Goal: Task Accomplishment & Management: Manage account settings

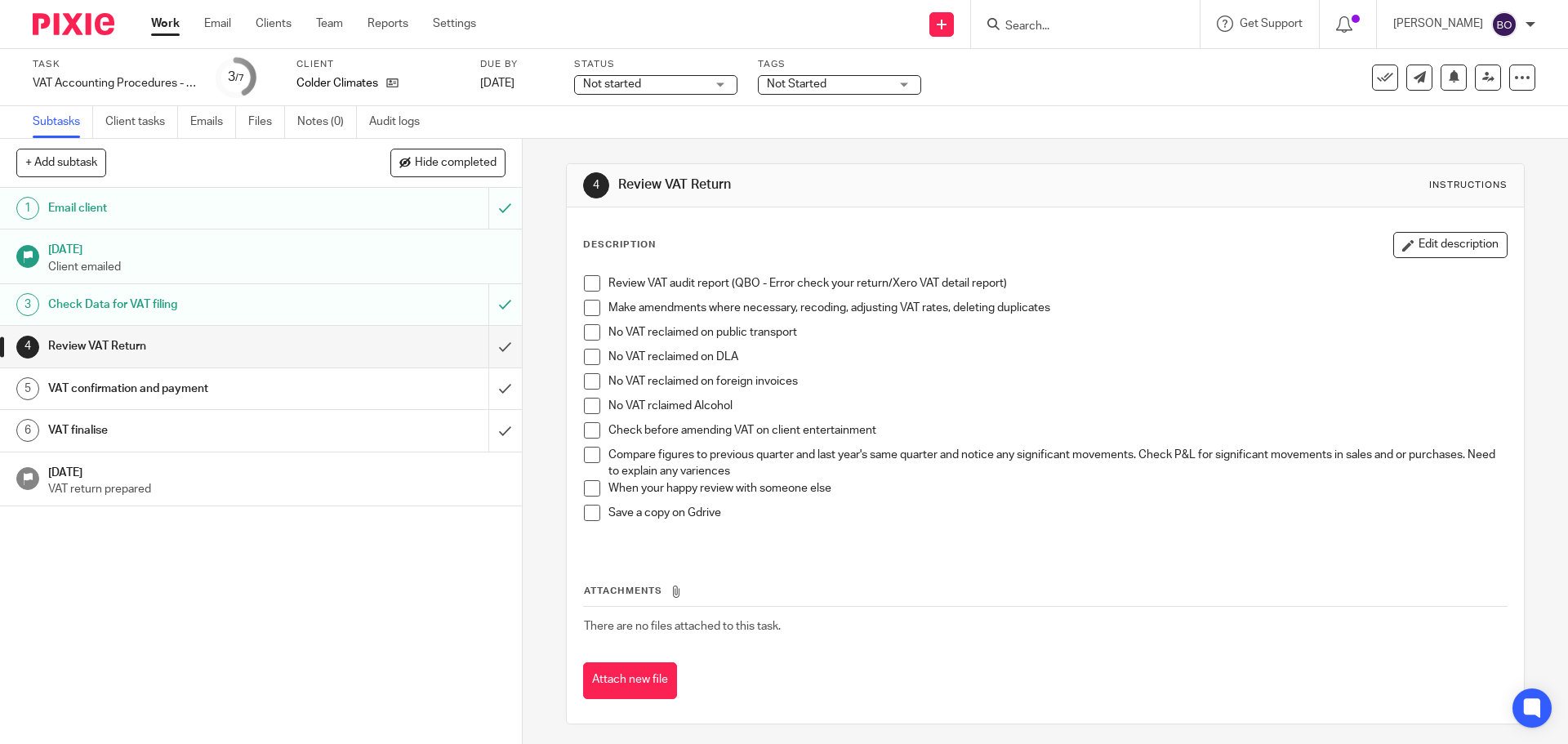
click at [590, 281] on span at bounding box center [592, 283] width 16 height 16
click at [591, 307] on span at bounding box center [592, 307] width 16 height 16
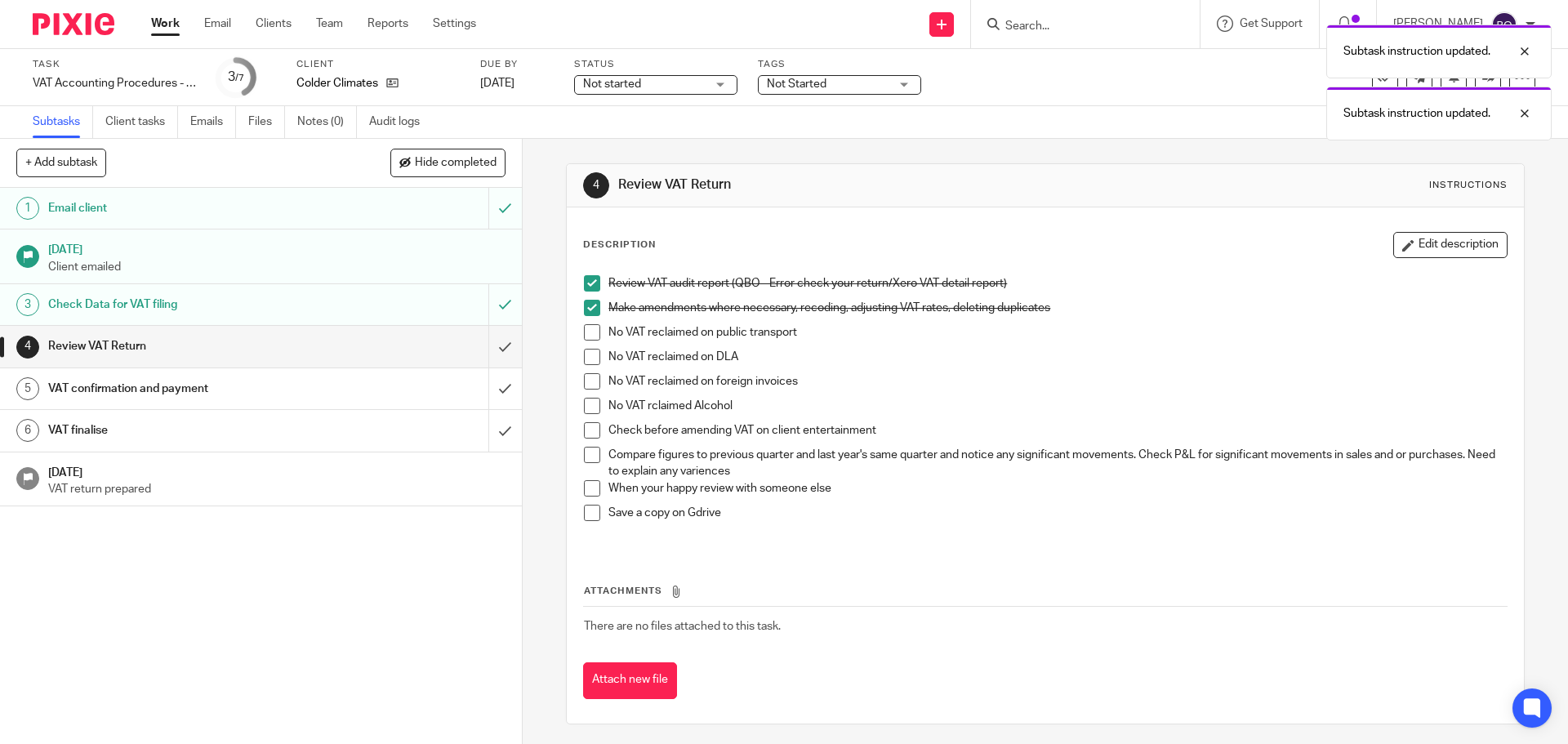
click at [584, 330] on span at bounding box center [592, 331] width 16 height 16
click at [584, 354] on span at bounding box center [592, 357] width 16 height 16
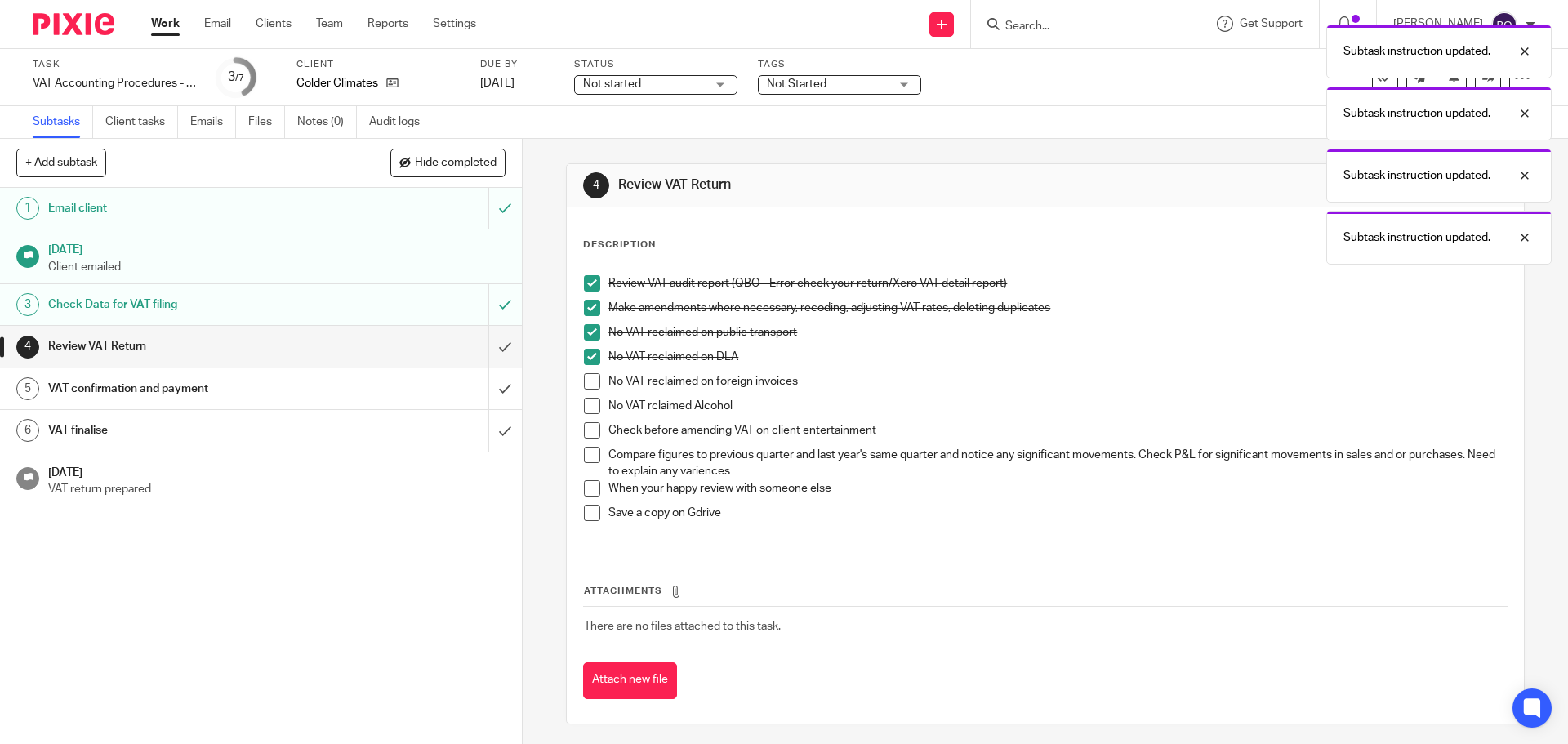
click at [587, 375] on span at bounding box center [592, 381] width 16 height 16
click at [587, 406] on span at bounding box center [592, 405] width 16 height 16
click at [593, 434] on span at bounding box center [592, 429] width 16 height 16
click at [591, 460] on span at bounding box center [592, 455] width 16 height 16
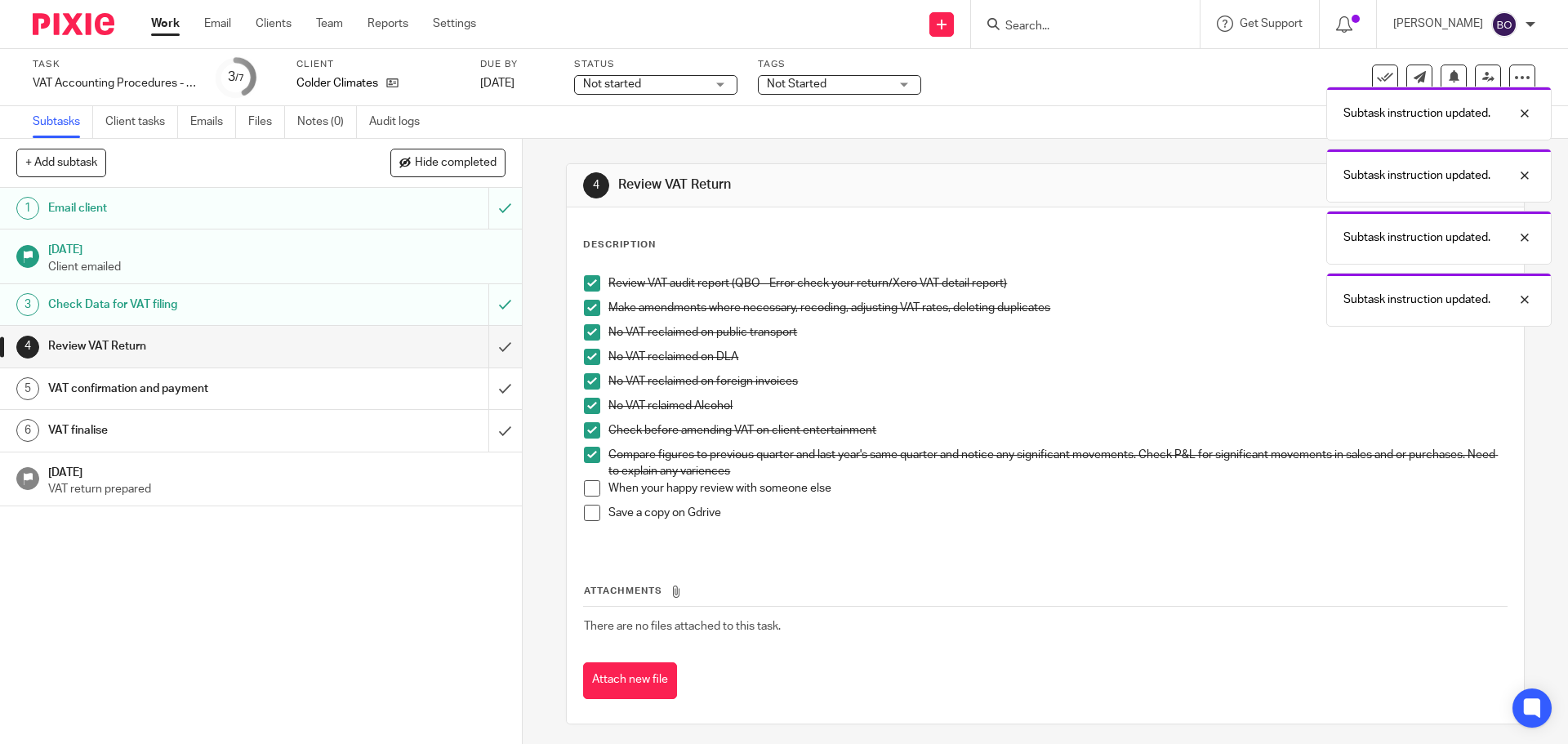
click at [244, 580] on div "1 Email client 1 Aug 2025 Client emailed 3 Check Data for VAT filing 4 Review V…" at bounding box center [260, 466] width 522 height 556
click at [156, 31] on link "Work" at bounding box center [165, 23] width 29 height 16
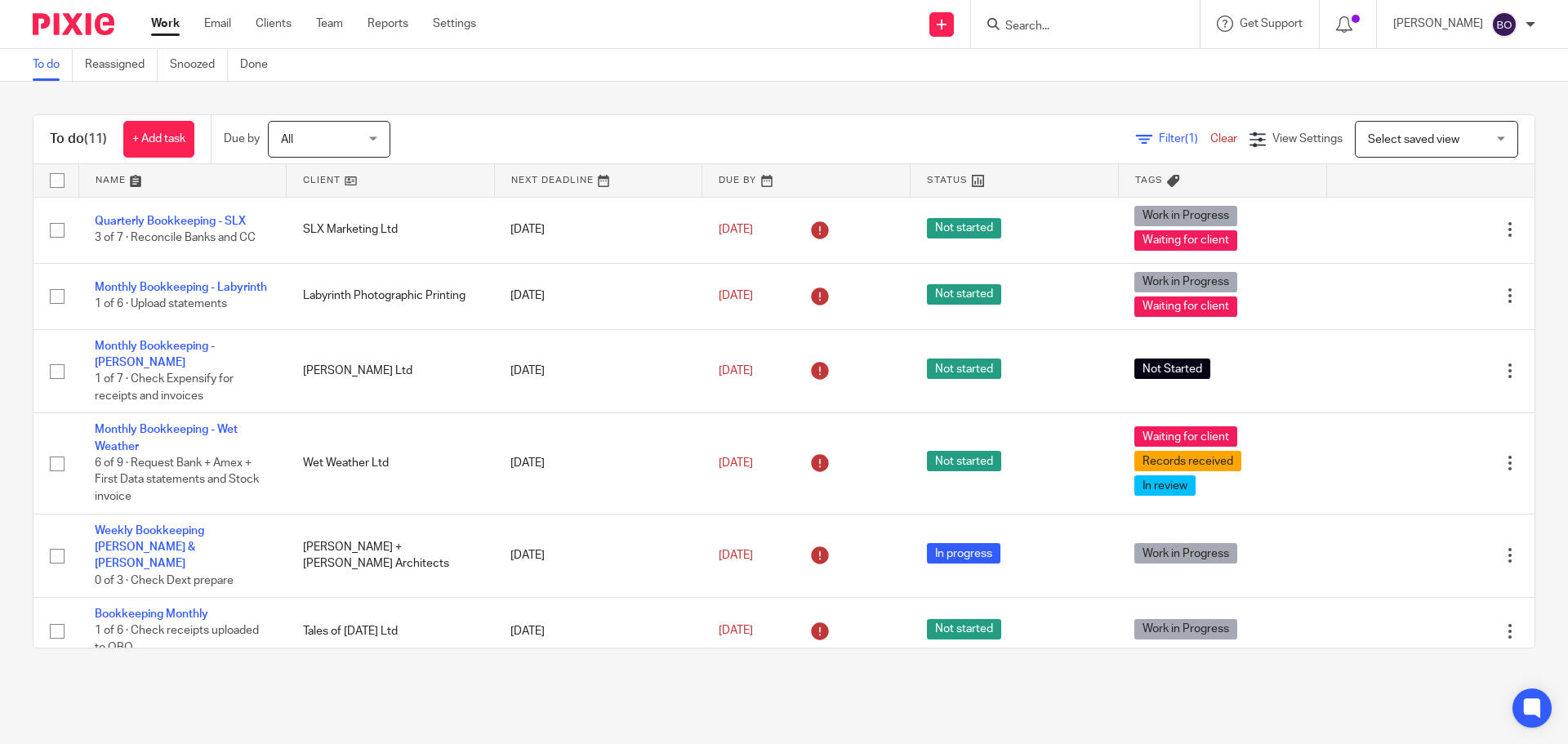
click at [1105, 11] on div at bounding box center [1085, 24] width 229 height 49
click at [1094, 21] on input "Search" at bounding box center [1076, 27] width 147 height 15
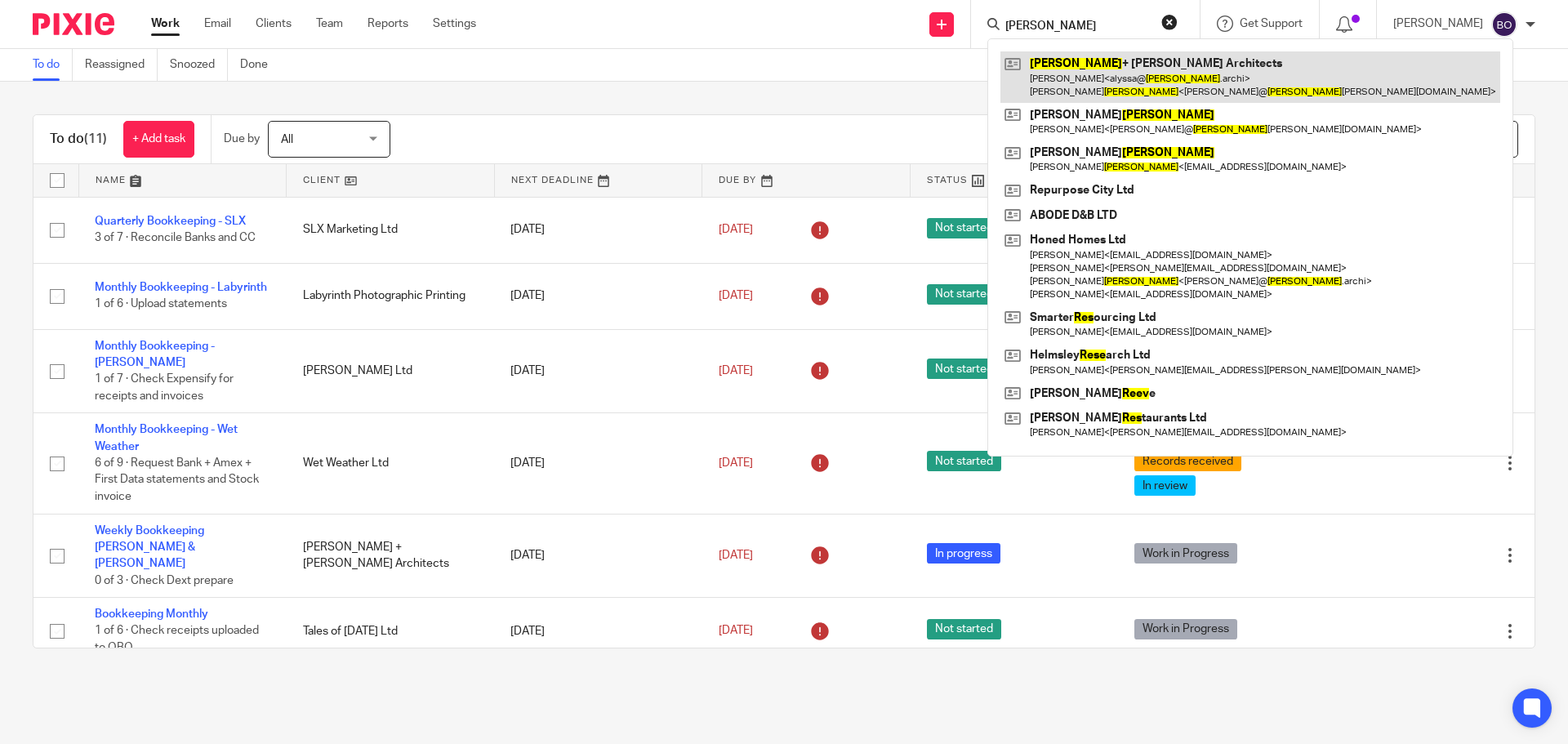
type input "rees"
click at [1093, 64] on link at bounding box center [1250, 77] width 499 height 50
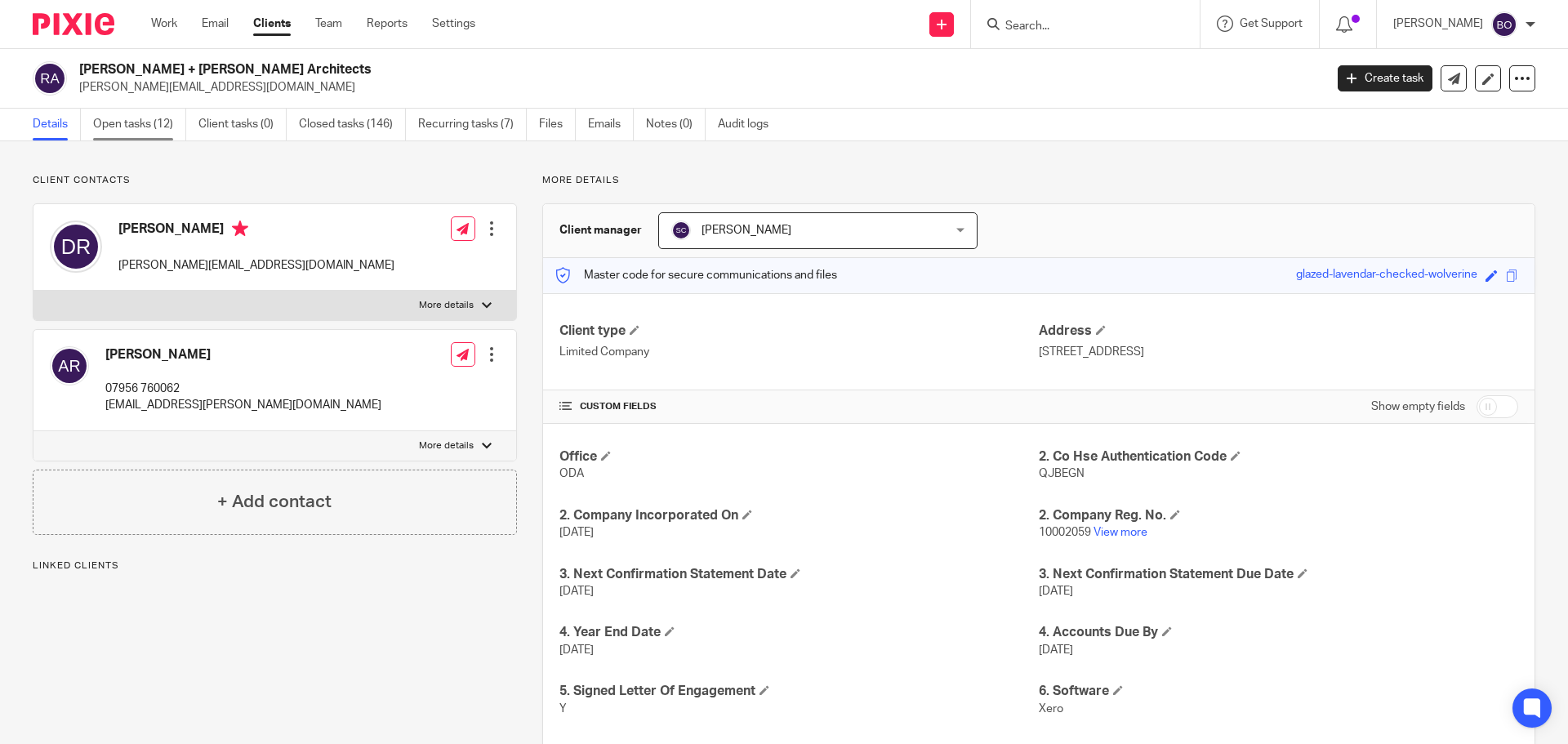
click at [154, 120] on link "Open tasks (12)" at bounding box center [140, 124] width 93 height 32
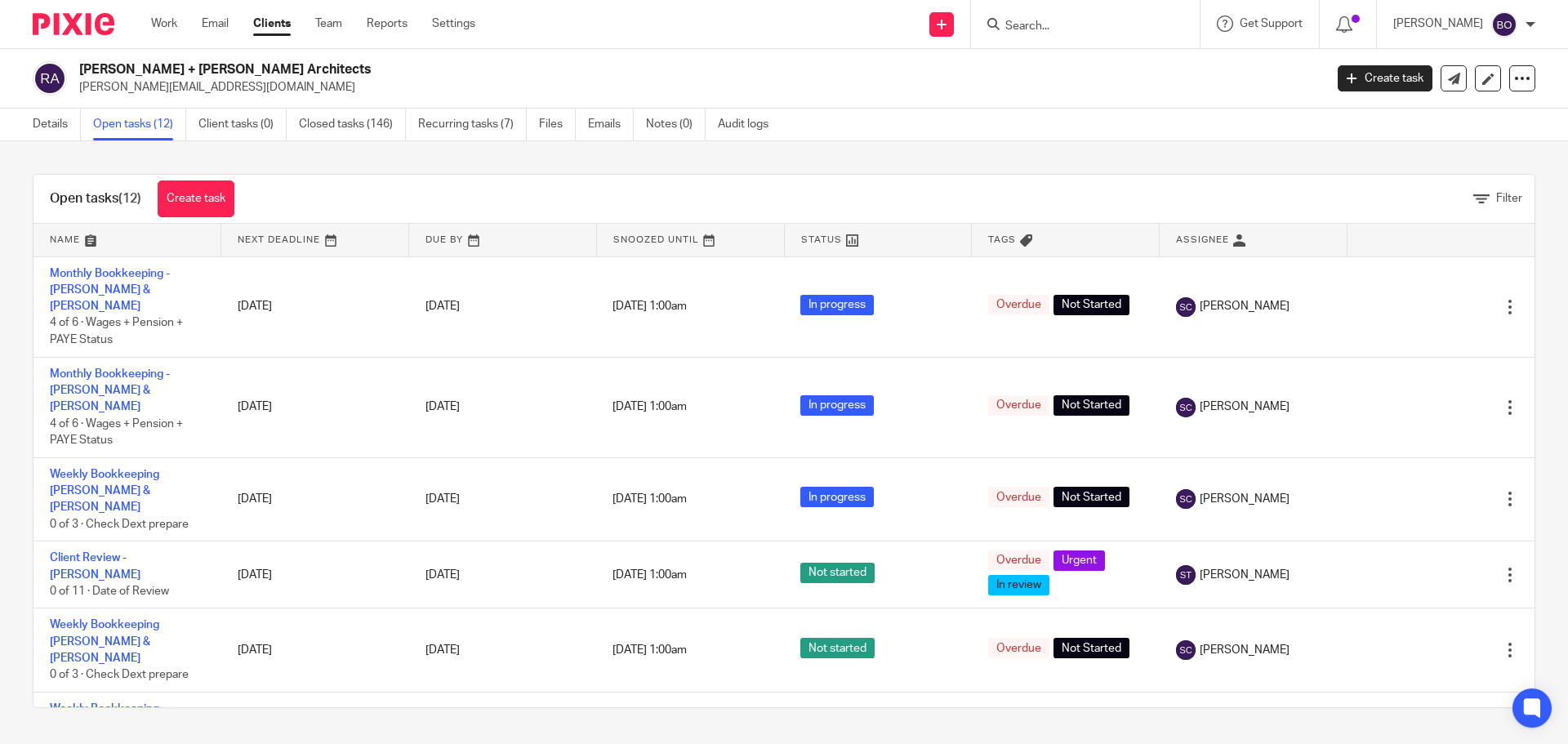
click at [1033, 31] on input "Search" at bounding box center [1076, 27] width 147 height 15
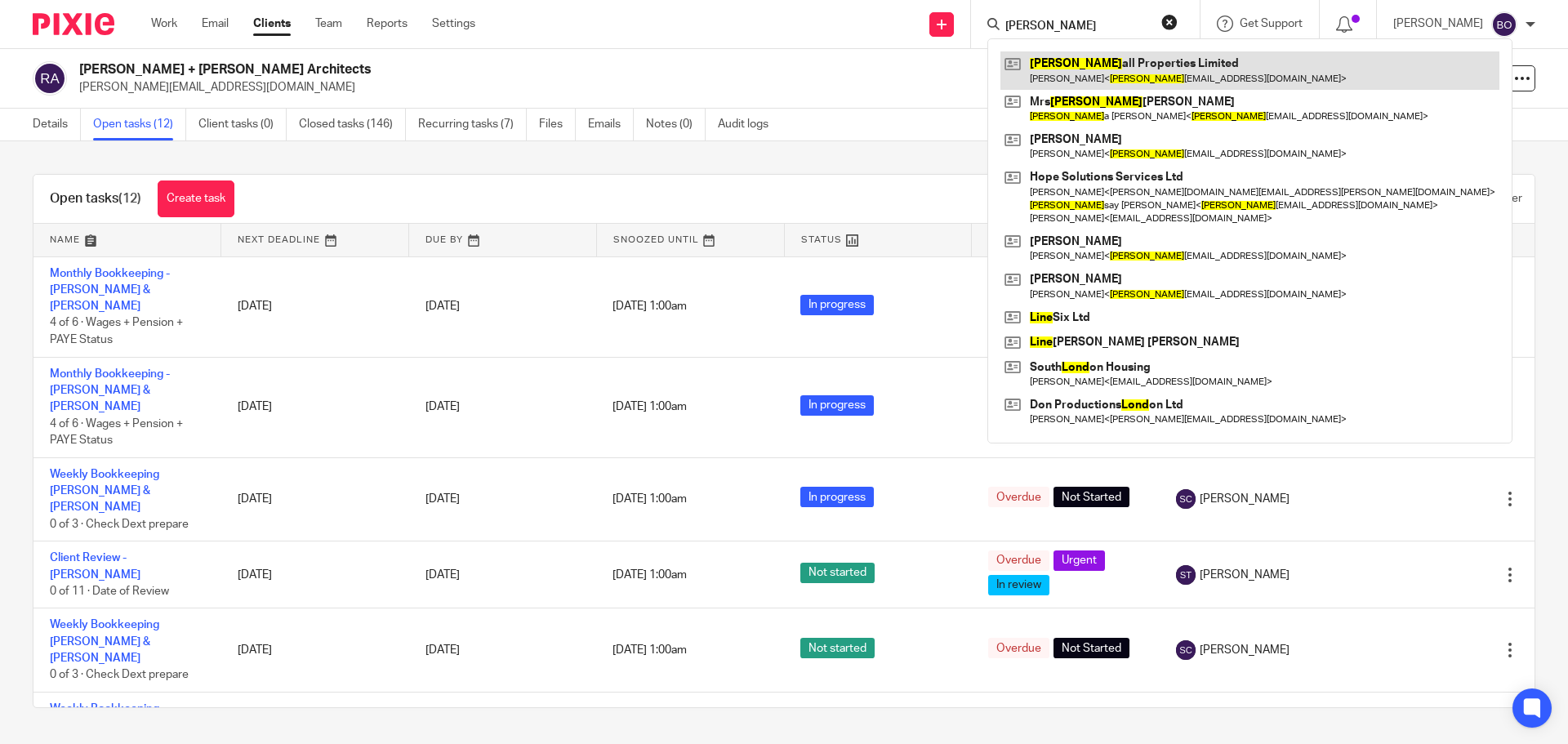
type input "lind"
click at [1142, 66] on link at bounding box center [1250, 70] width 499 height 37
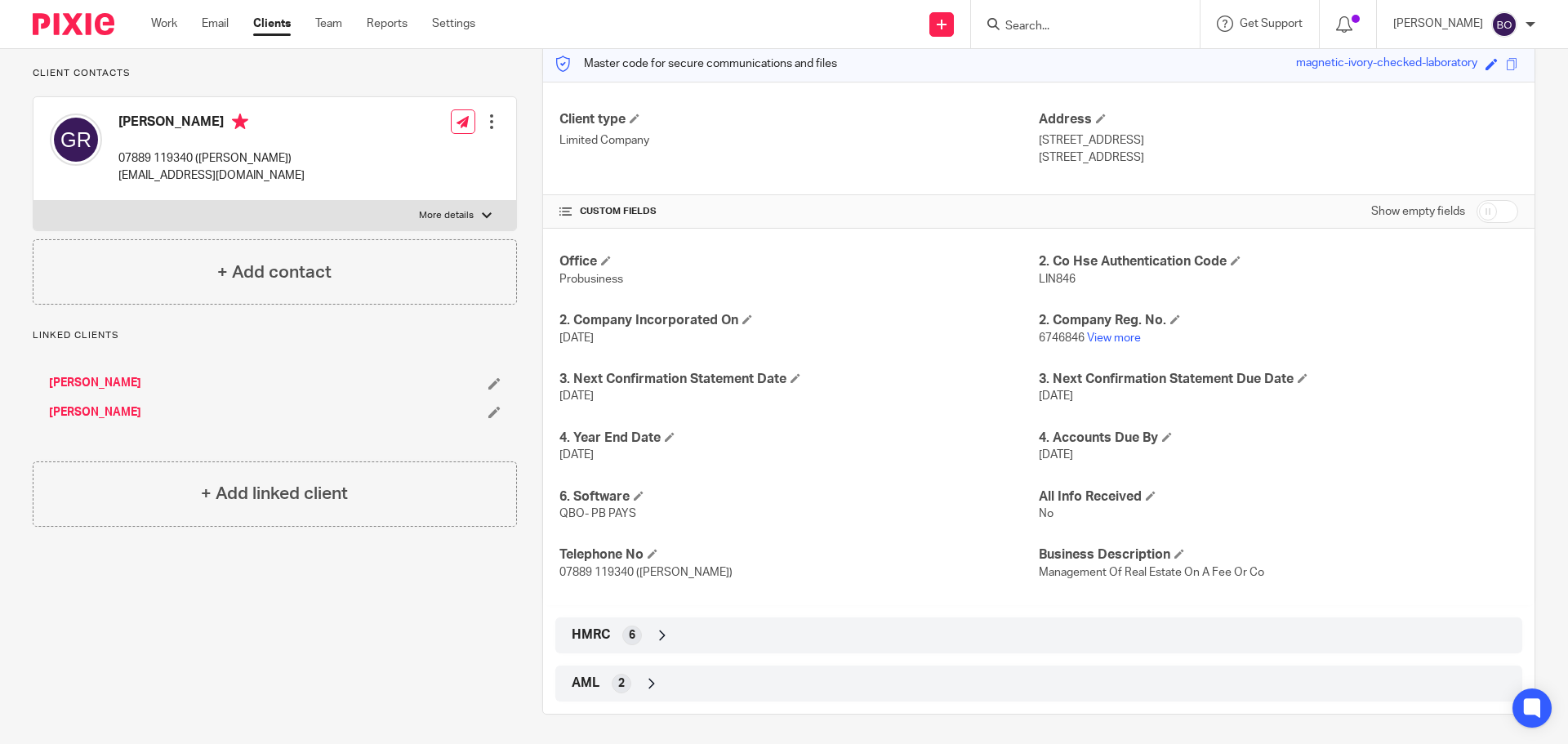
scroll to position [215, 0]
click at [654, 630] on icon at bounding box center [662, 631] width 16 height 16
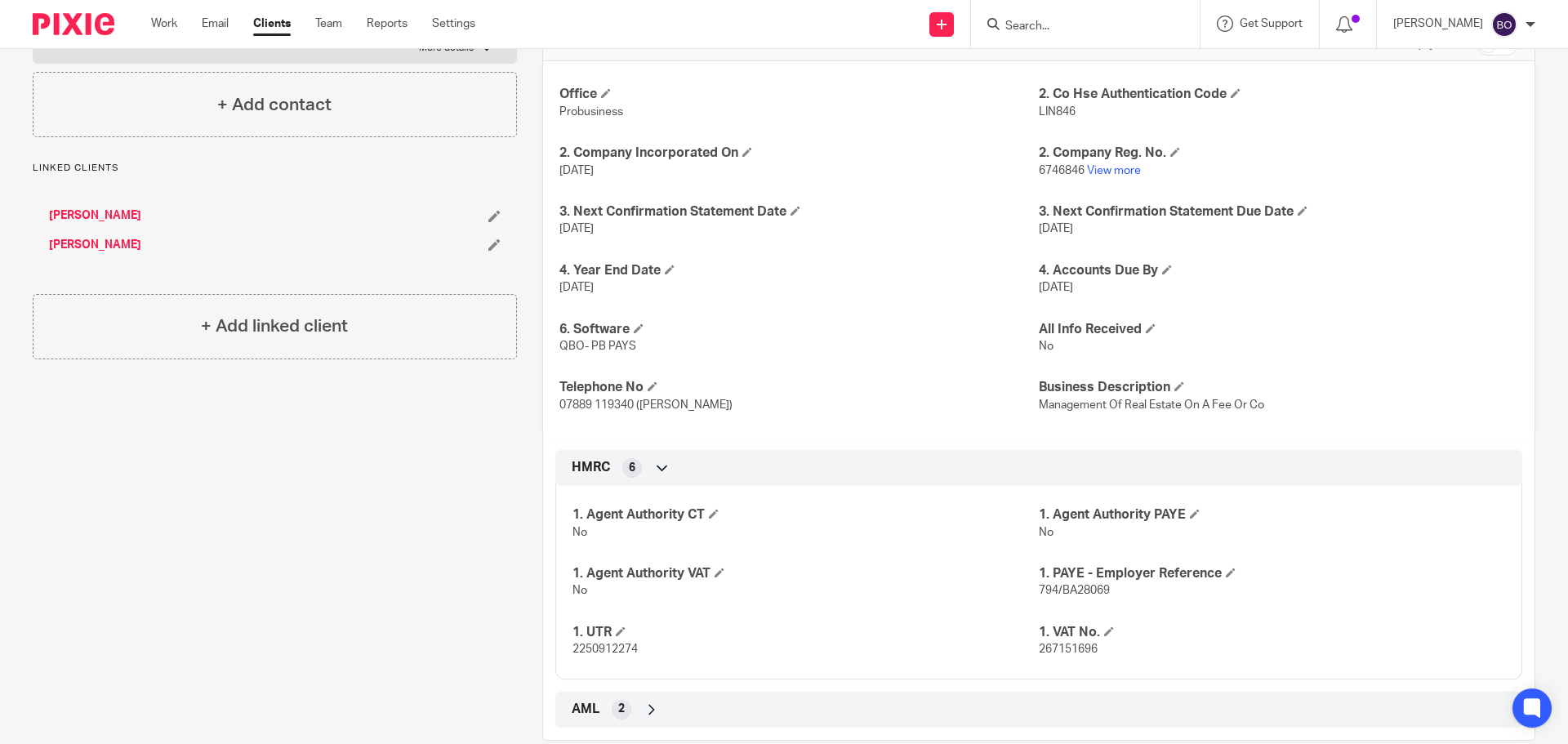
scroll to position [408, 0]
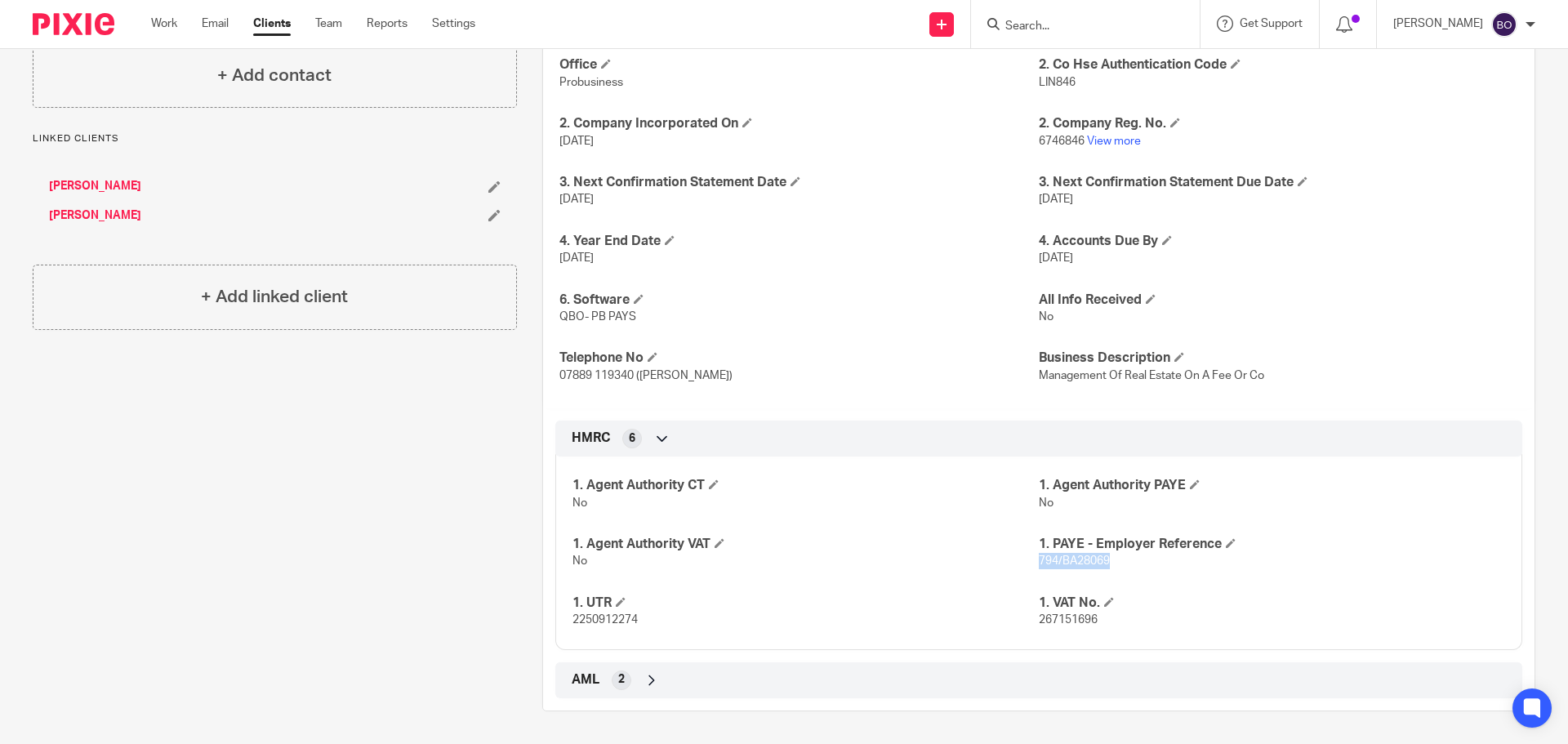
drag, startPoint x: 1105, startPoint y: 565, endPoint x: 1031, endPoint y: 558, distance: 74.3
click at [1039, 558] on p "794/BA28069" at bounding box center [1272, 560] width 467 height 16
copy span "794/BA28069"
click at [605, 684] on div "AML 2" at bounding box center [1039, 681] width 943 height 28
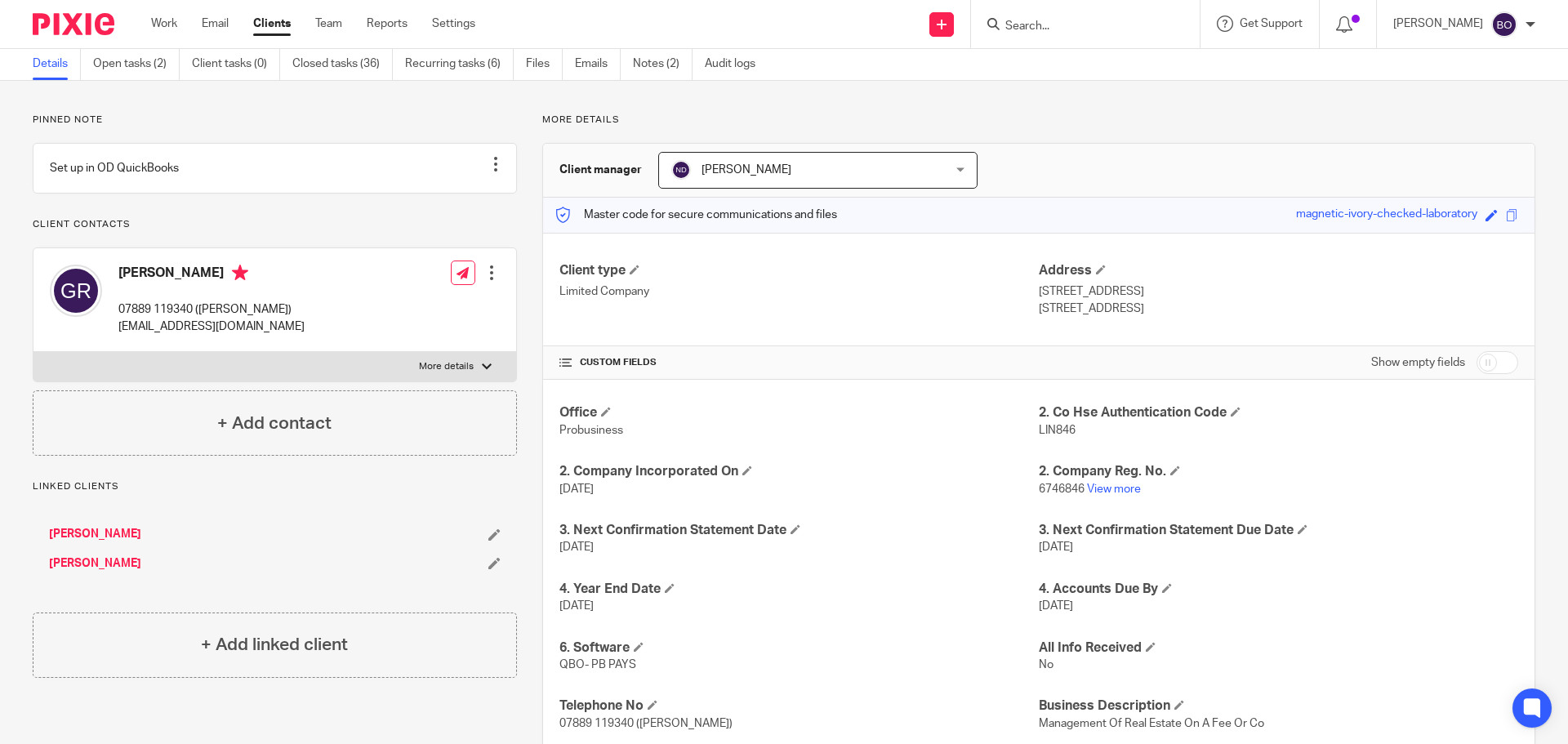
scroll to position [0, 0]
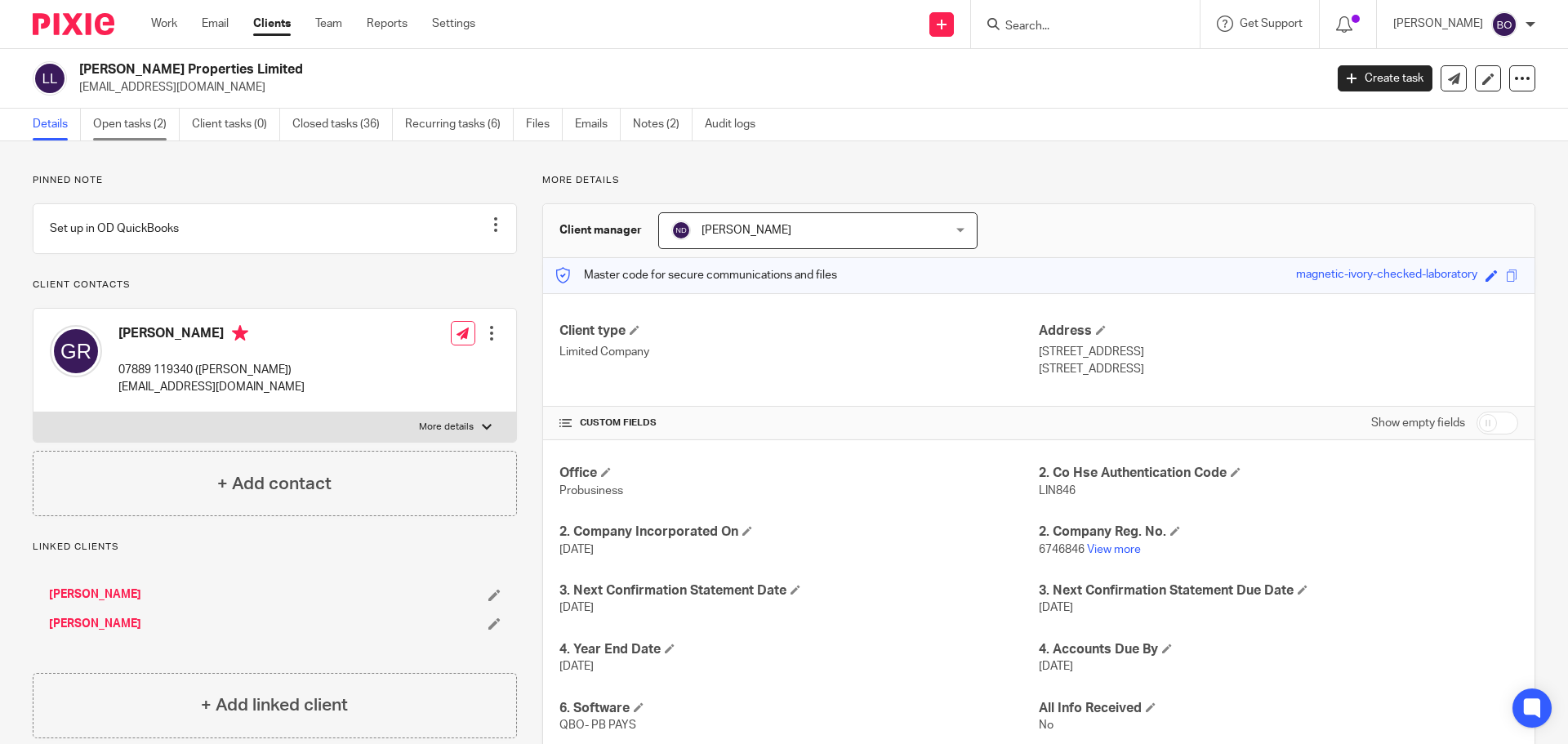
click at [121, 125] on link "Open tasks (2)" at bounding box center [136, 124] width 87 height 32
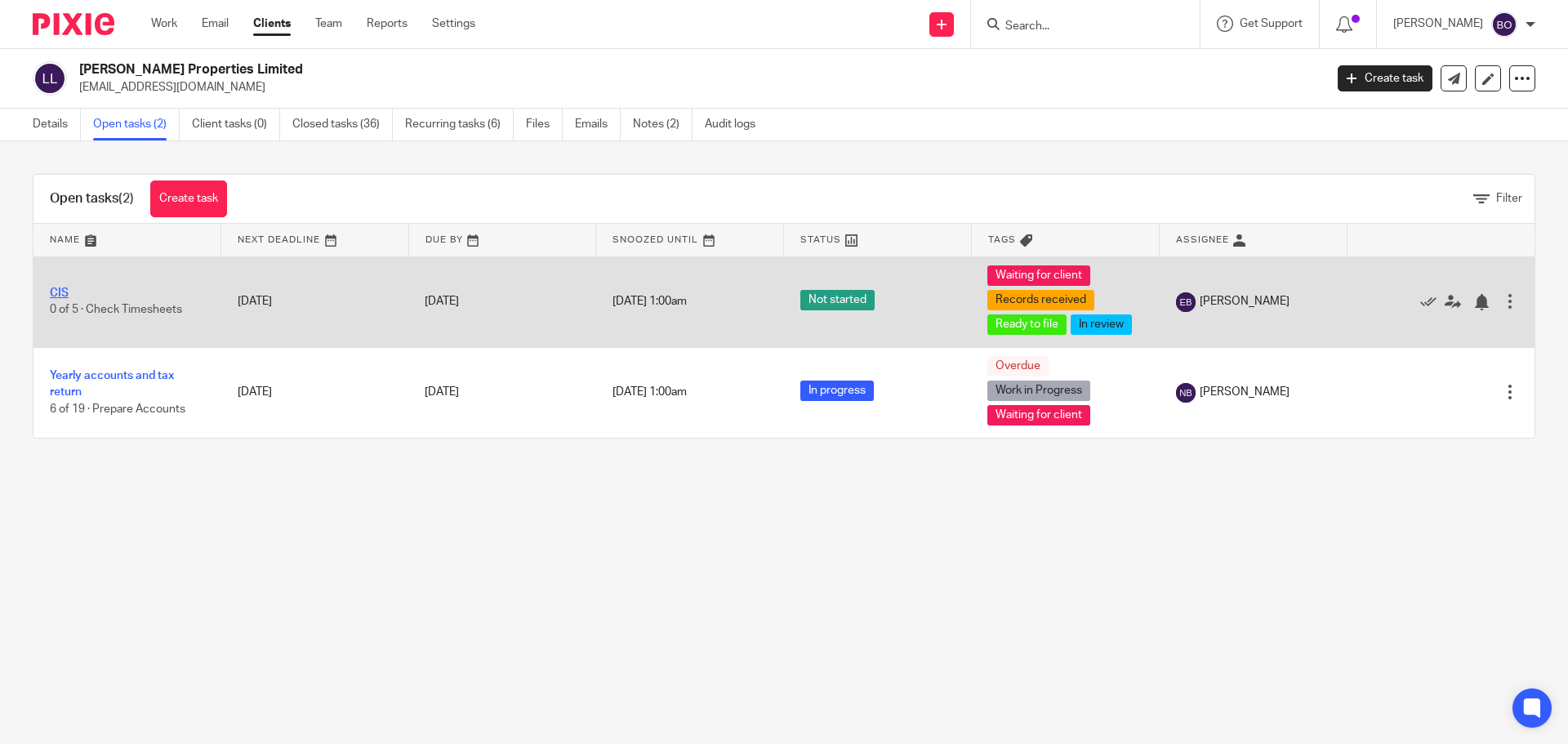
click at [58, 293] on link "CIS" at bounding box center [59, 293] width 19 height 11
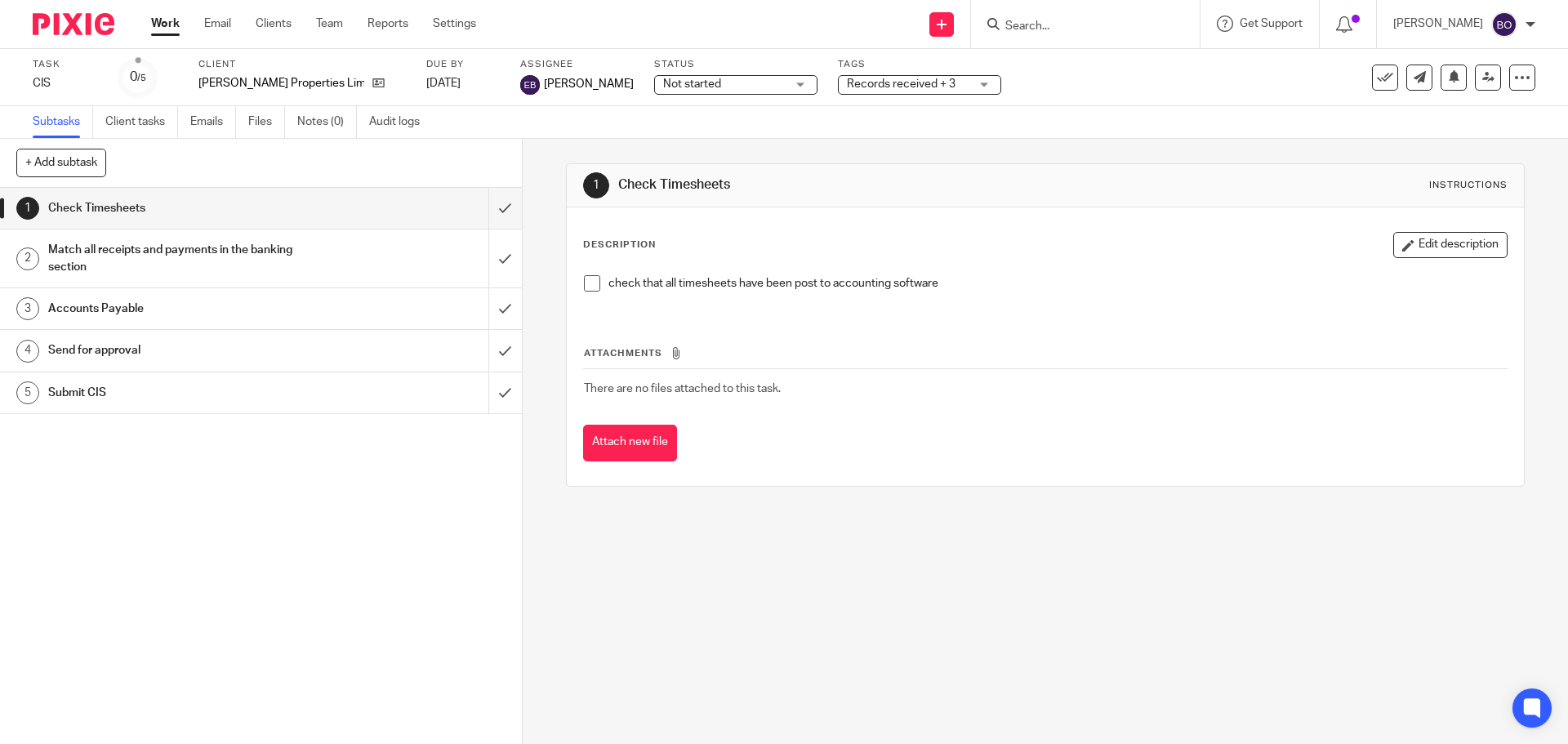
click at [1086, 20] on input "Search" at bounding box center [1076, 27] width 147 height 15
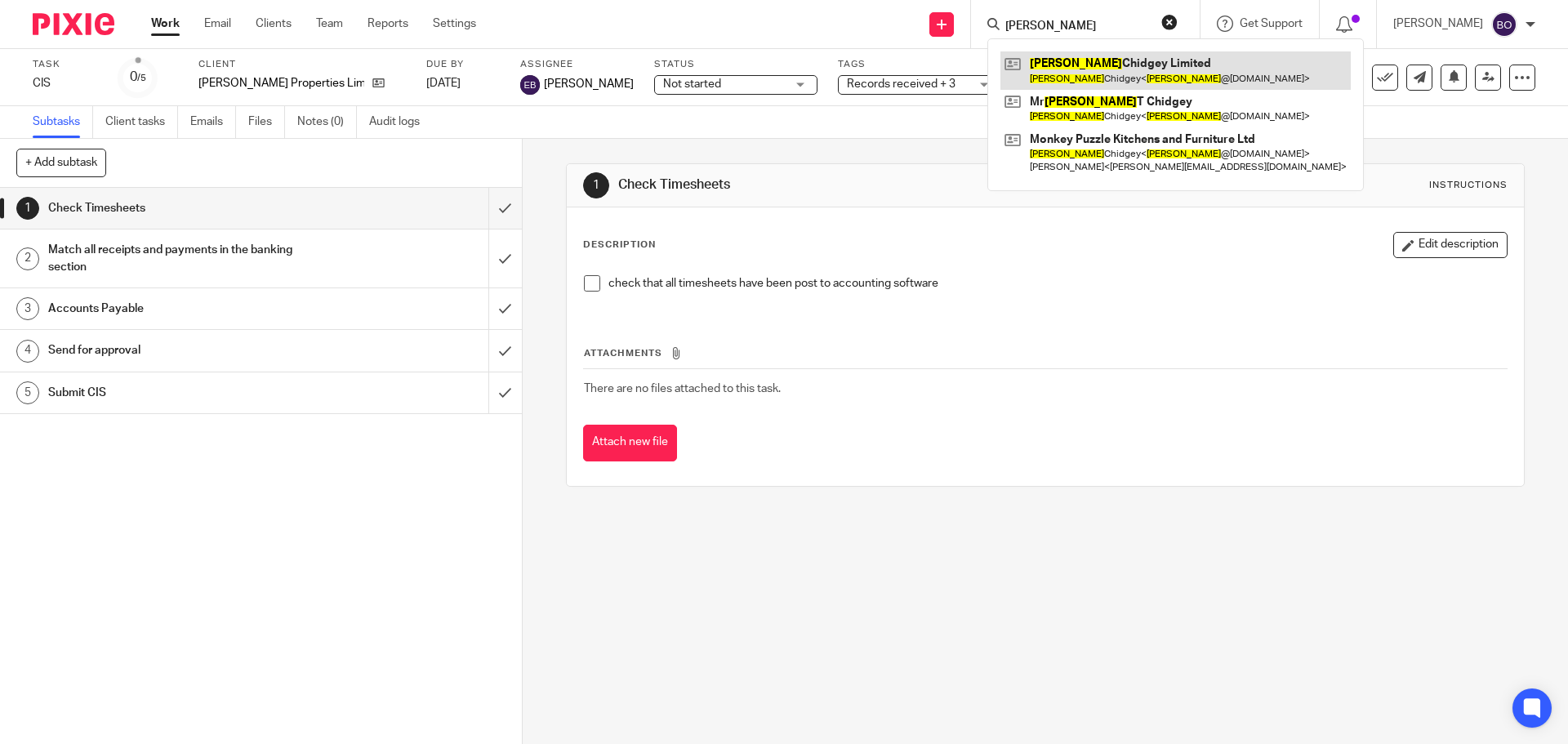
type input "jed"
click at [1106, 77] on link at bounding box center [1175, 70] width 350 height 37
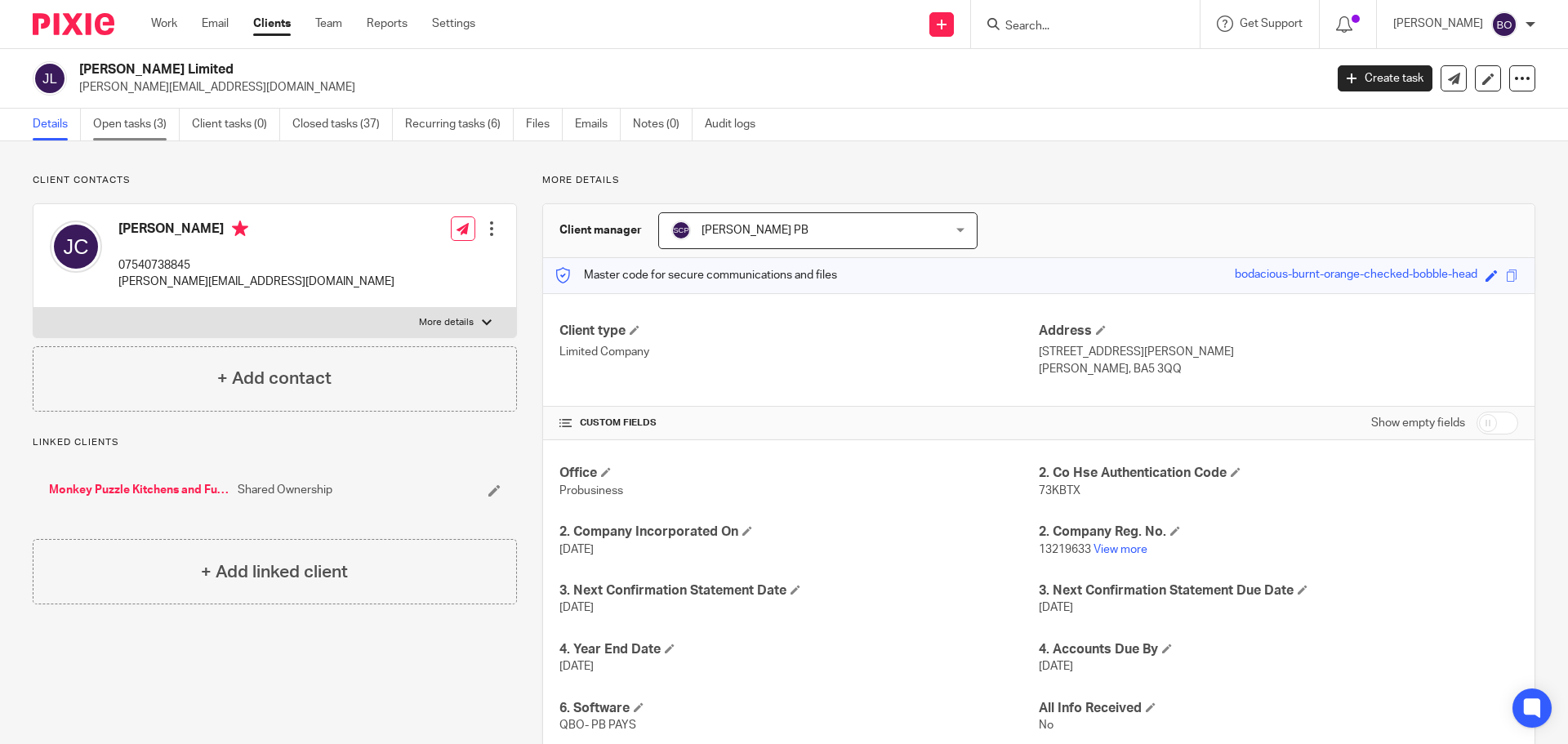
click at [137, 128] on link "Open tasks (3)" at bounding box center [136, 124] width 87 height 32
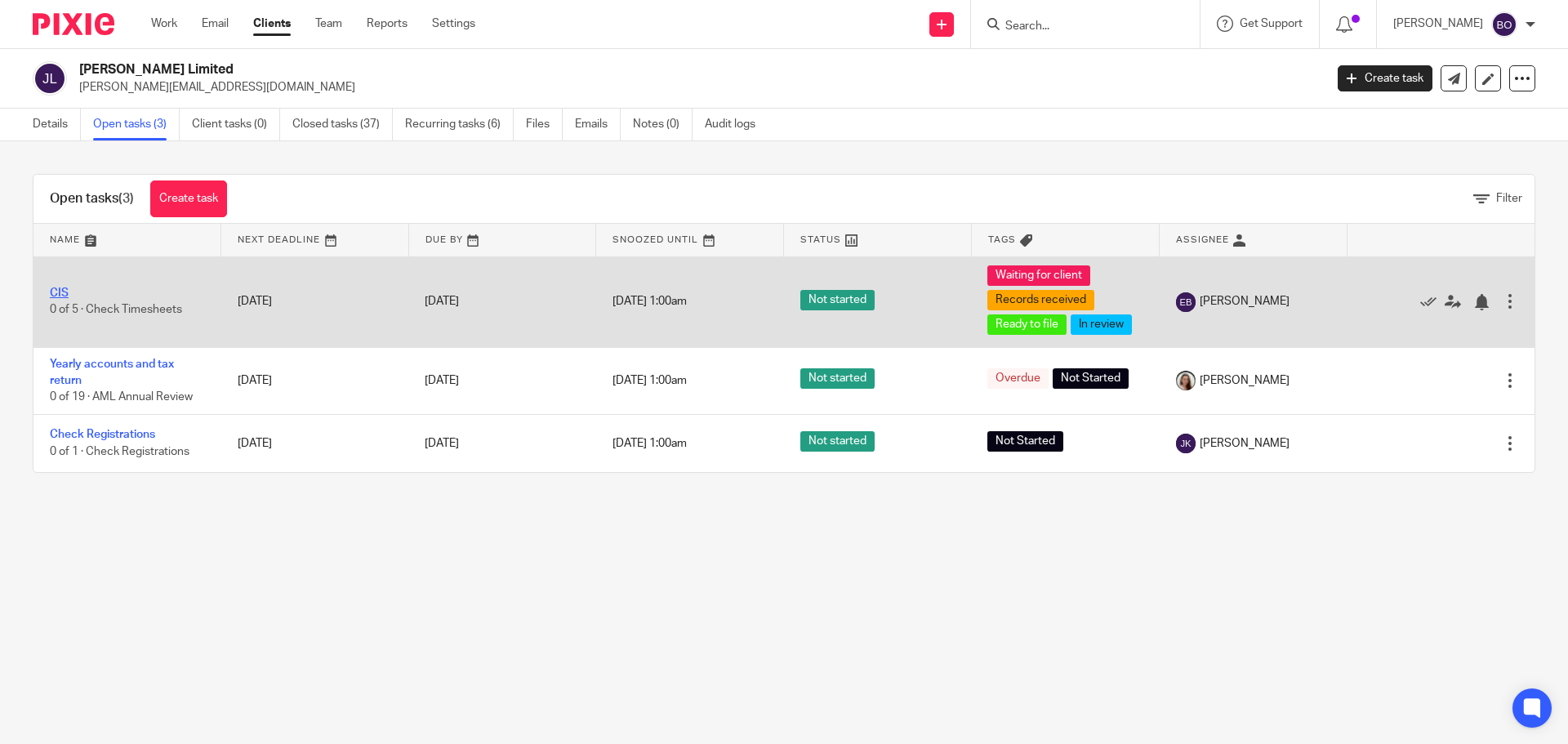
click at [61, 291] on link "CIS" at bounding box center [59, 293] width 19 height 11
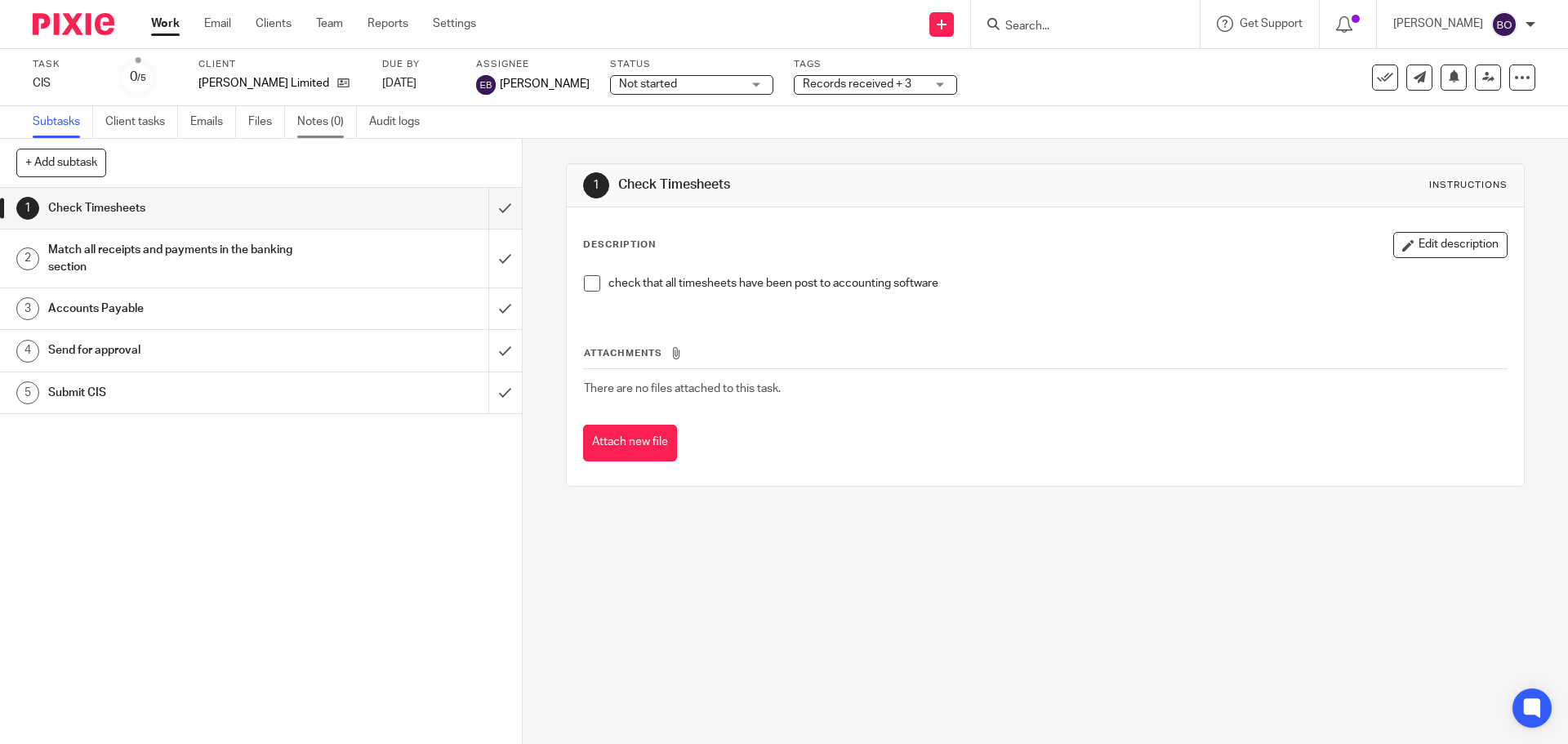
click at [329, 121] on link "Notes (0)" at bounding box center [327, 122] width 60 height 32
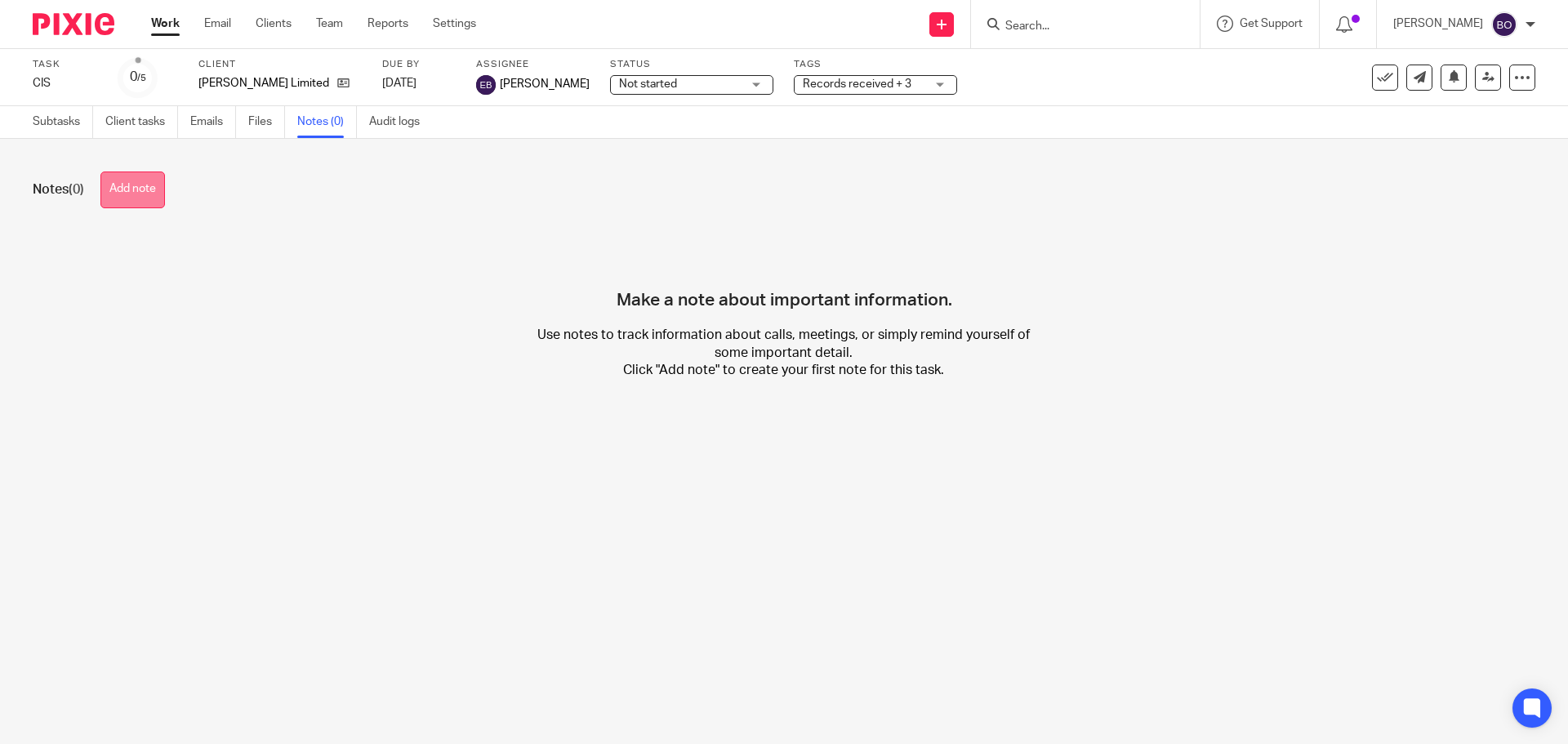
click at [139, 191] on button "Add note" at bounding box center [133, 190] width 64 height 36
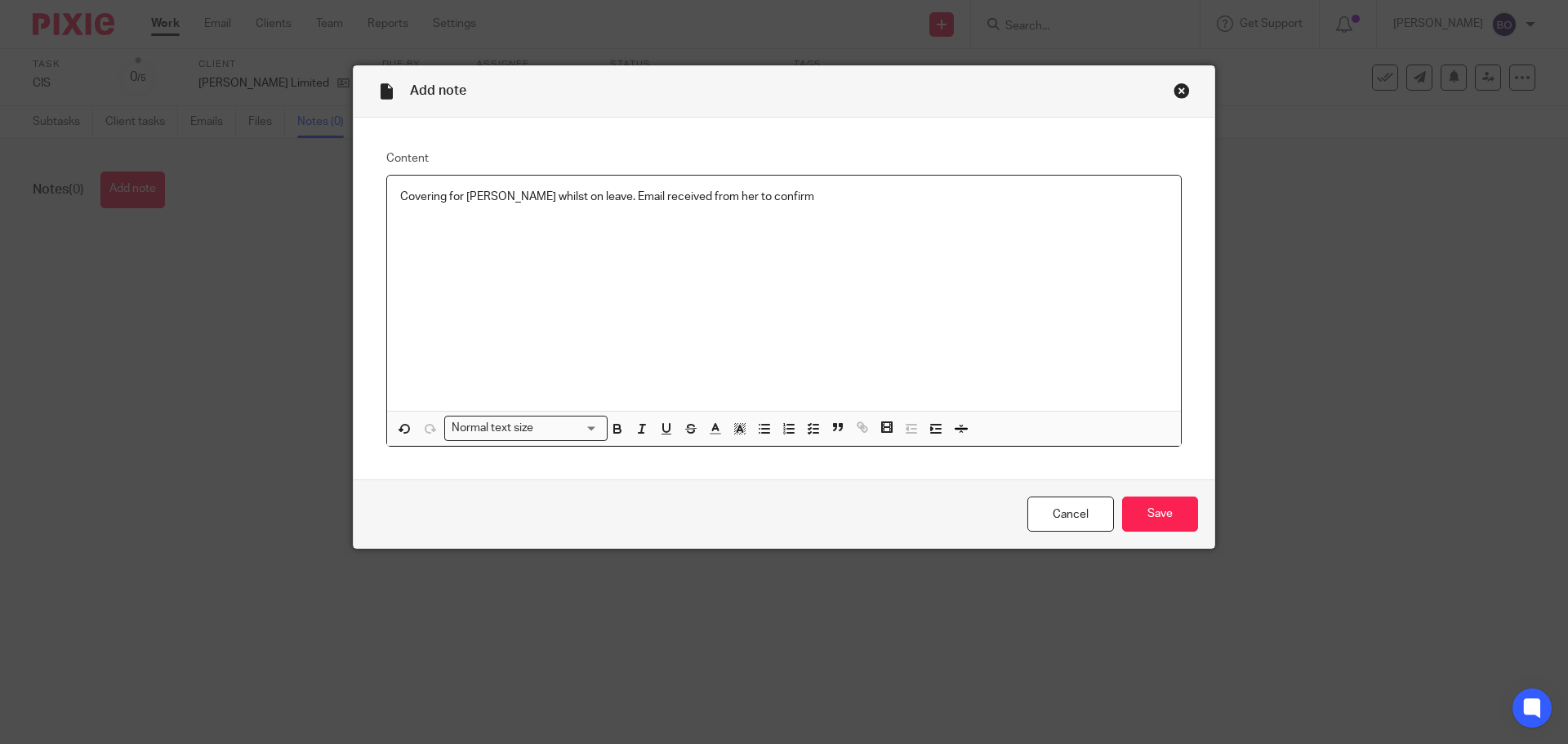
drag, startPoint x: 691, startPoint y: 198, endPoint x: 708, endPoint y: 147, distance: 53.8
click at [692, 196] on p "Covering for [PERSON_NAME] whilst on leave. Email received from her to confirm" at bounding box center [784, 196] width 767 height 16
drag, startPoint x: 842, startPoint y: 186, endPoint x: 843, endPoint y: 198, distance: 12.0
click at [843, 192] on div "Covering for [PERSON_NAME] whilst on leave. Email received from her on [DATE] t…" at bounding box center [784, 293] width 793 height 235
click at [1149, 512] on input "Save" at bounding box center [1159, 514] width 76 height 35
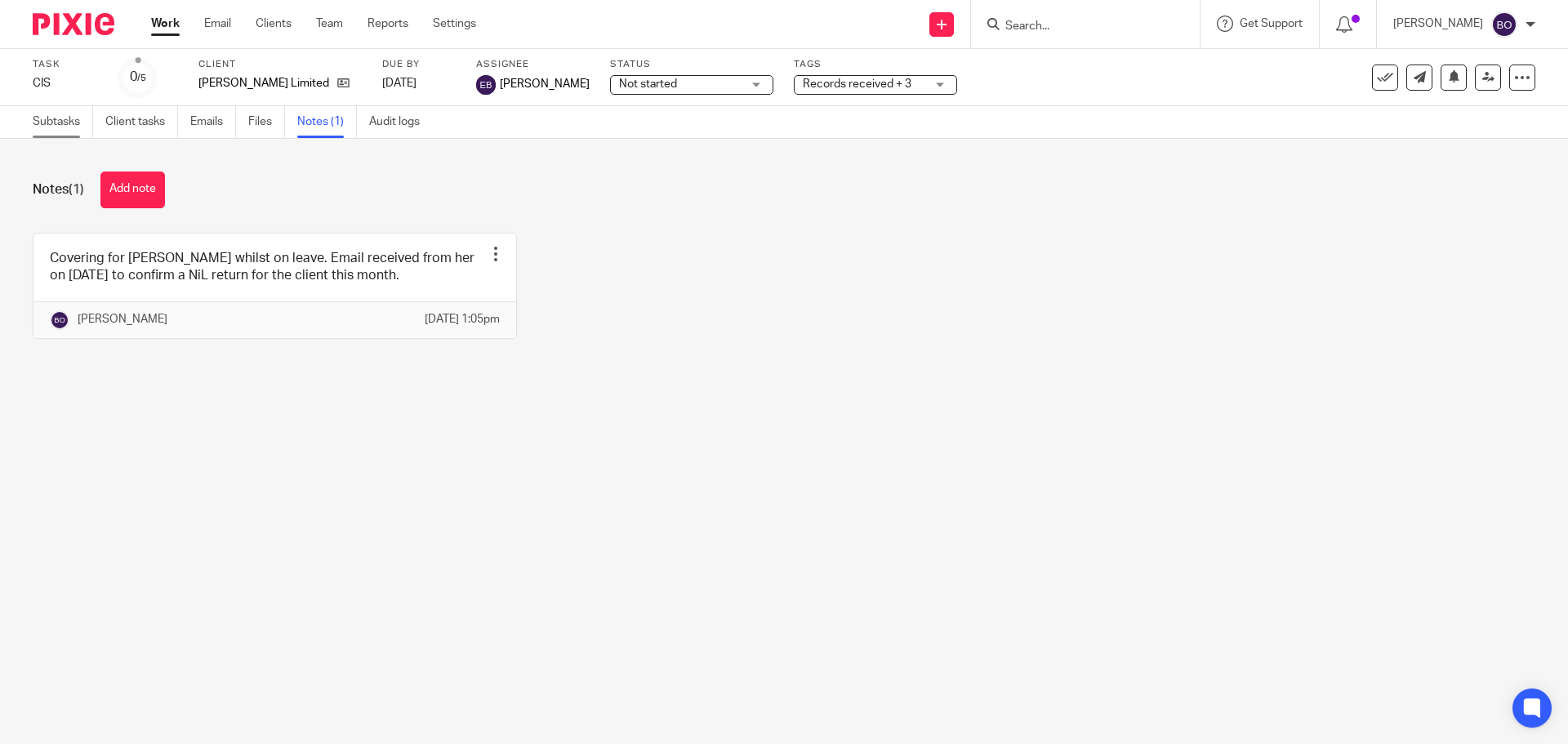
click at [63, 132] on link "Subtasks" at bounding box center [63, 122] width 61 height 32
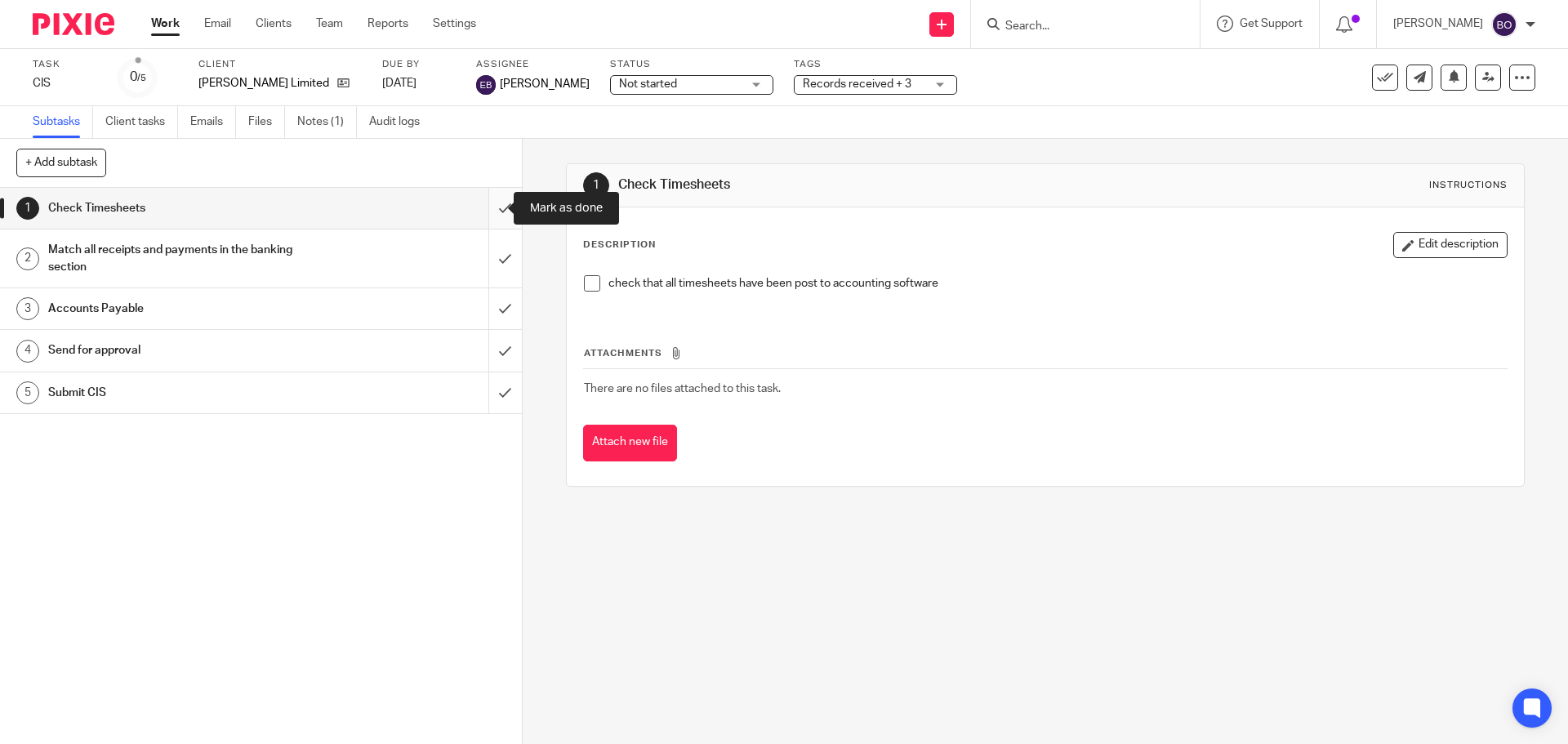
click at [486, 211] on input "submit" at bounding box center [260, 208] width 522 height 41
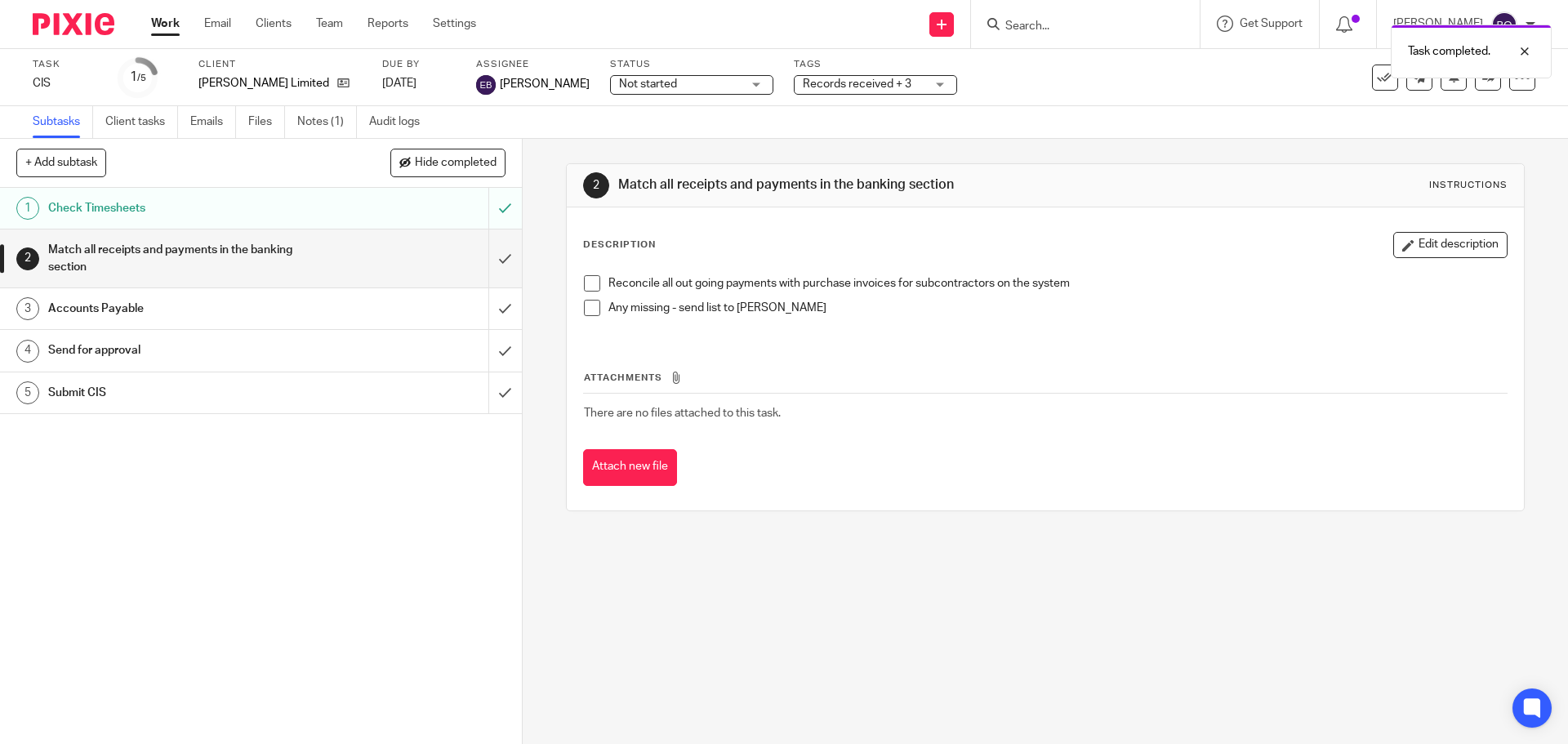
click at [184, 194] on link "1 Check Timesheets" at bounding box center [244, 208] width 488 height 41
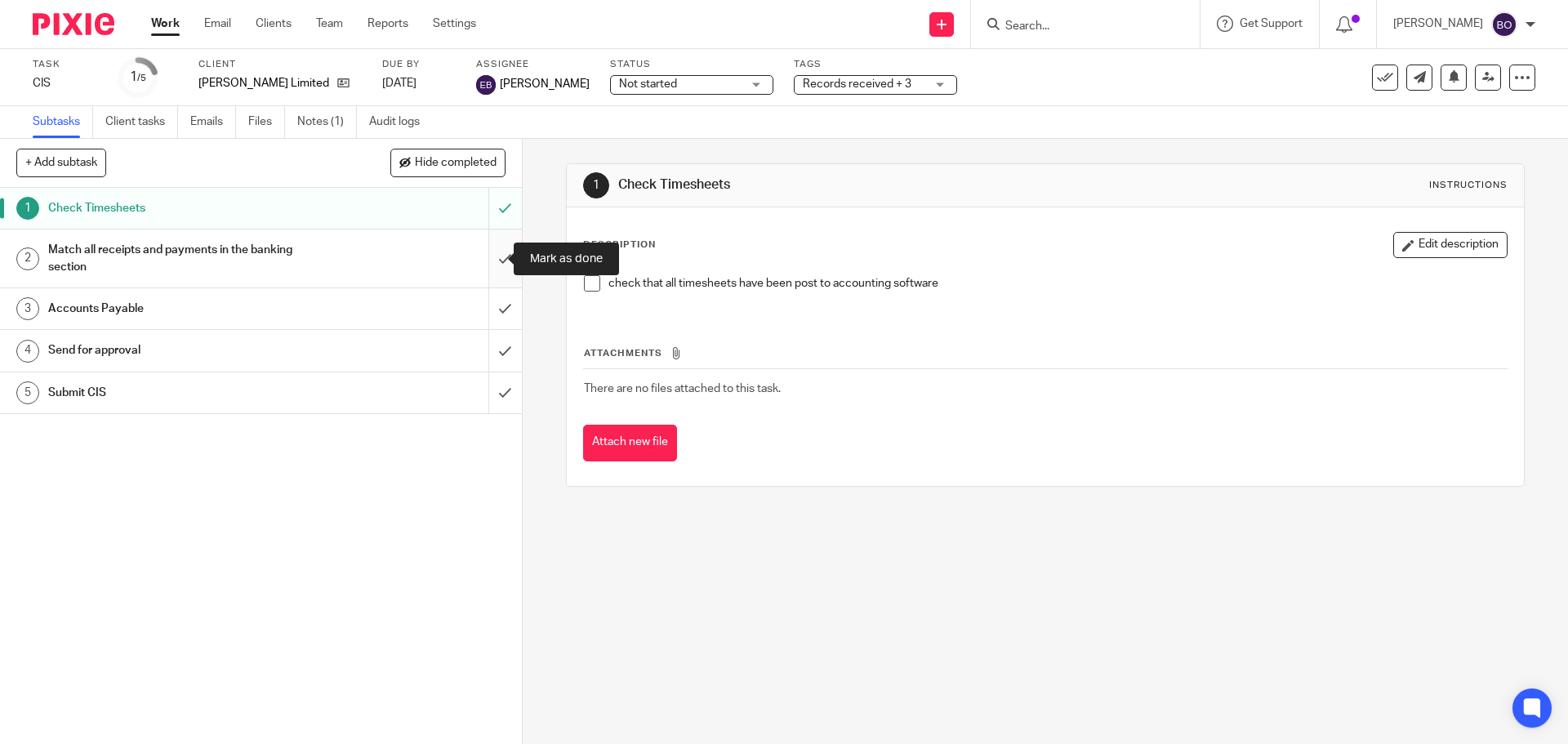
click at [482, 256] on input "submit" at bounding box center [260, 259] width 522 height 58
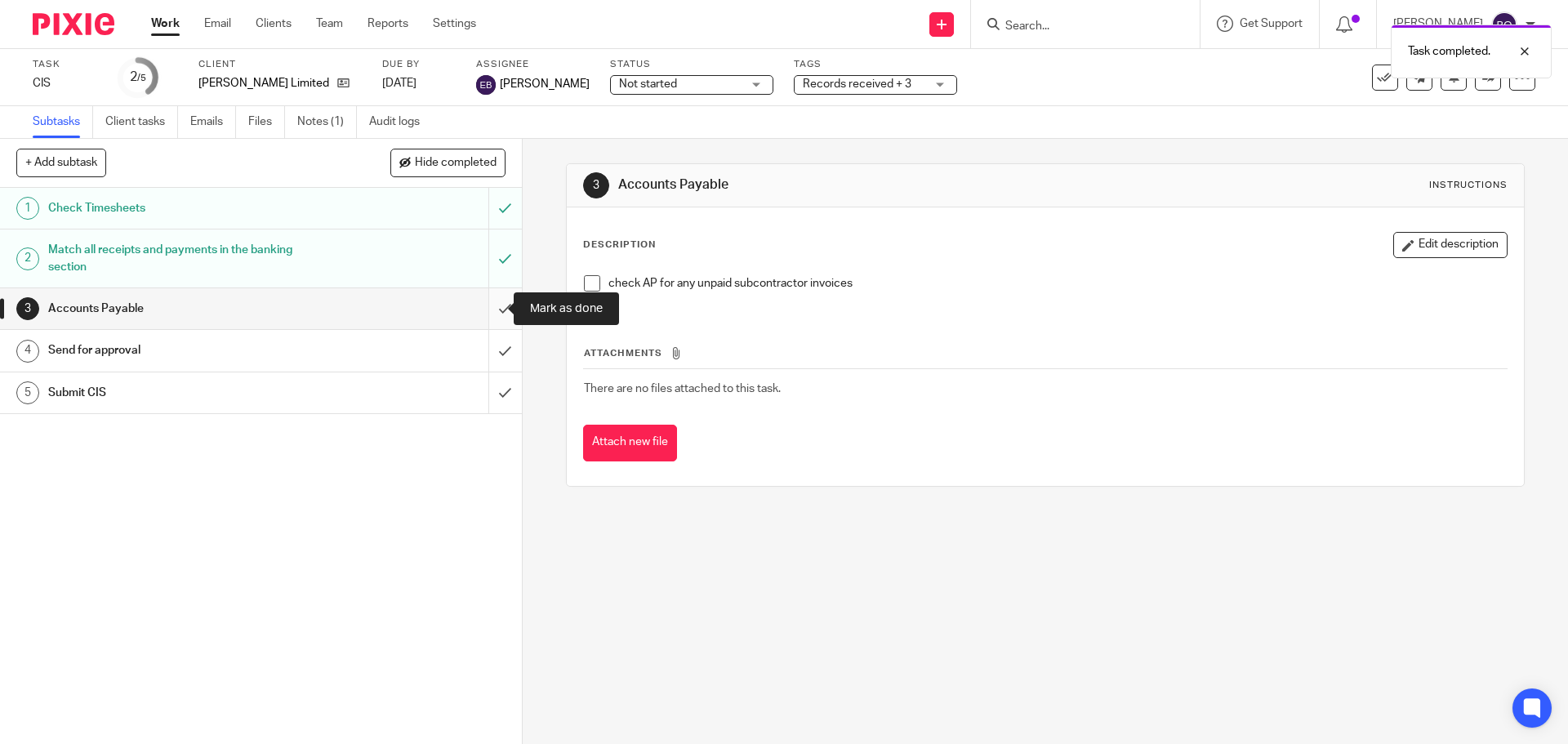
click at [495, 302] on input "submit" at bounding box center [260, 309] width 522 height 41
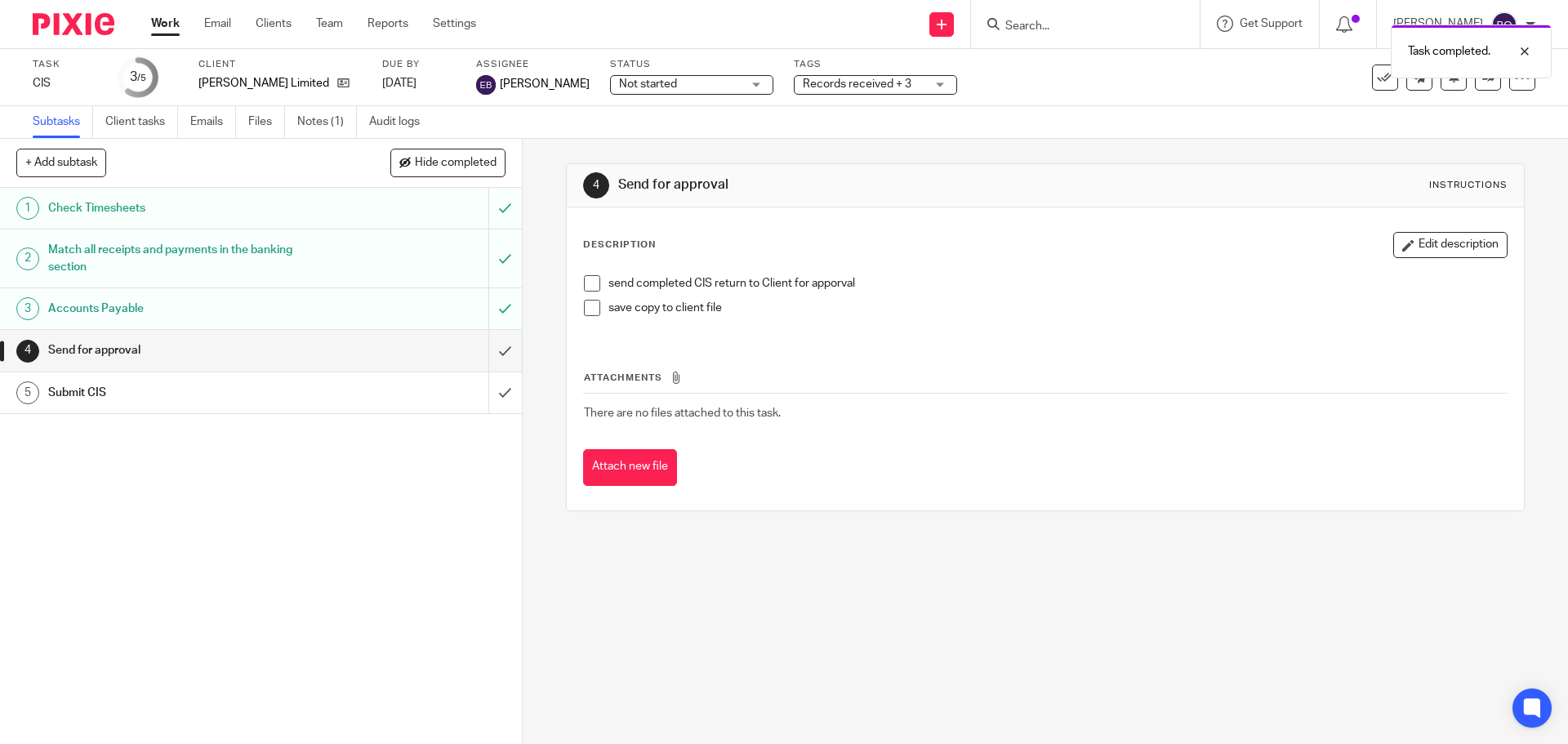
click at [200, 351] on h1 "Send for approval" at bounding box center [189, 350] width 283 height 24
click at [483, 349] on input "submit" at bounding box center [260, 350] width 522 height 41
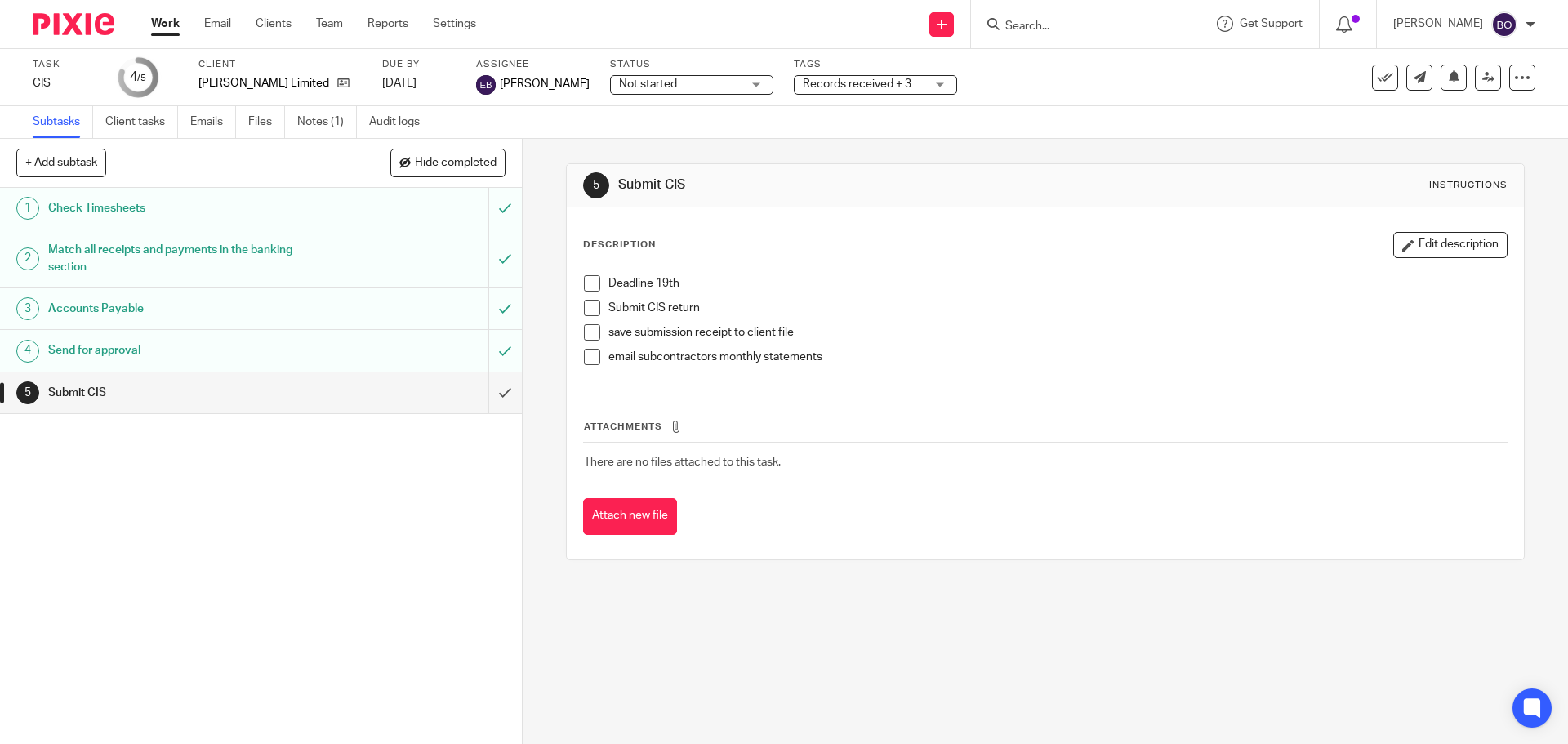
click at [147, 540] on div "1 Check Timesheets 2 Match all receipts and payments in the banking section 3 A…" at bounding box center [260, 466] width 522 height 556
click at [592, 283] on span at bounding box center [592, 283] width 16 height 16
click at [584, 307] on span at bounding box center [592, 307] width 16 height 16
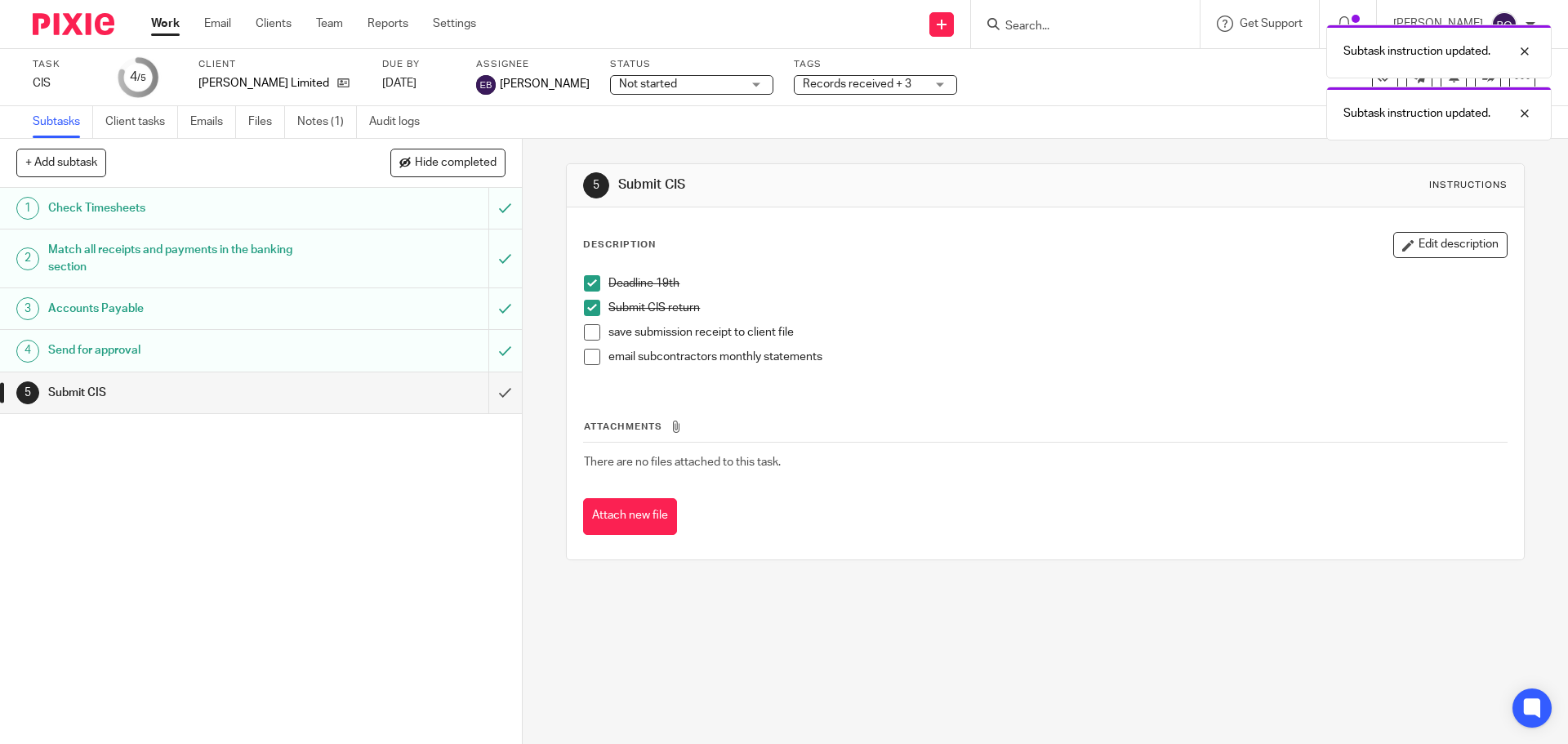
click at [594, 335] on span at bounding box center [592, 331] width 16 height 16
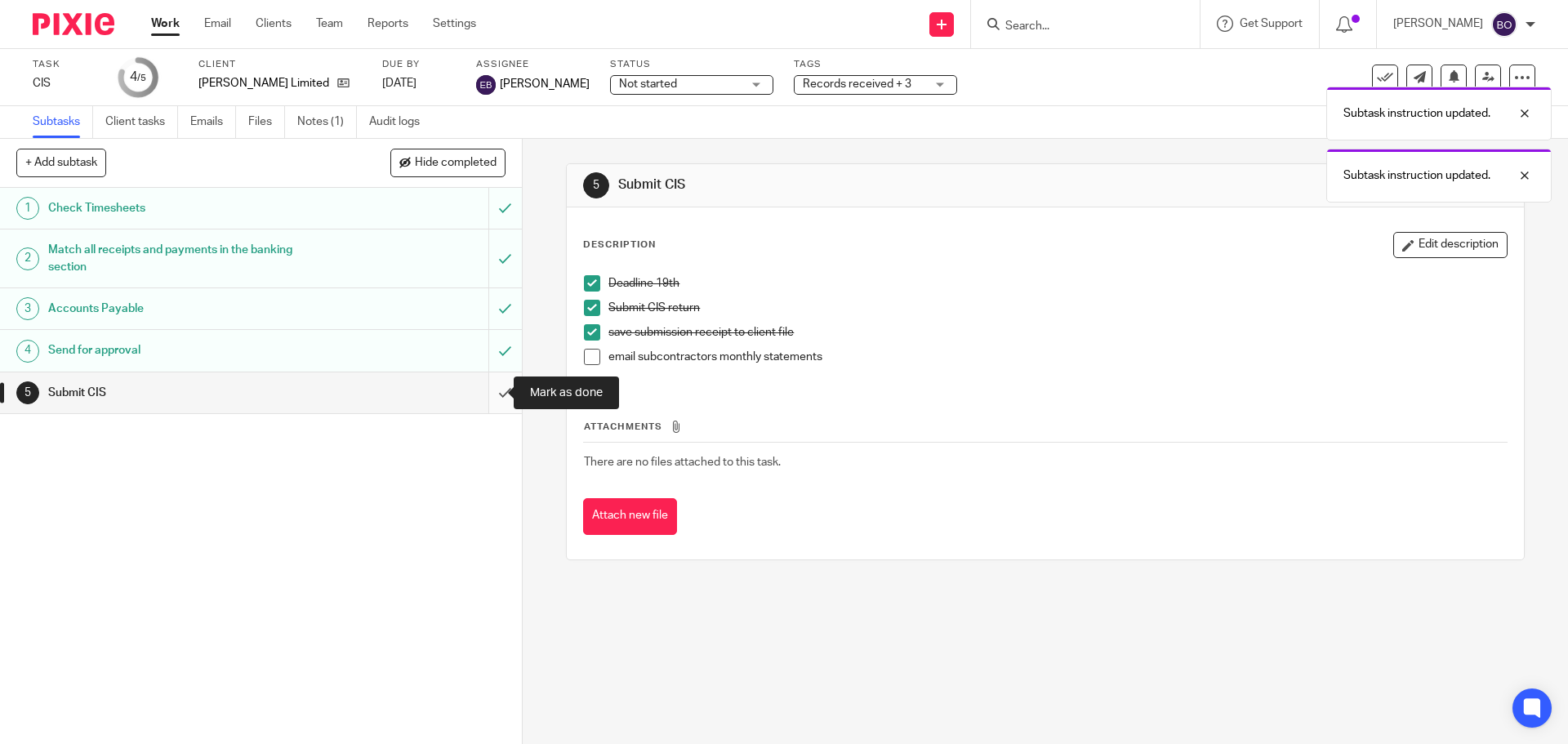
click at [485, 394] on input "submit" at bounding box center [260, 393] width 522 height 41
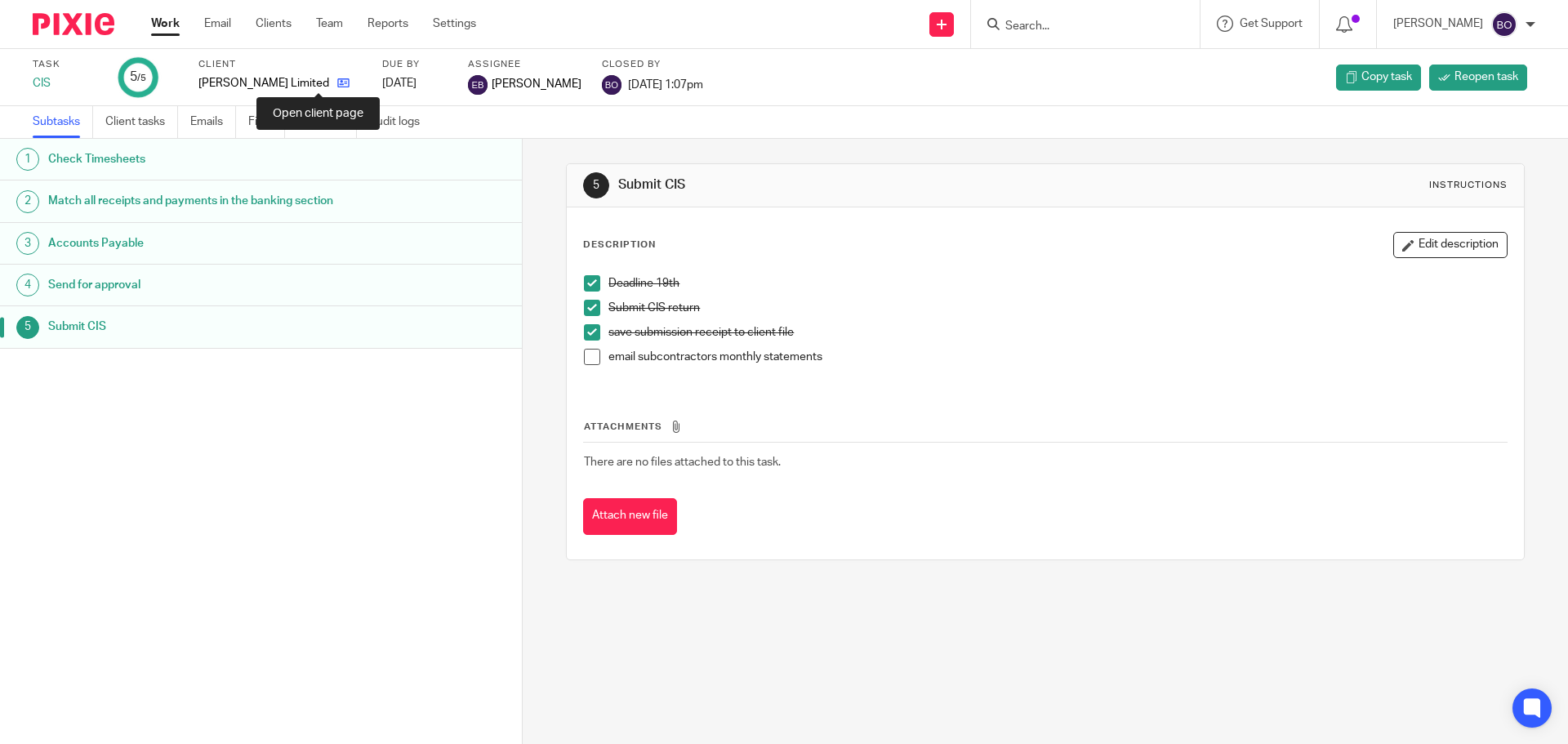
click at [337, 86] on icon at bounding box center [343, 82] width 12 height 12
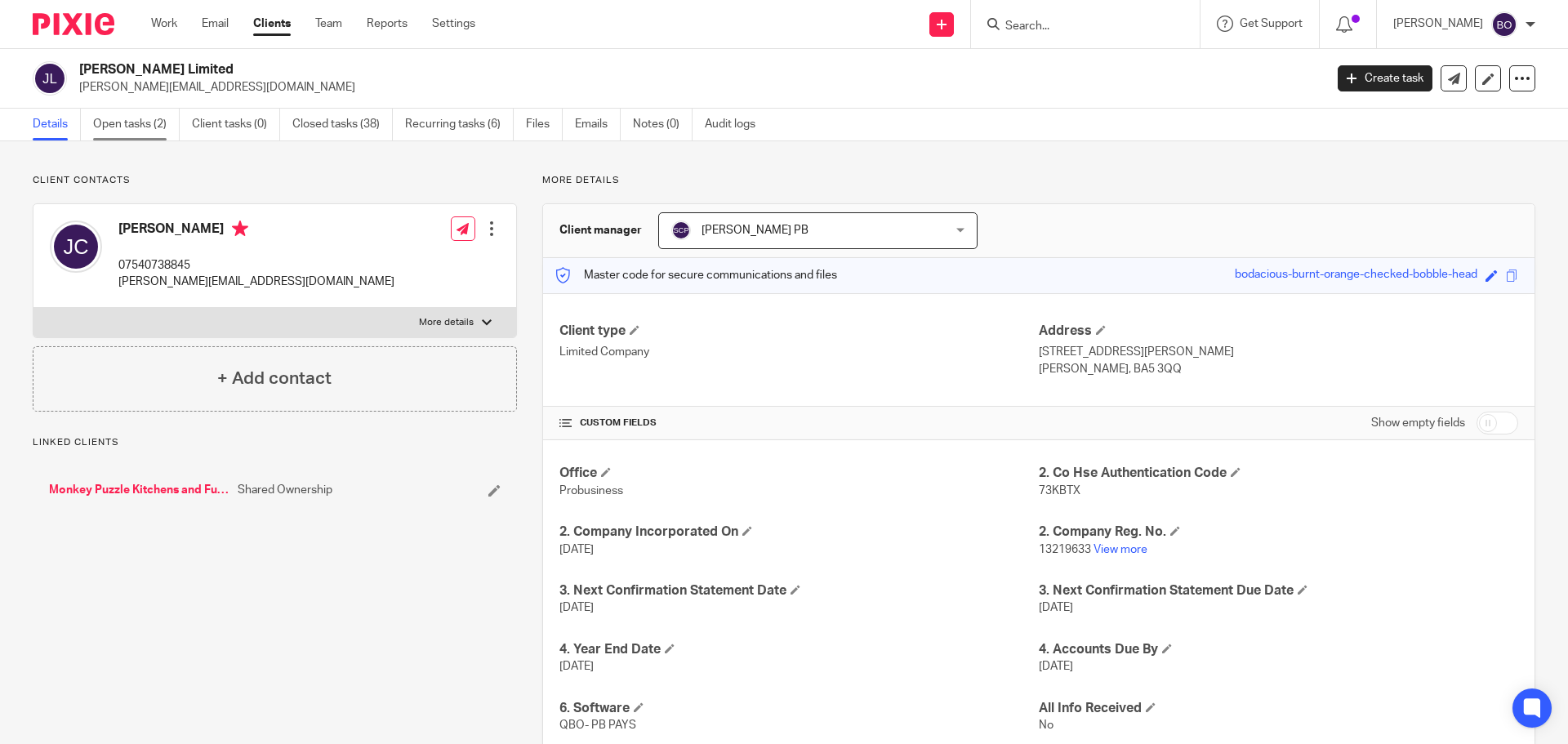
click at [149, 136] on link "Open tasks (2)" at bounding box center [136, 124] width 87 height 32
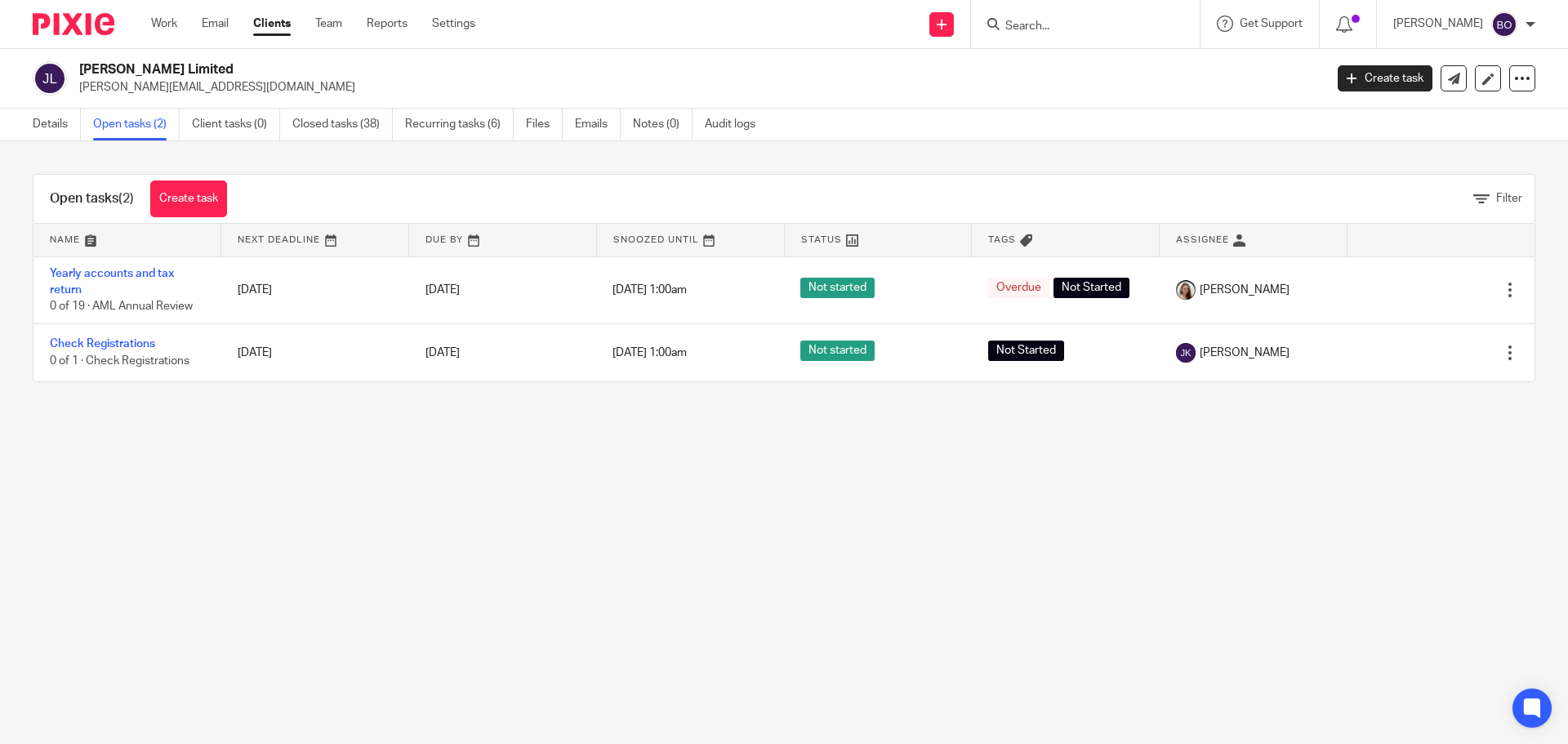
click at [1073, 23] on input "Search" at bounding box center [1076, 27] width 147 height 15
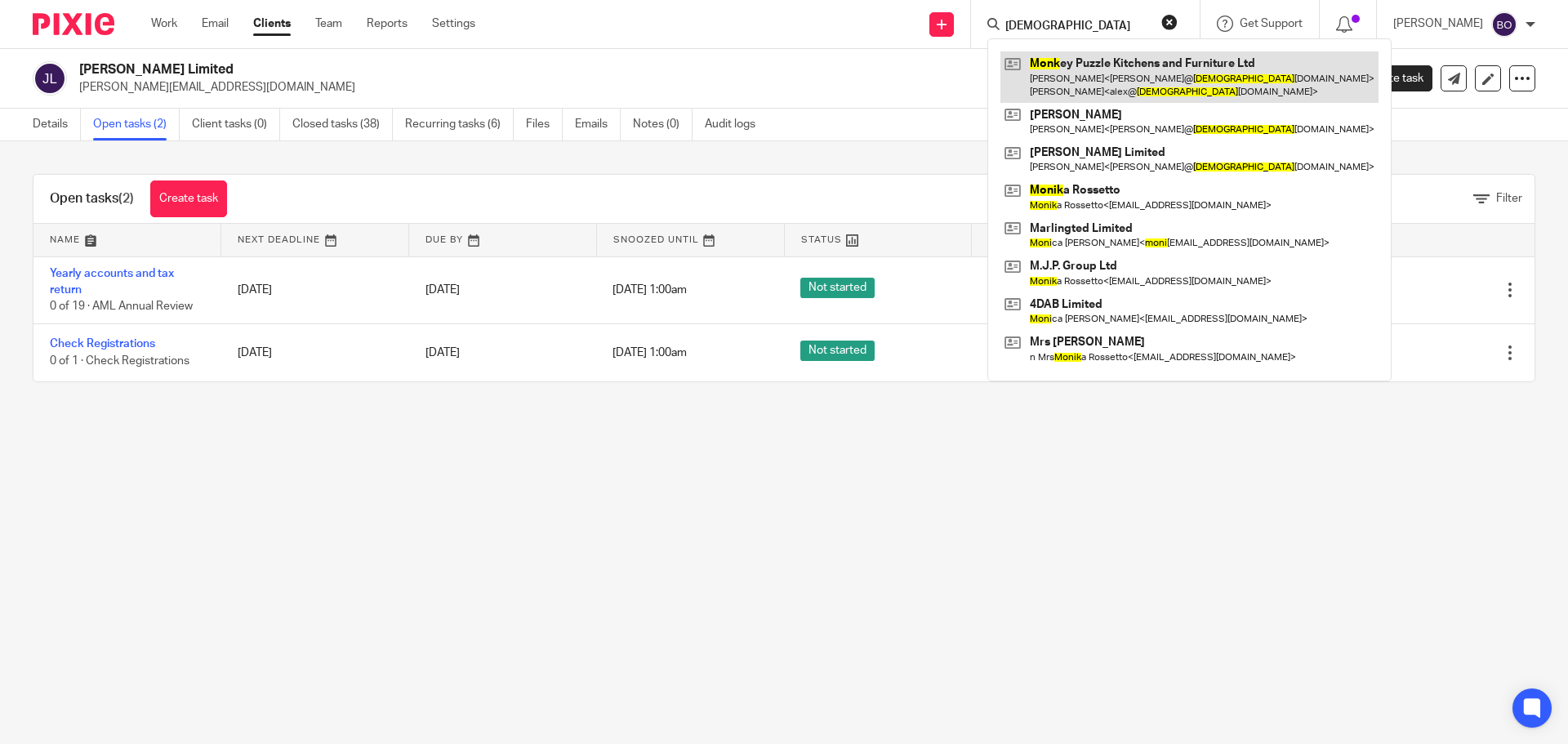
type input "monk"
click at [1126, 81] on link at bounding box center [1189, 77] width 378 height 50
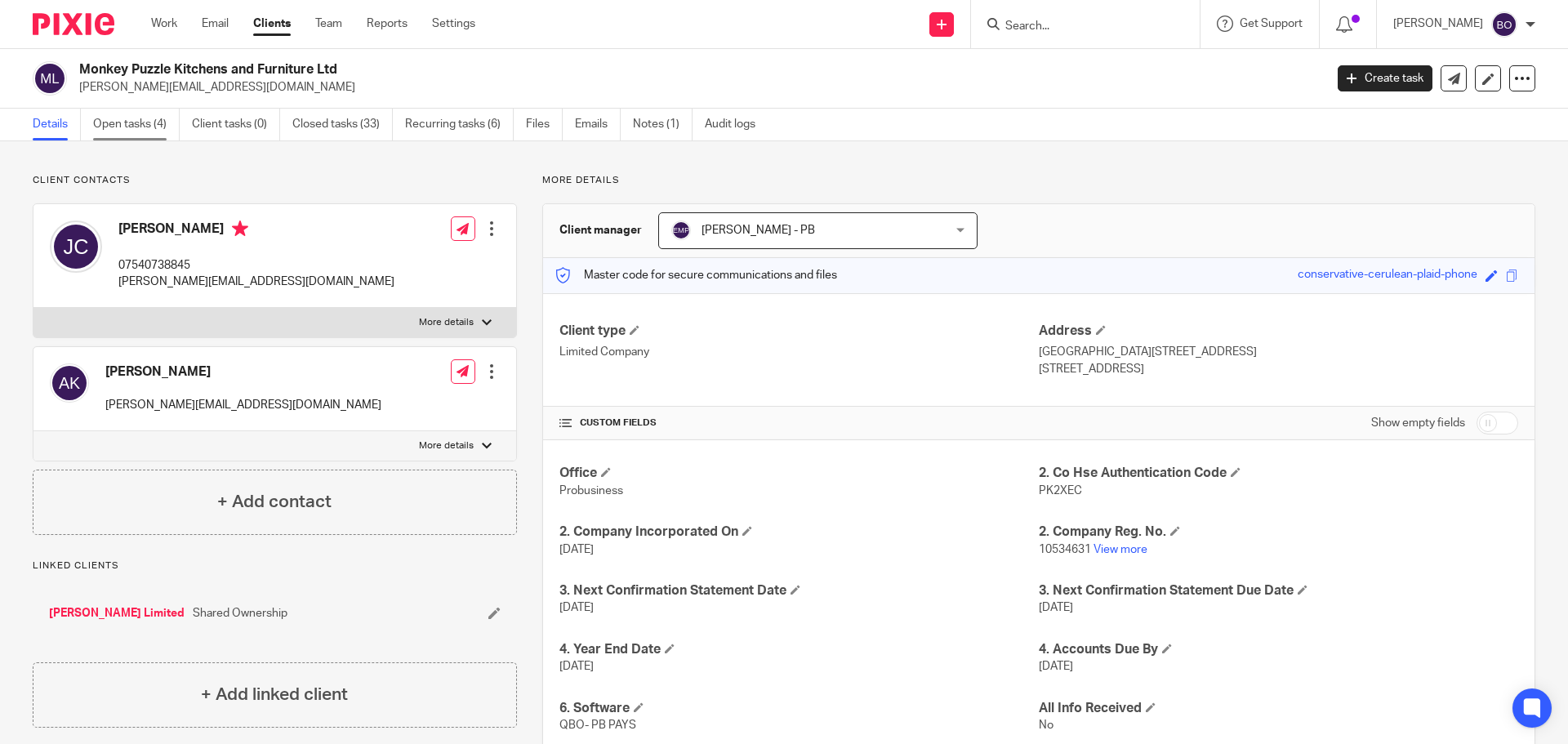
click at [125, 128] on link "Open tasks (4)" at bounding box center [136, 124] width 87 height 32
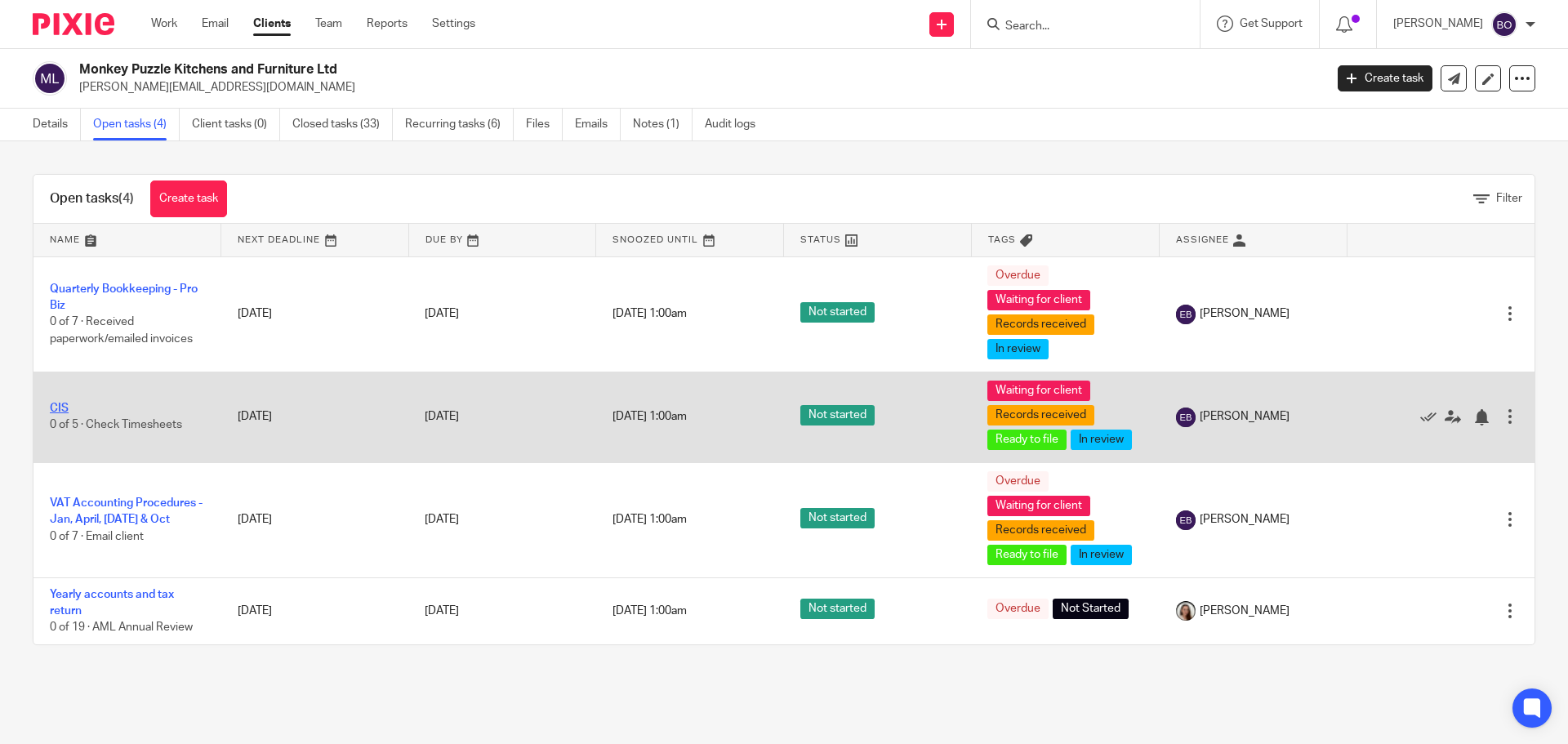
click at [62, 409] on link "CIS" at bounding box center [59, 408] width 19 height 11
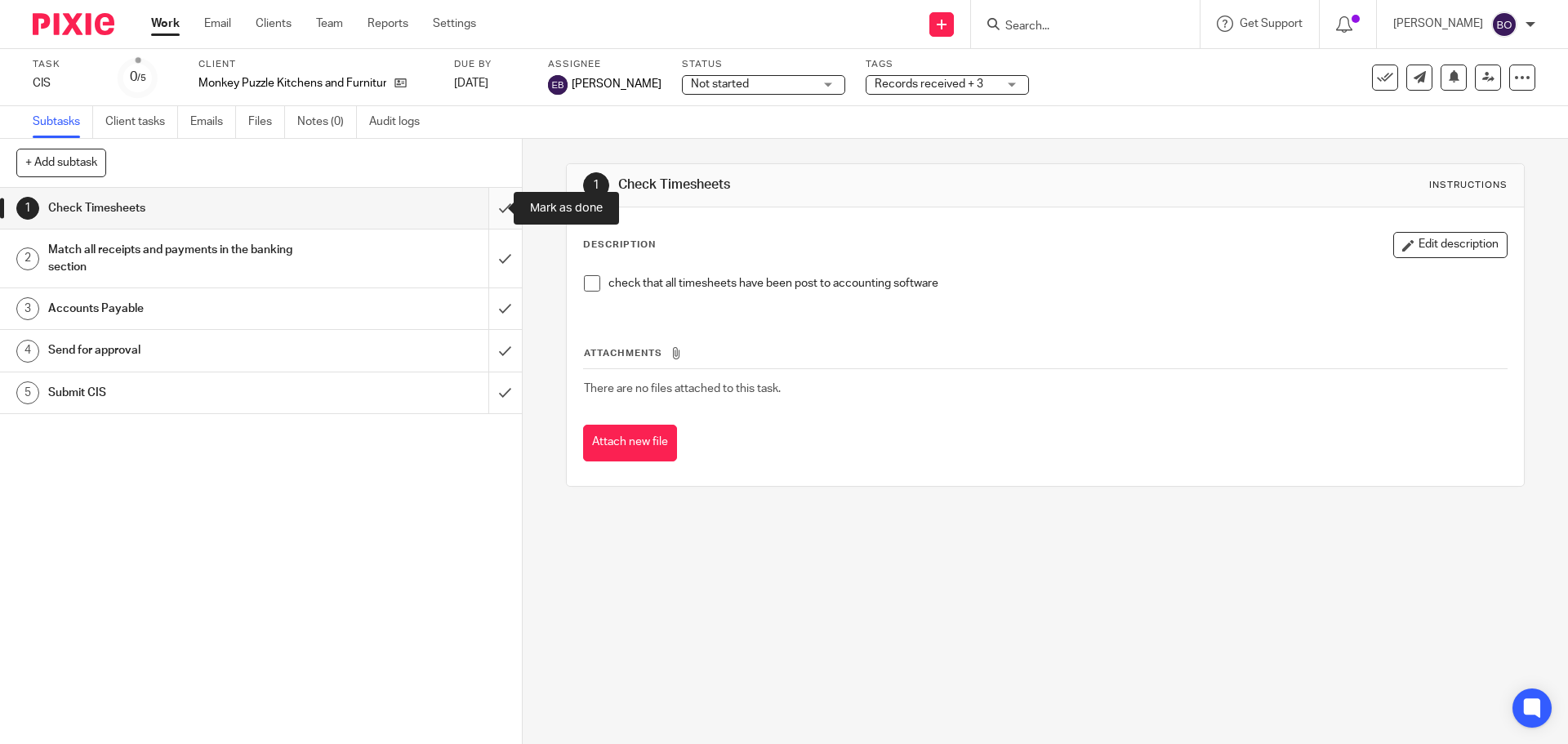
click at [481, 210] on input "submit" at bounding box center [260, 208] width 522 height 41
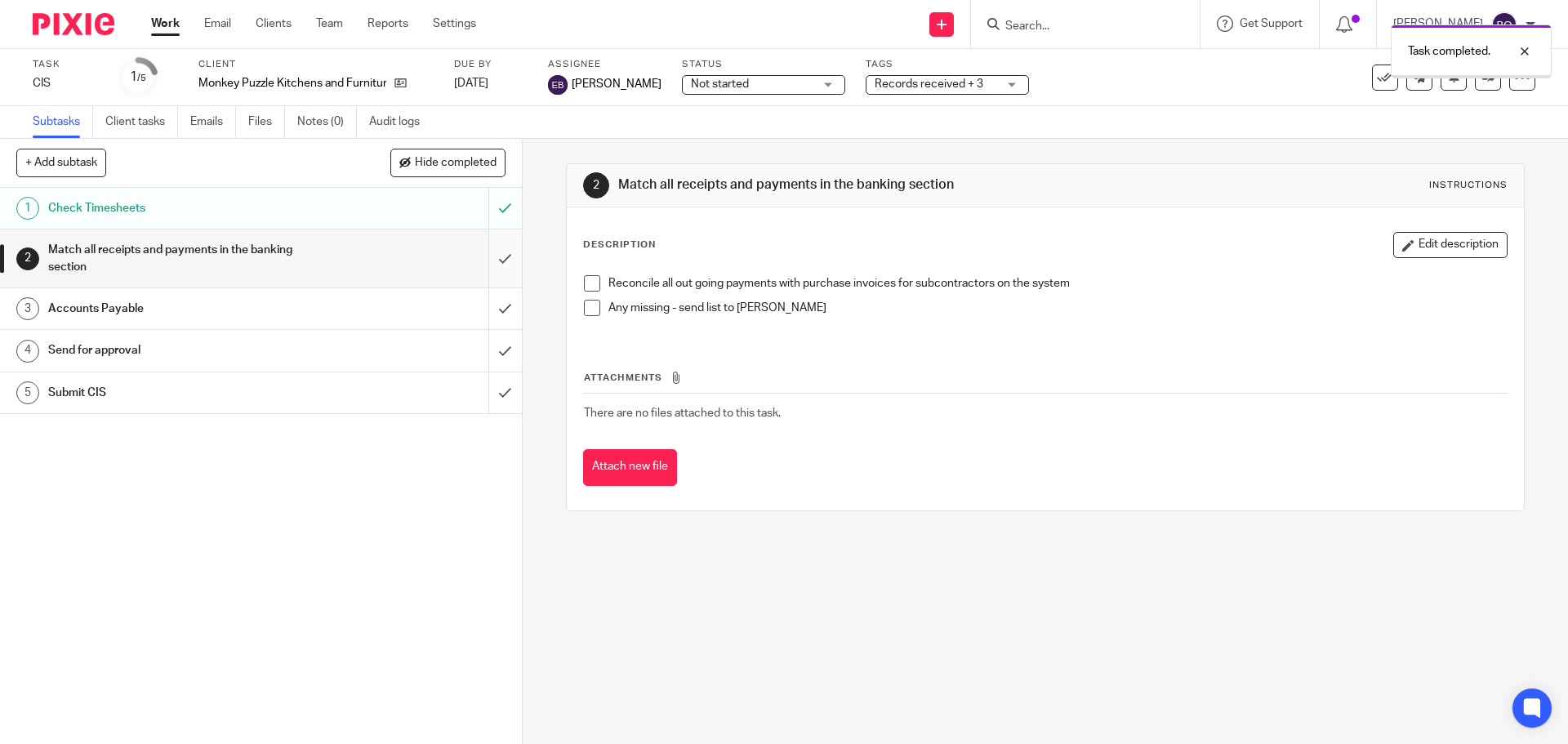
click at [482, 261] on input "submit" at bounding box center [260, 259] width 522 height 58
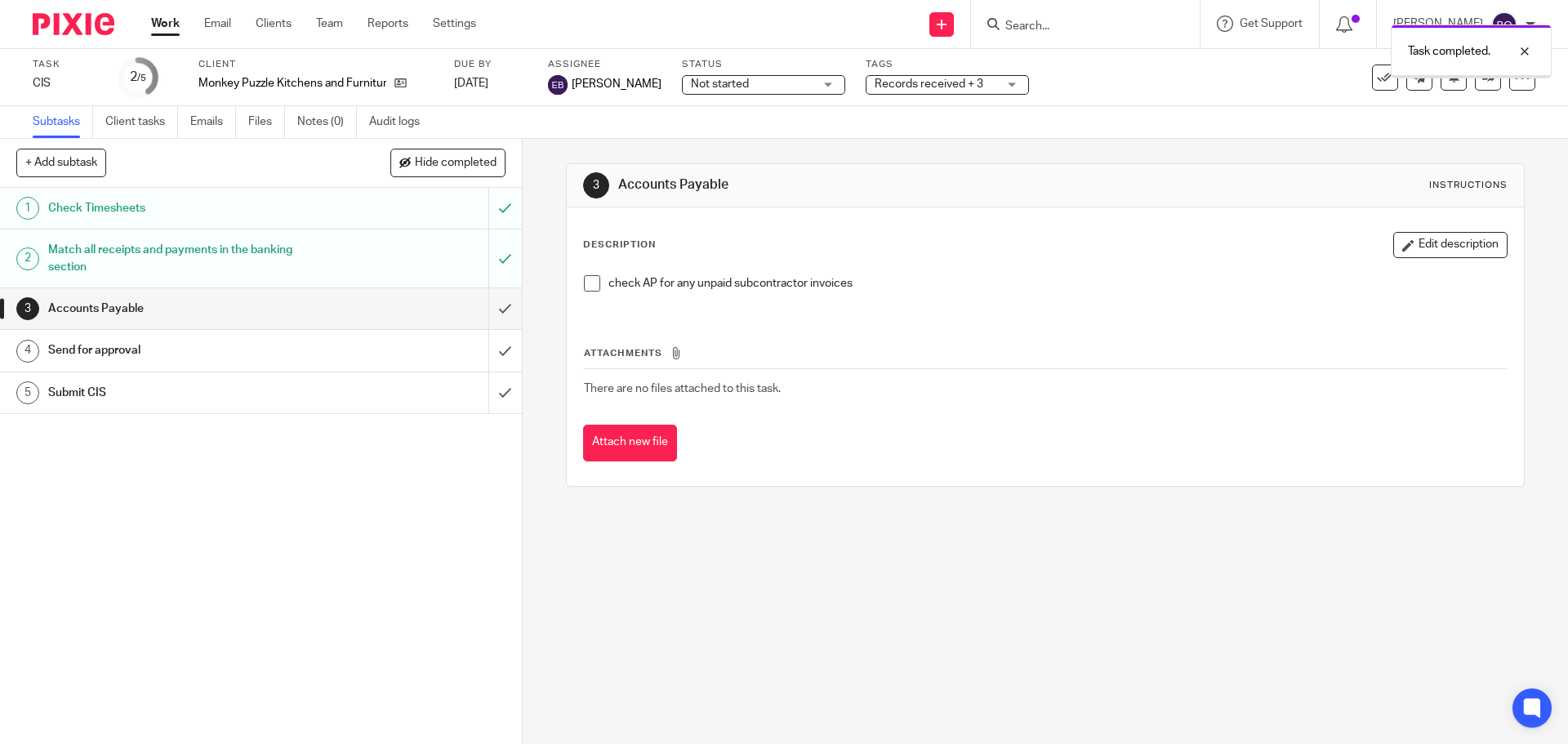
click at [488, 311] on input "submit" at bounding box center [260, 309] width 522 height 41
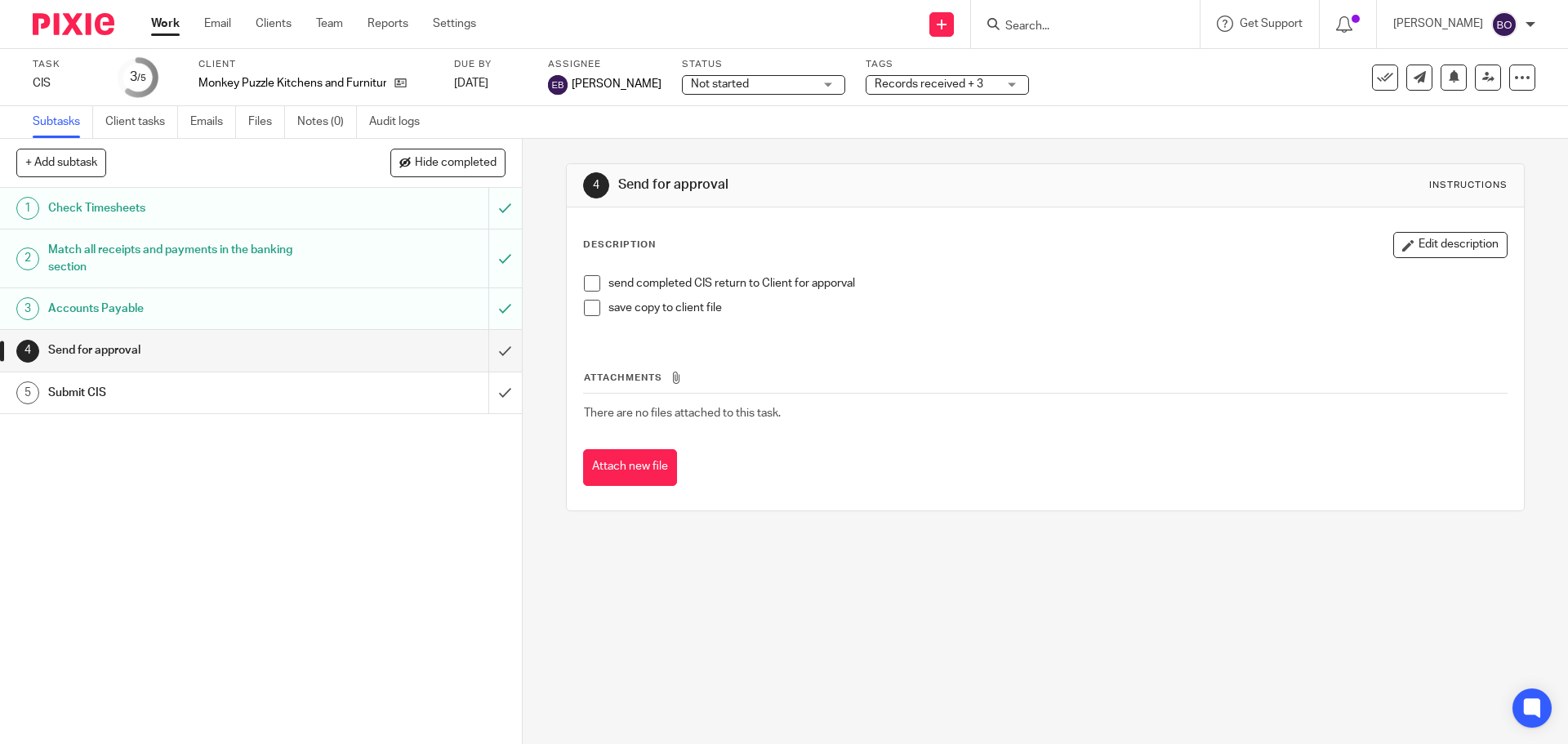
click at [584, 309] on span at bounding box center [592, 307] width 16 height 16
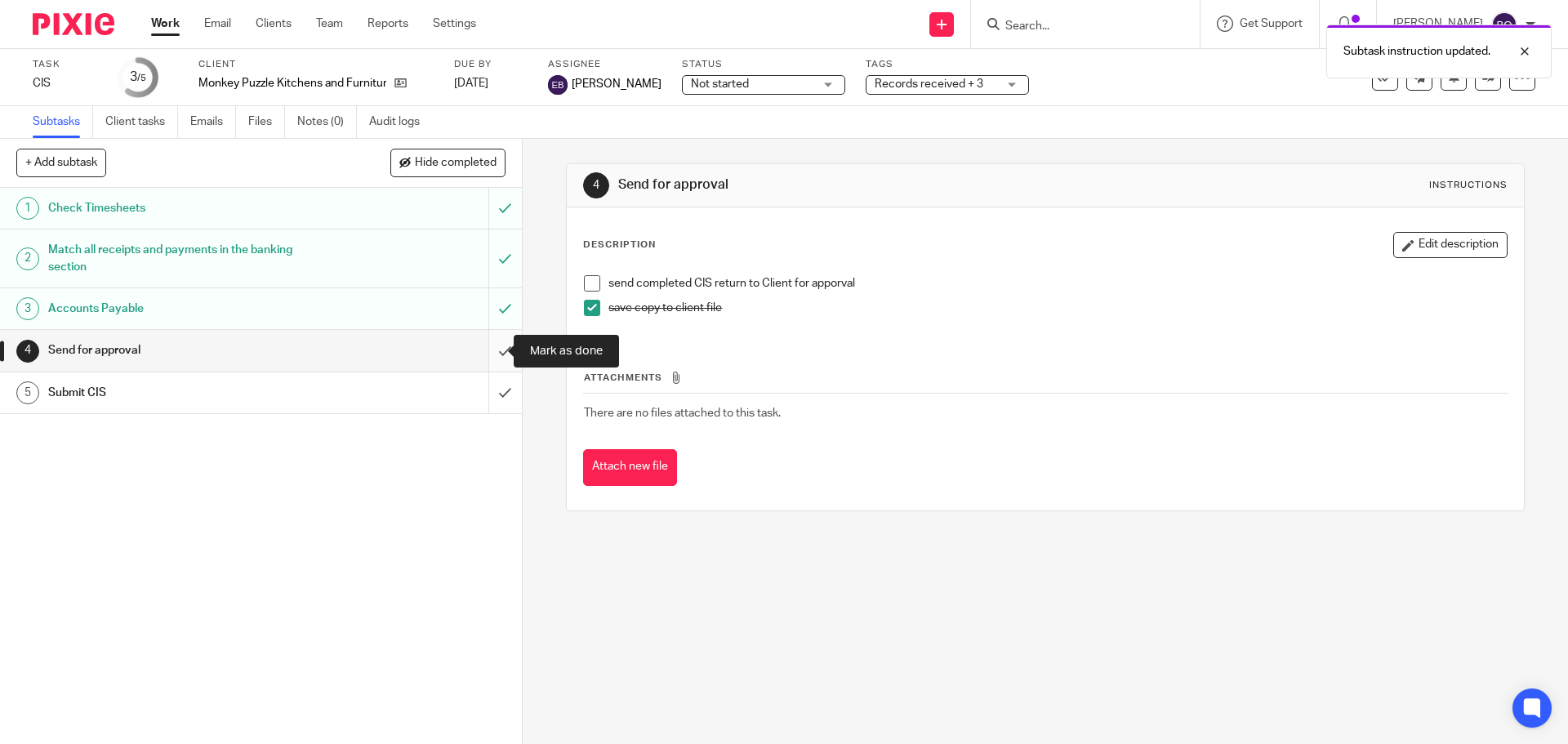
click at [477, 345] on input "submit" at bounding box center [260, 350] width 522 height 41
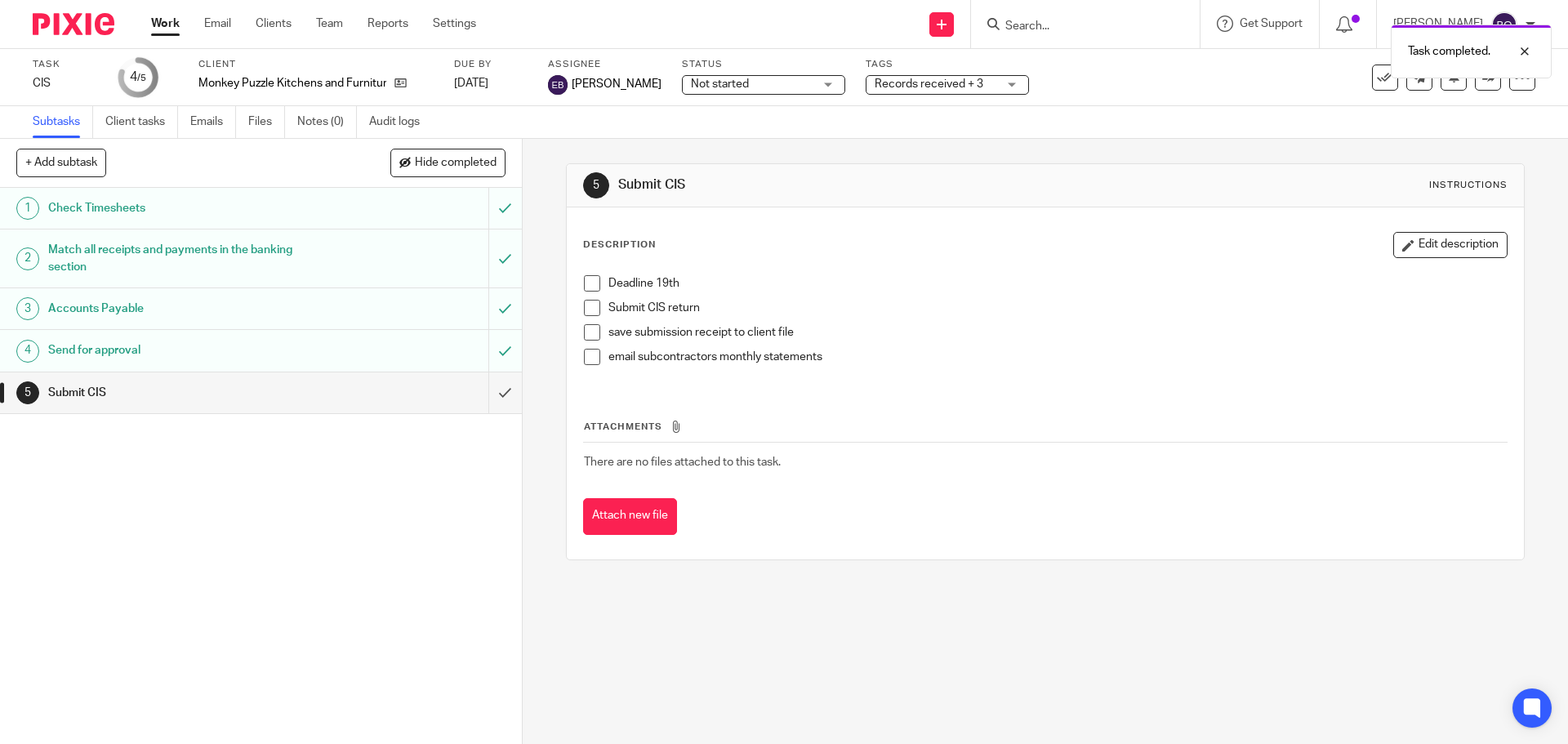
click at [587, 284] on span at bounding box center [592, 283] width 16 height 16
click at [584, 309] on span at bounding box center [592, 307] width 16 height 16
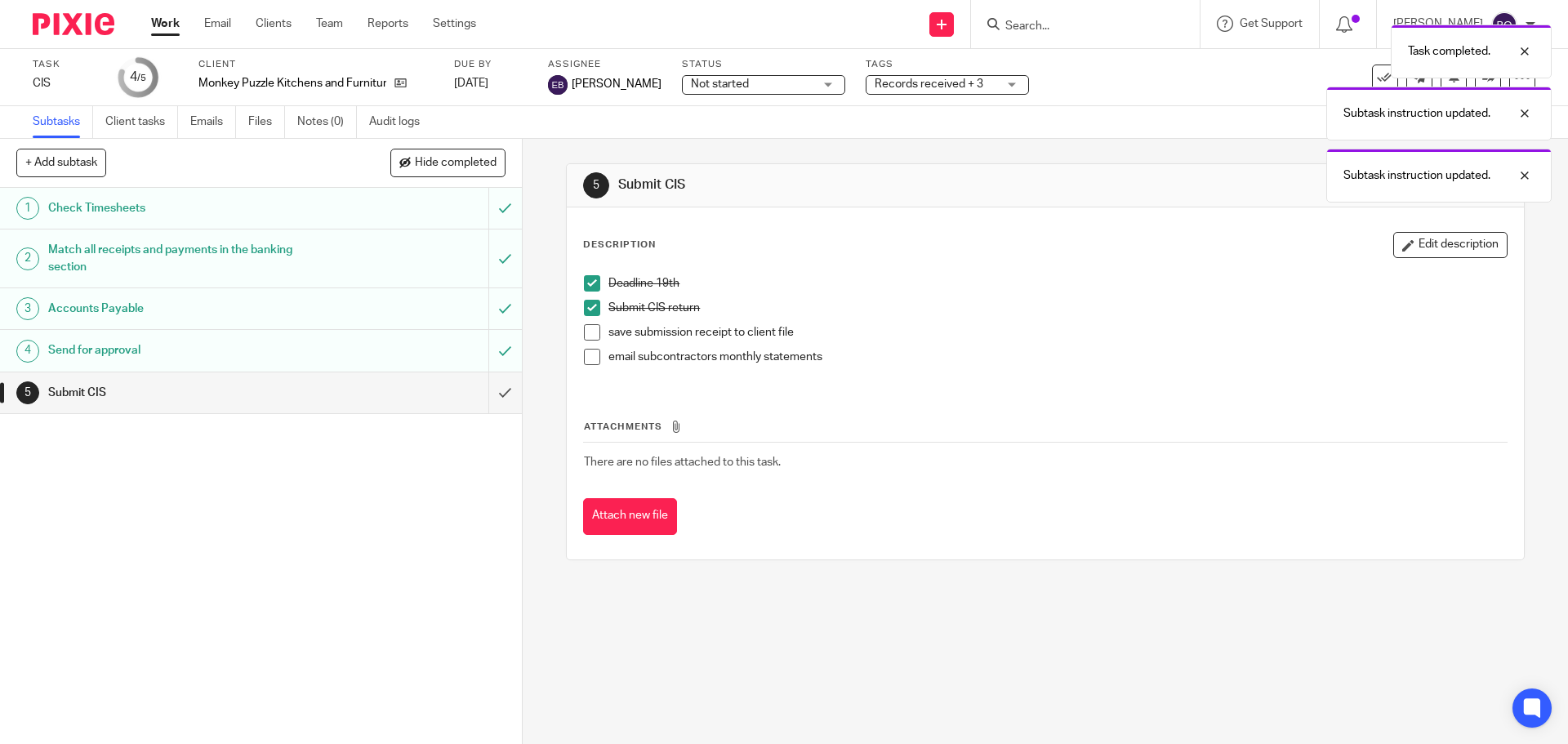
click at [584, 331] on span at bounding box center [592, 331] width 16 height 16
click at [487, 391] on input "submit" at bounding box center [260, 393] width 522 height 41
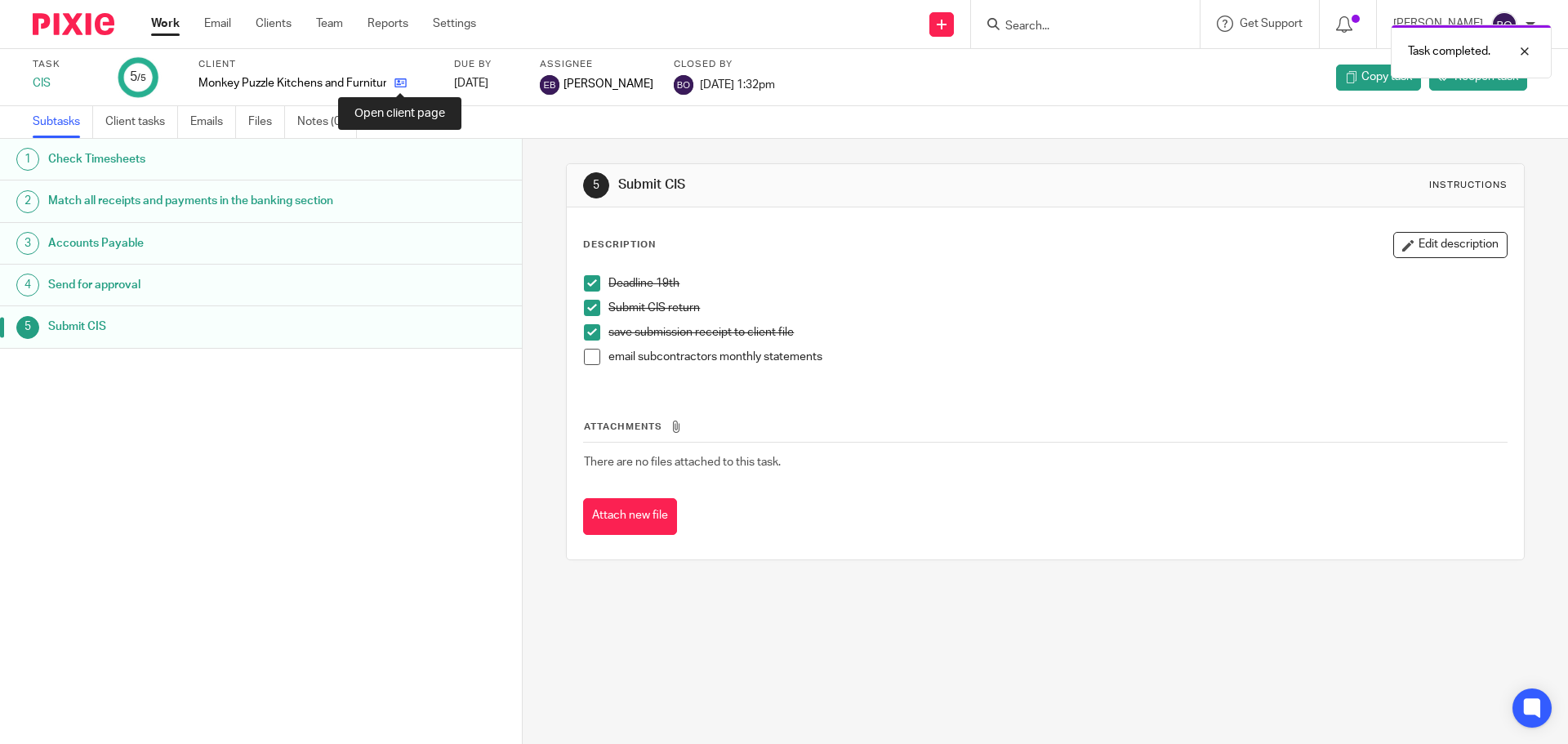
click at [397, 85] on icon at bounding box center [400, 82] width 12 height 12
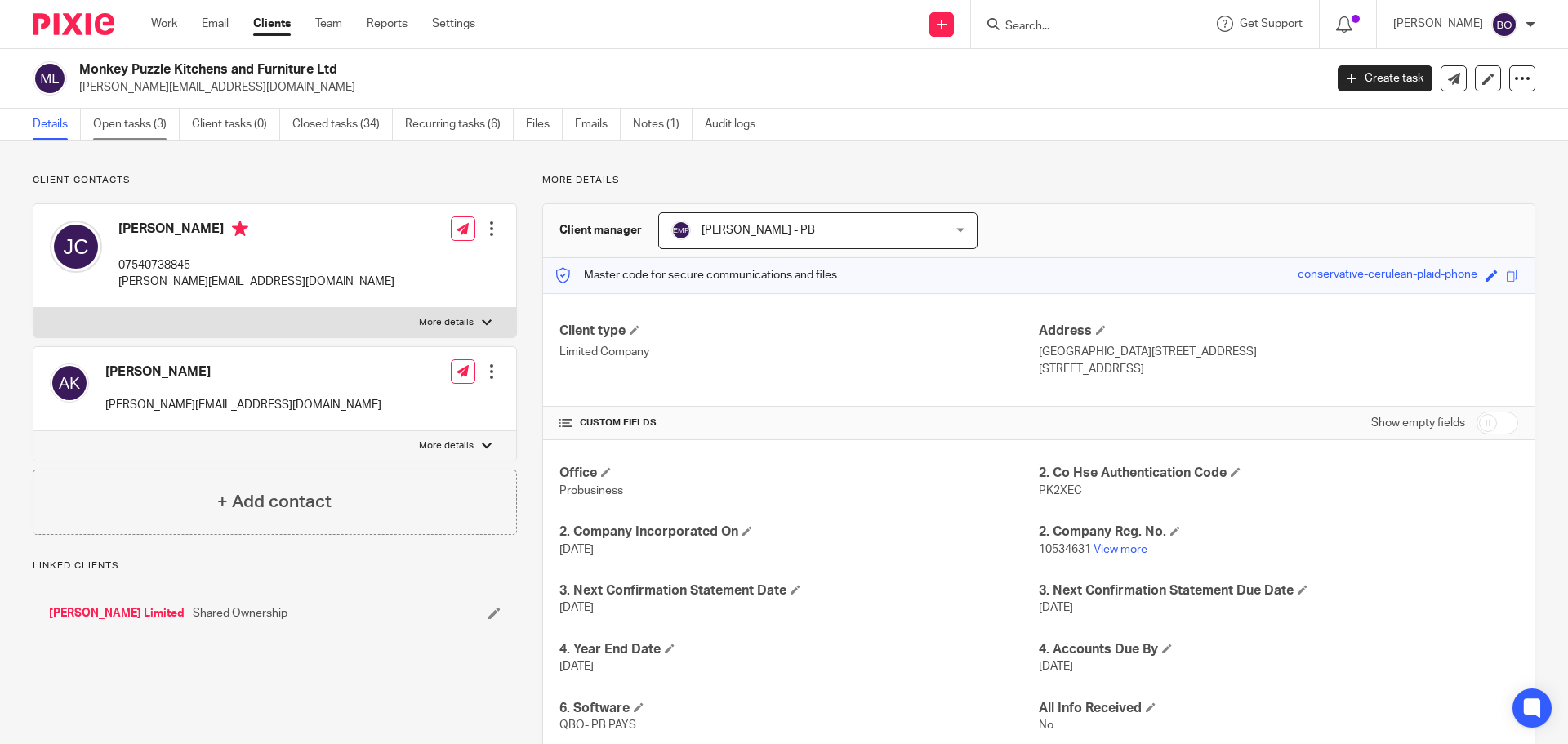
click at [126, 128] on link "Open tasks (3)" at bounding box center [136, 124] width 87 height 32
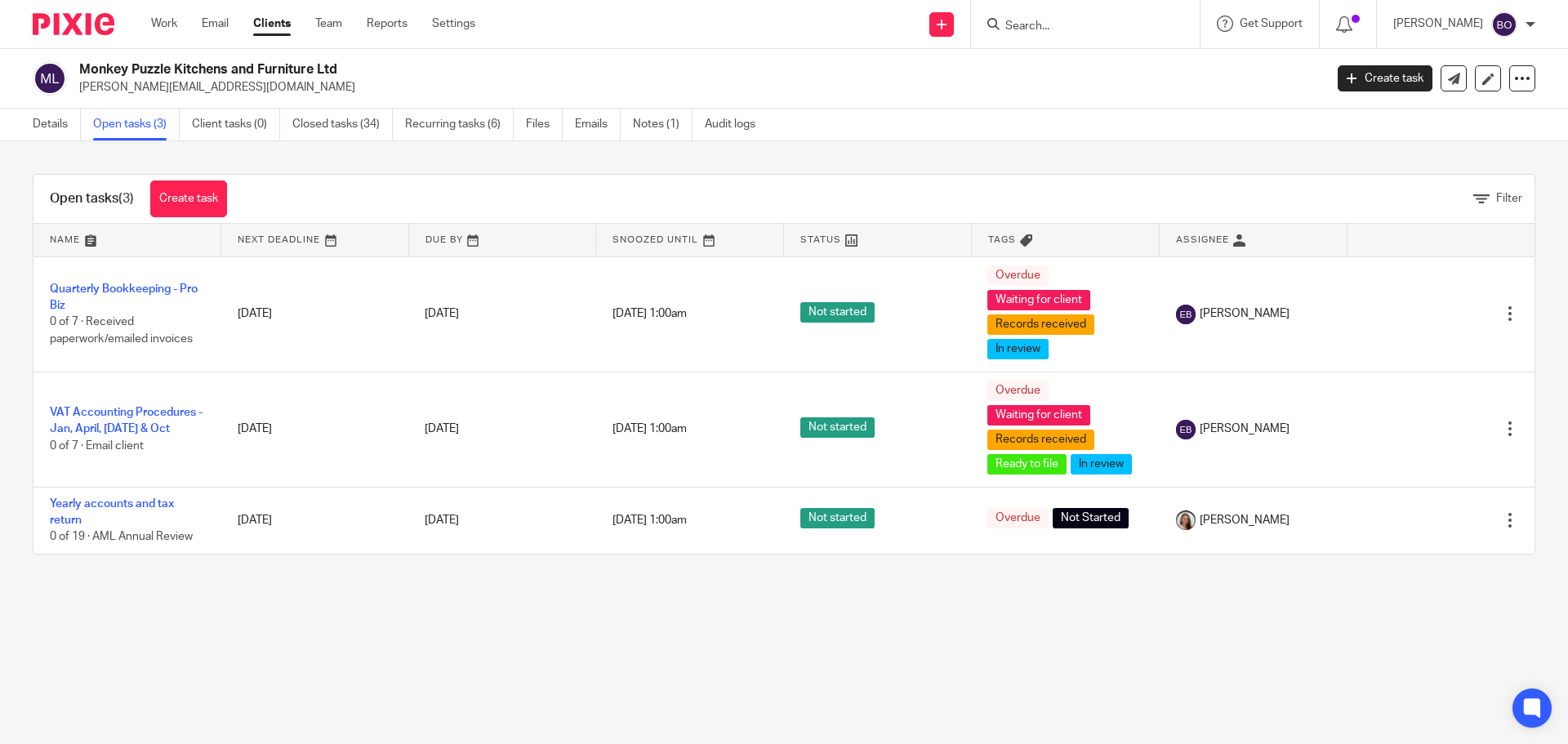
click at [1042, 20] on input "Search" at bounding box center [1076, 27] width 147 height 15
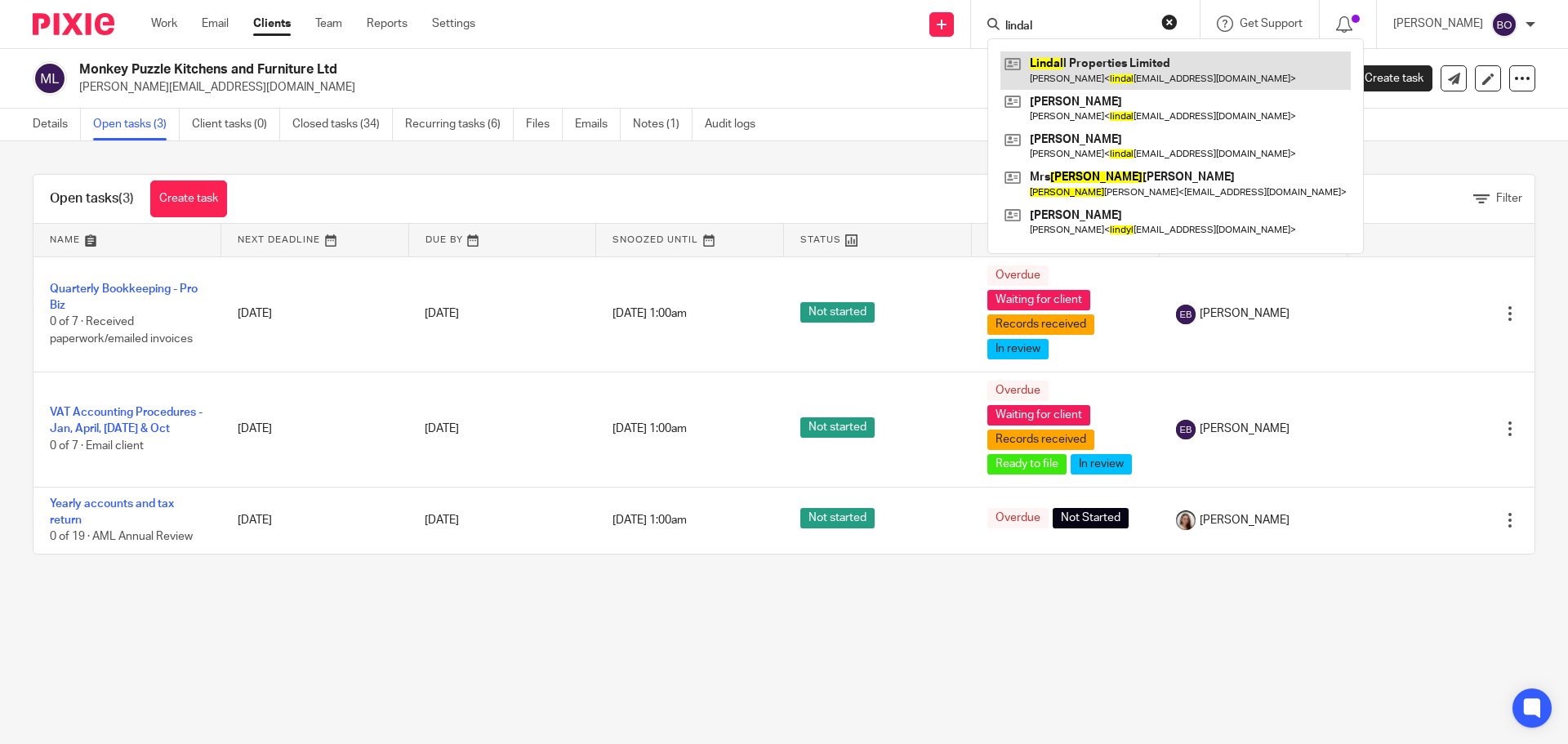
type input "lindal"
click at [1150, 75] on link at bounding box center [1175, 70] width 350 height 37
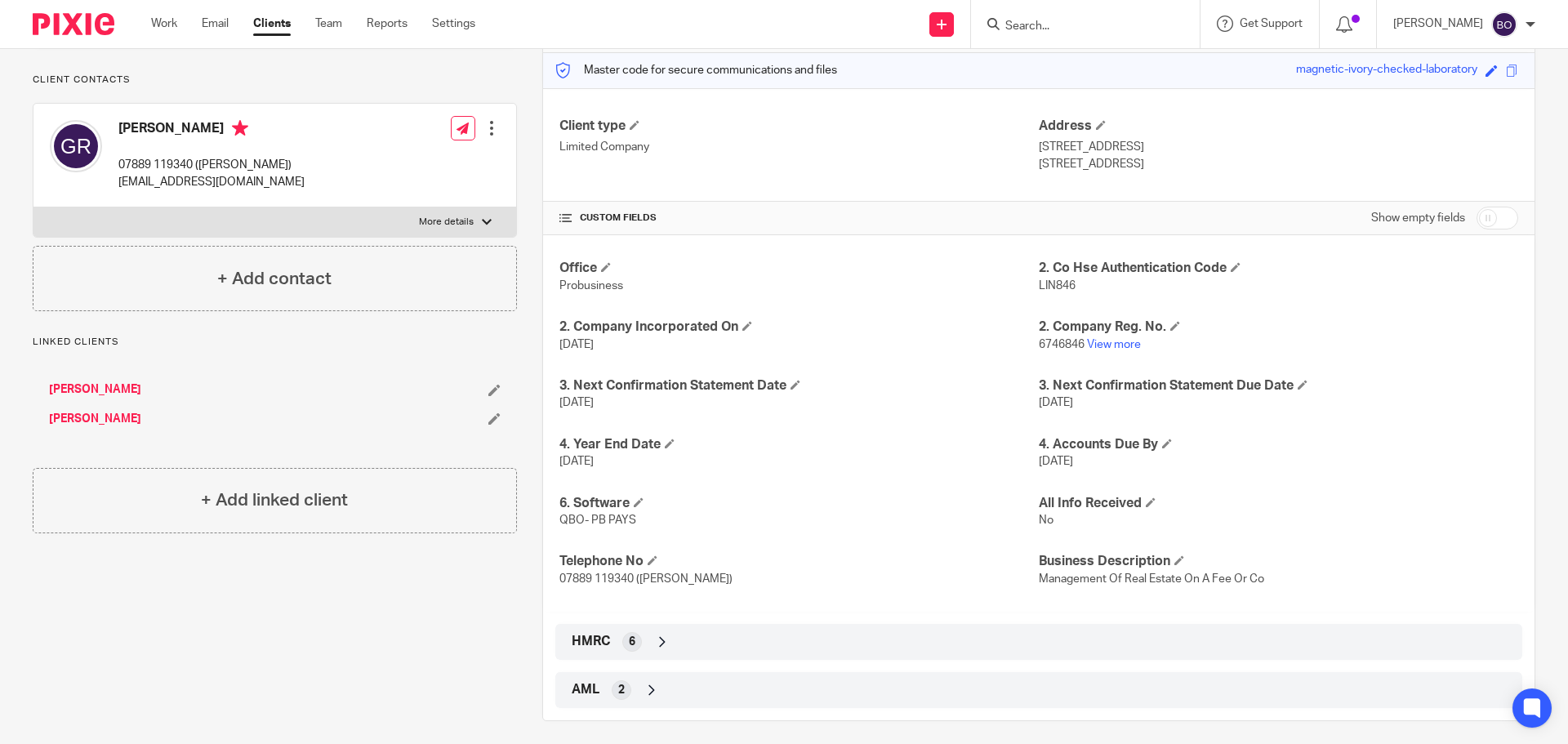
scroll to position [215, 0]
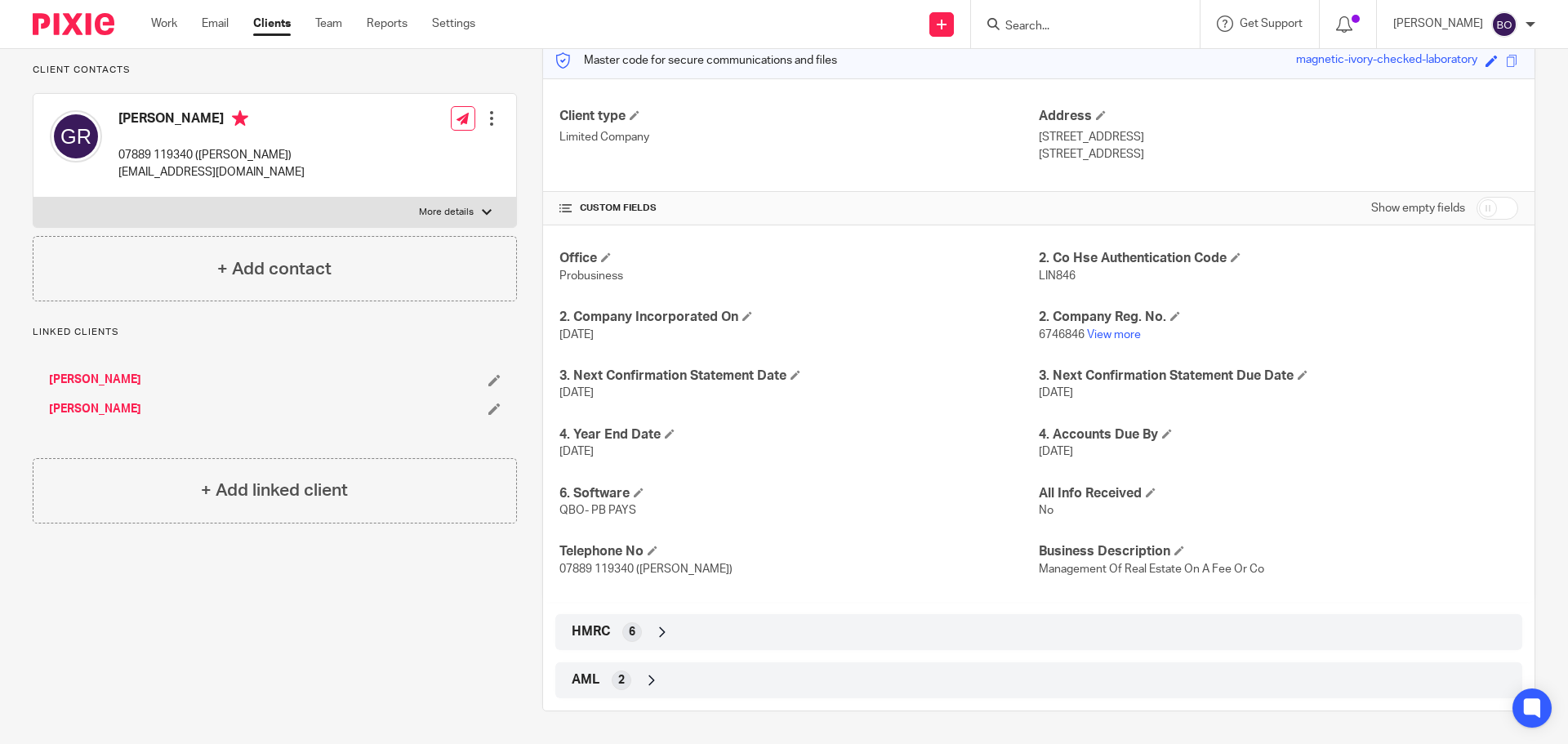
click at [654, 629] on icon at bounding box center [662, 631] width 16 height 16
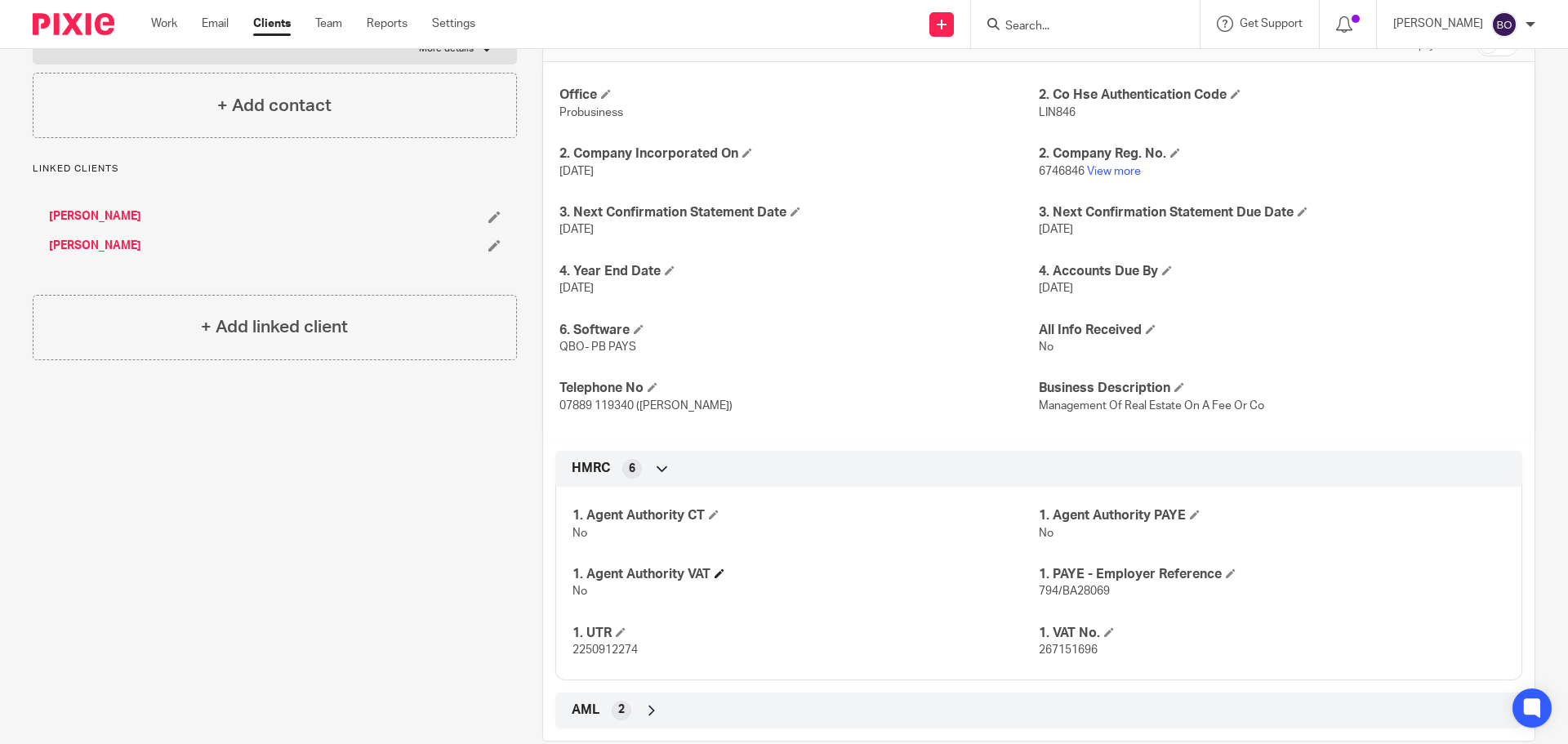
scroll to position [408, 0]
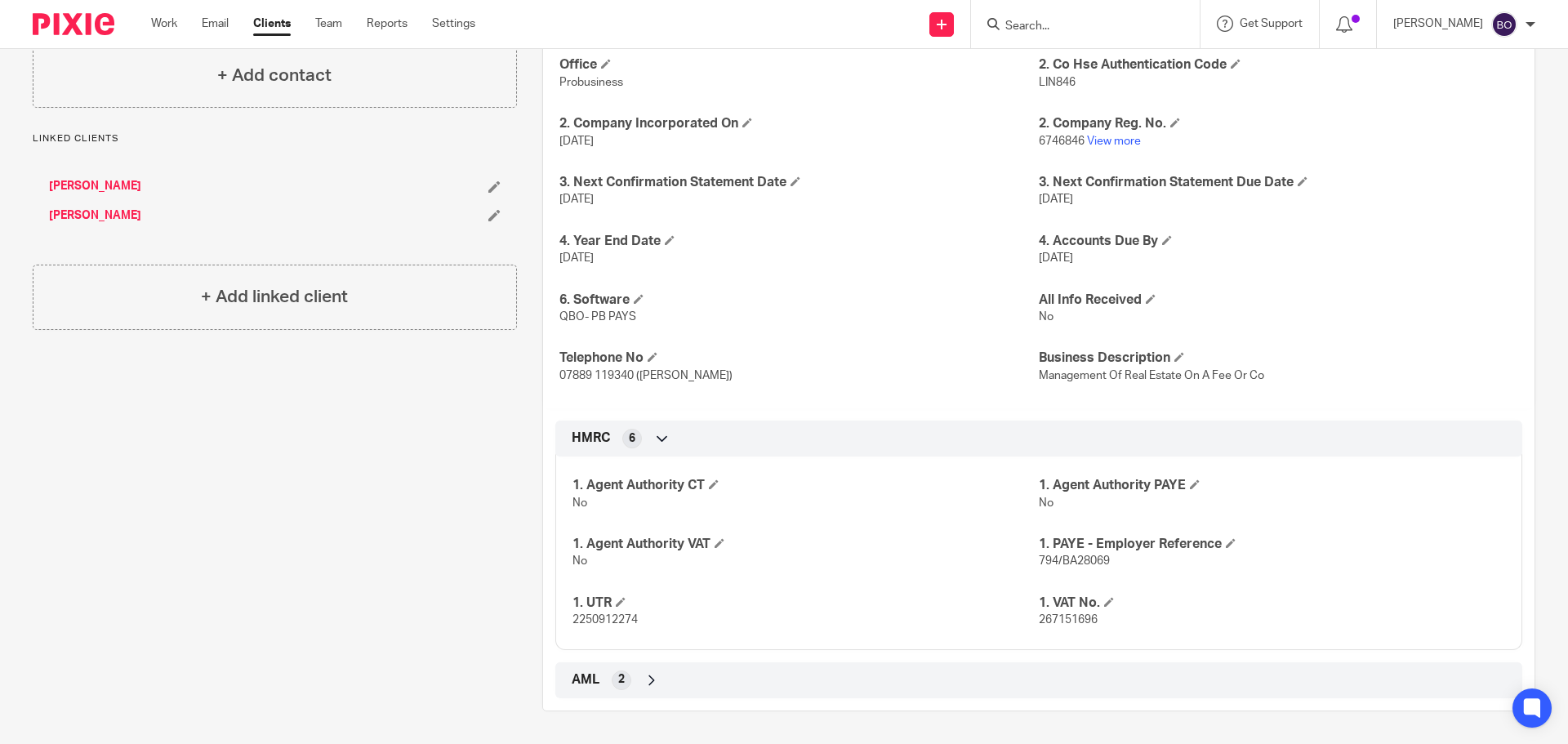
click at [652, 682] on icon at bounding box center [651, 680] width 16 height 16
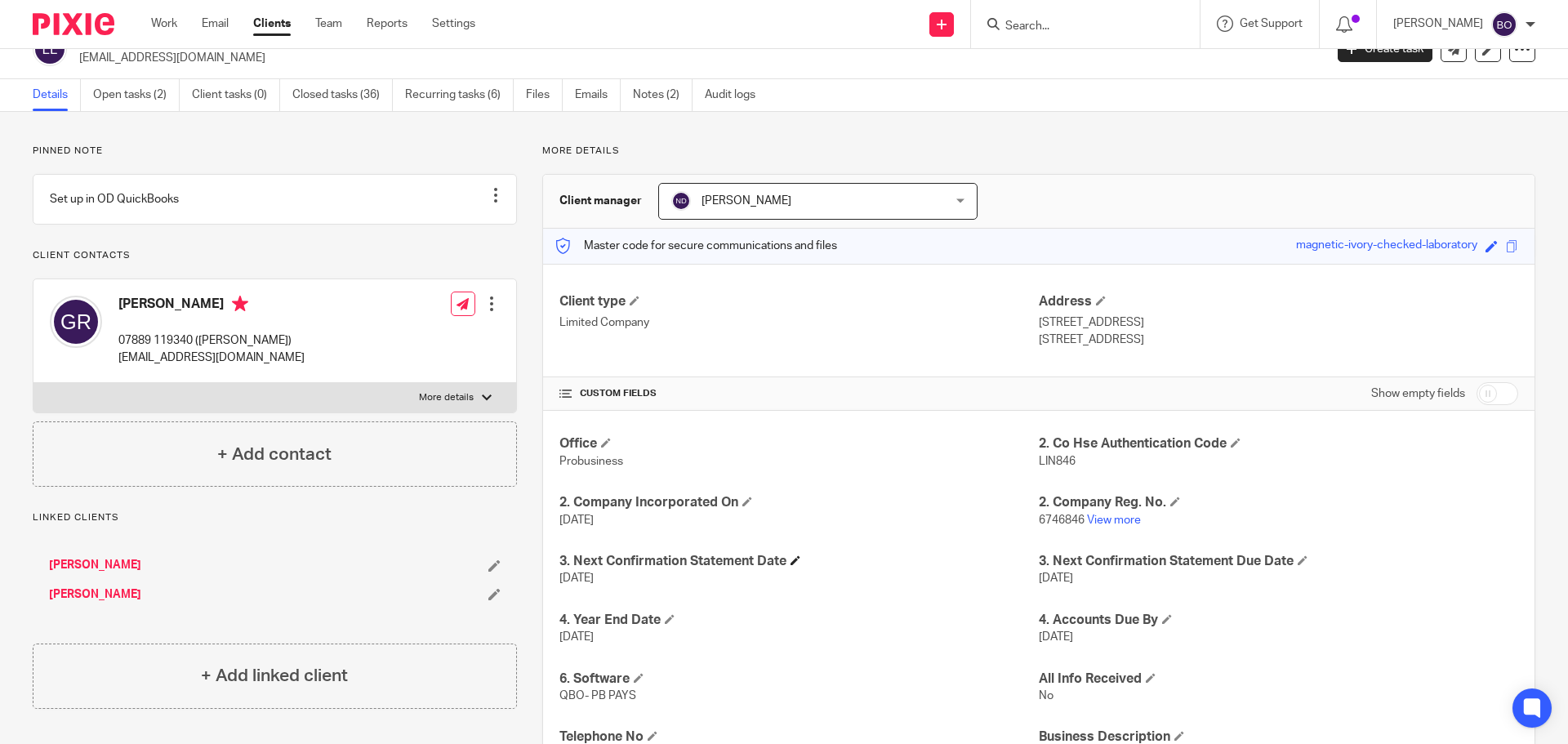
scroll to position [0, 0]
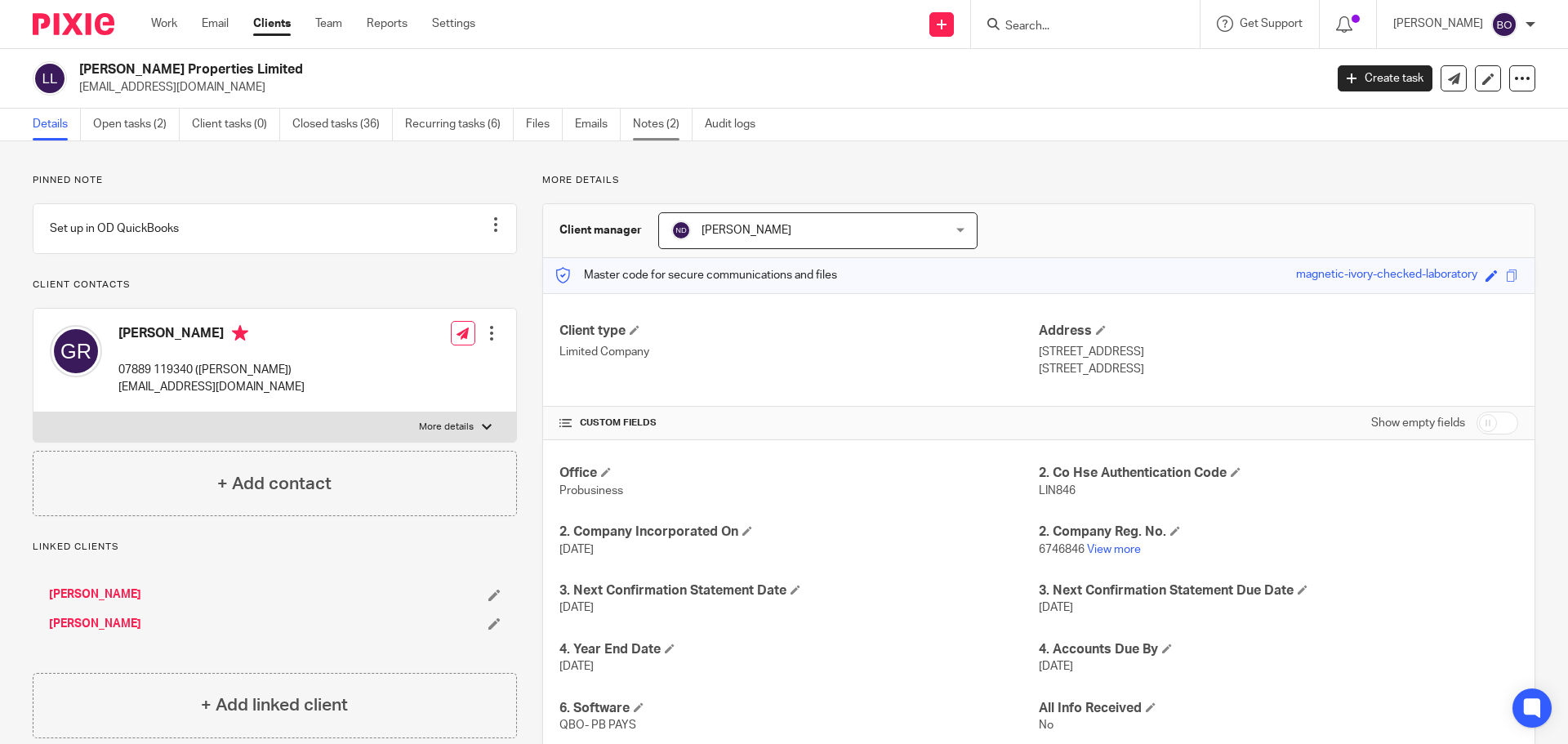
click at [656, 120] on link "Notes (2)" at bounding box center [663, 124] width 60 height 32
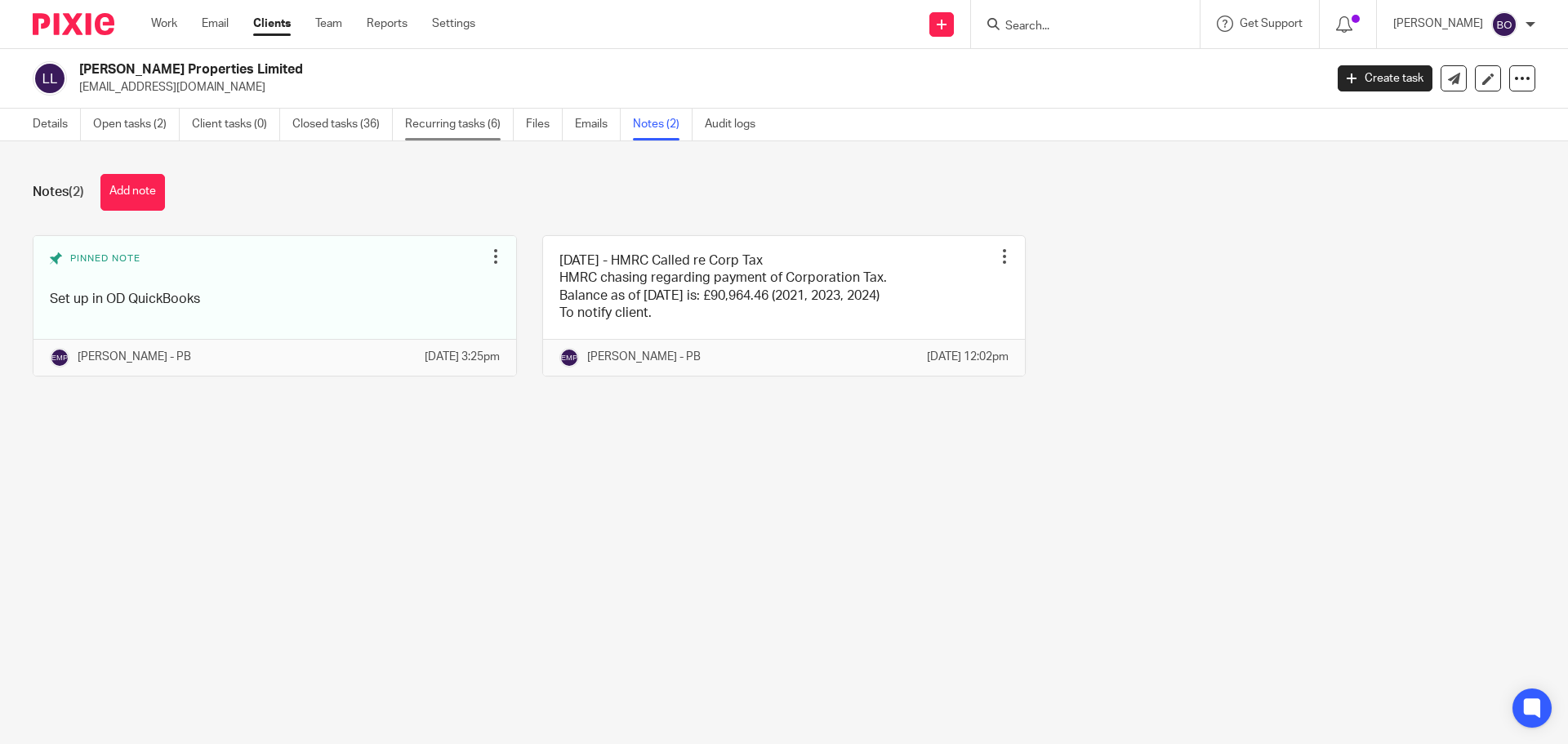
click at [436, 122] on link "Recurring tasks (6)" at bounding box center [459, 124] width 108 height 32
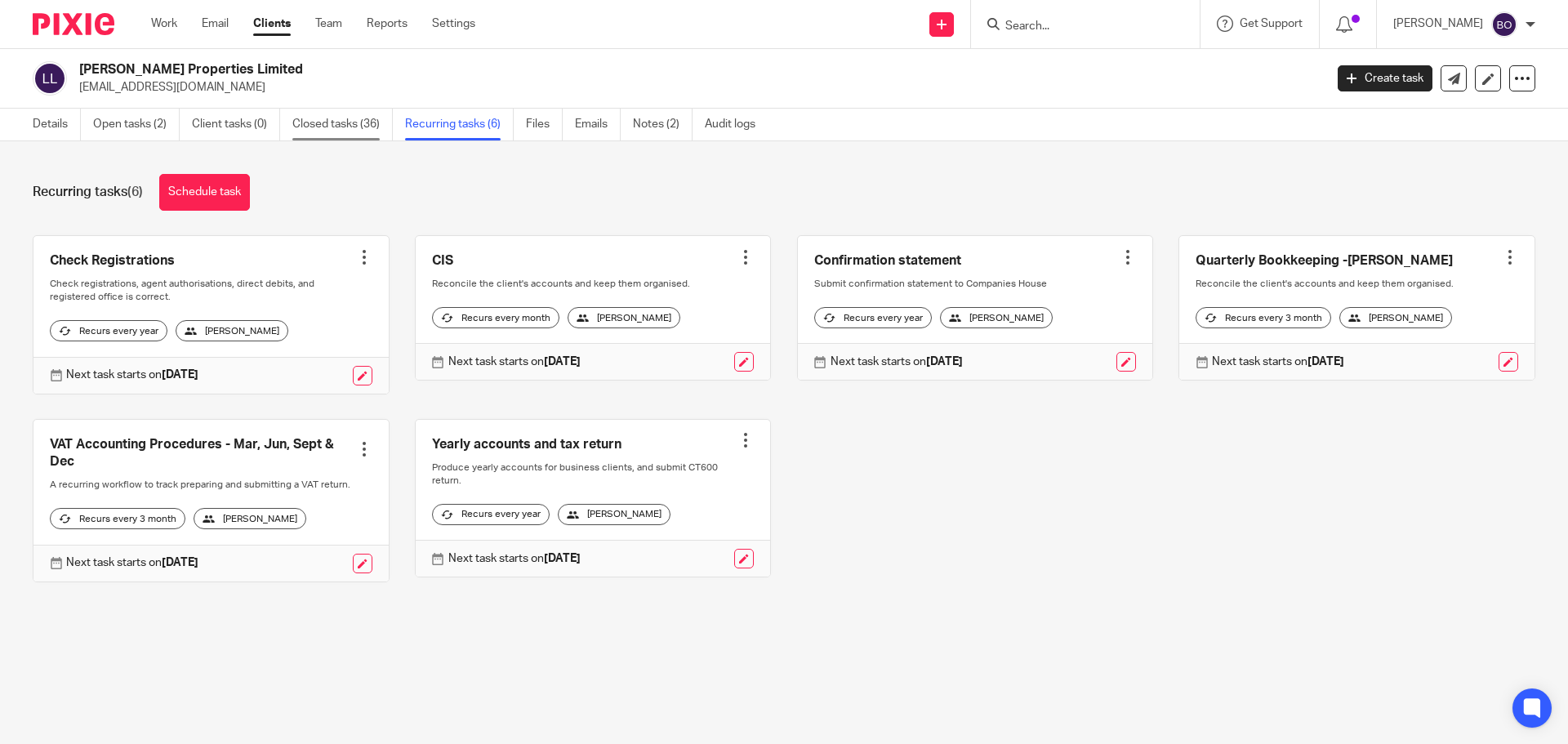
click at [349, 131] on link "Closed tasks (36)" at bounding box center [343, 124] width 101 height 32
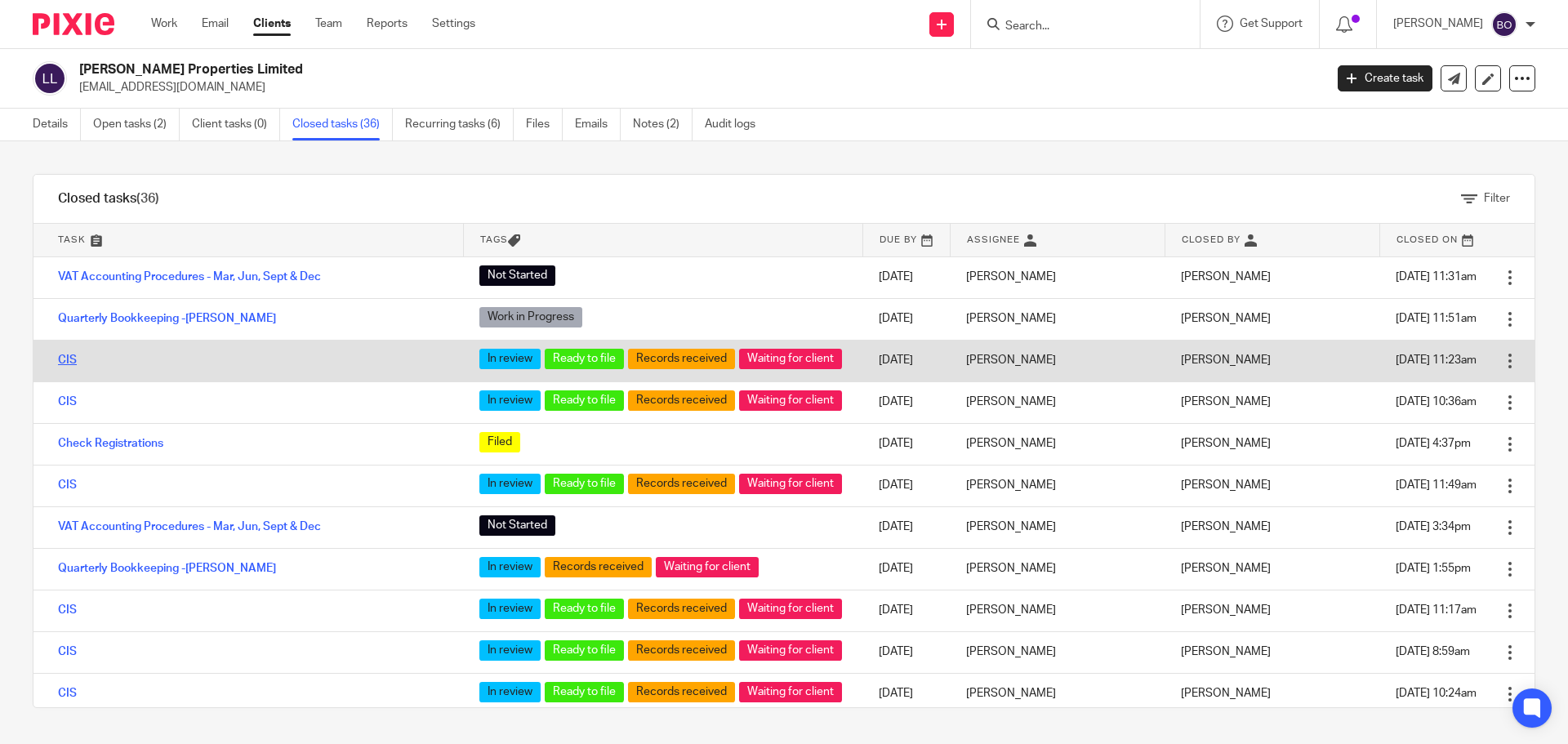
click at [64, 365] on link "CIS" at bounding box center [67, 360] width 19 height 11
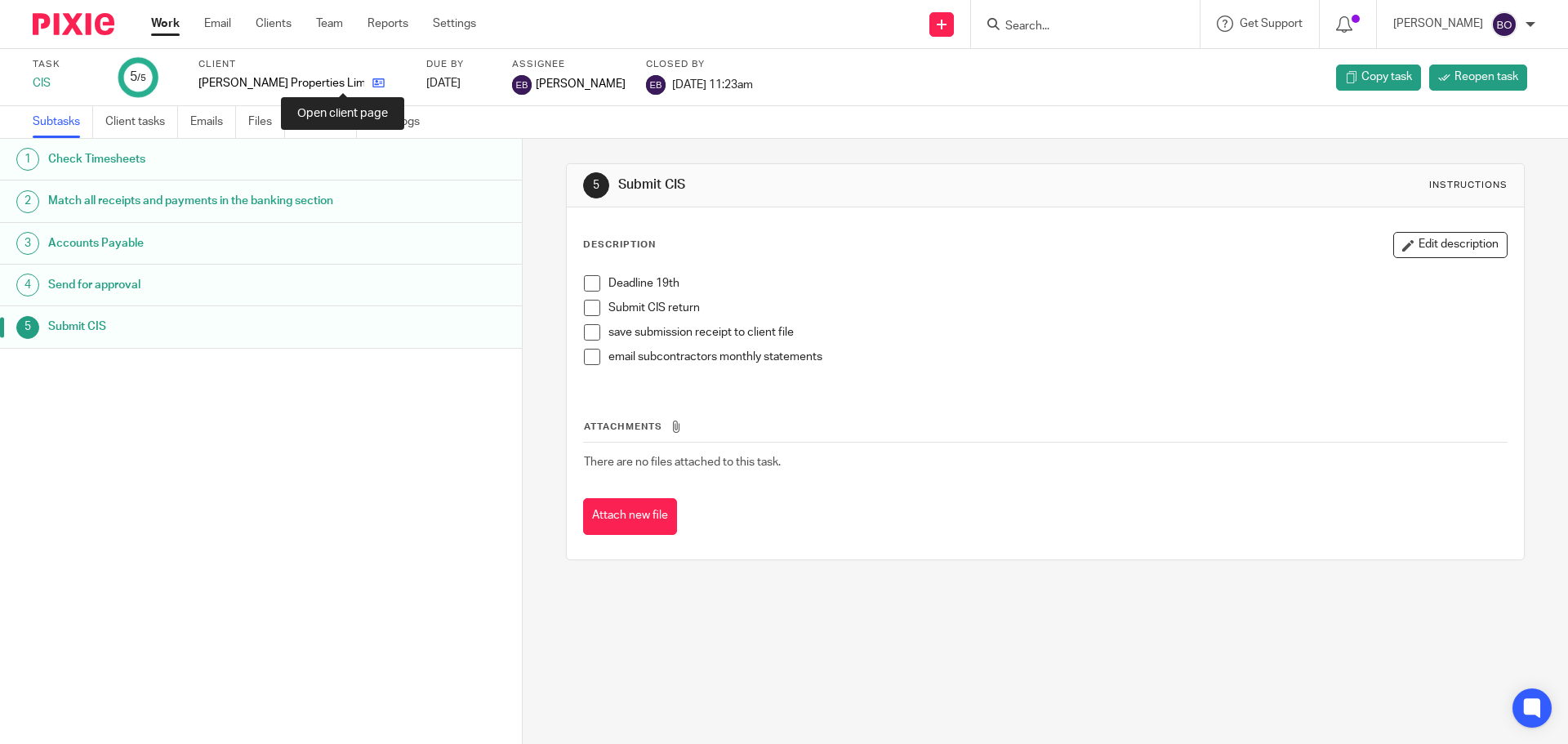
click at [372, 83] on icon at bounding box center [378, 82] width 12 height 12
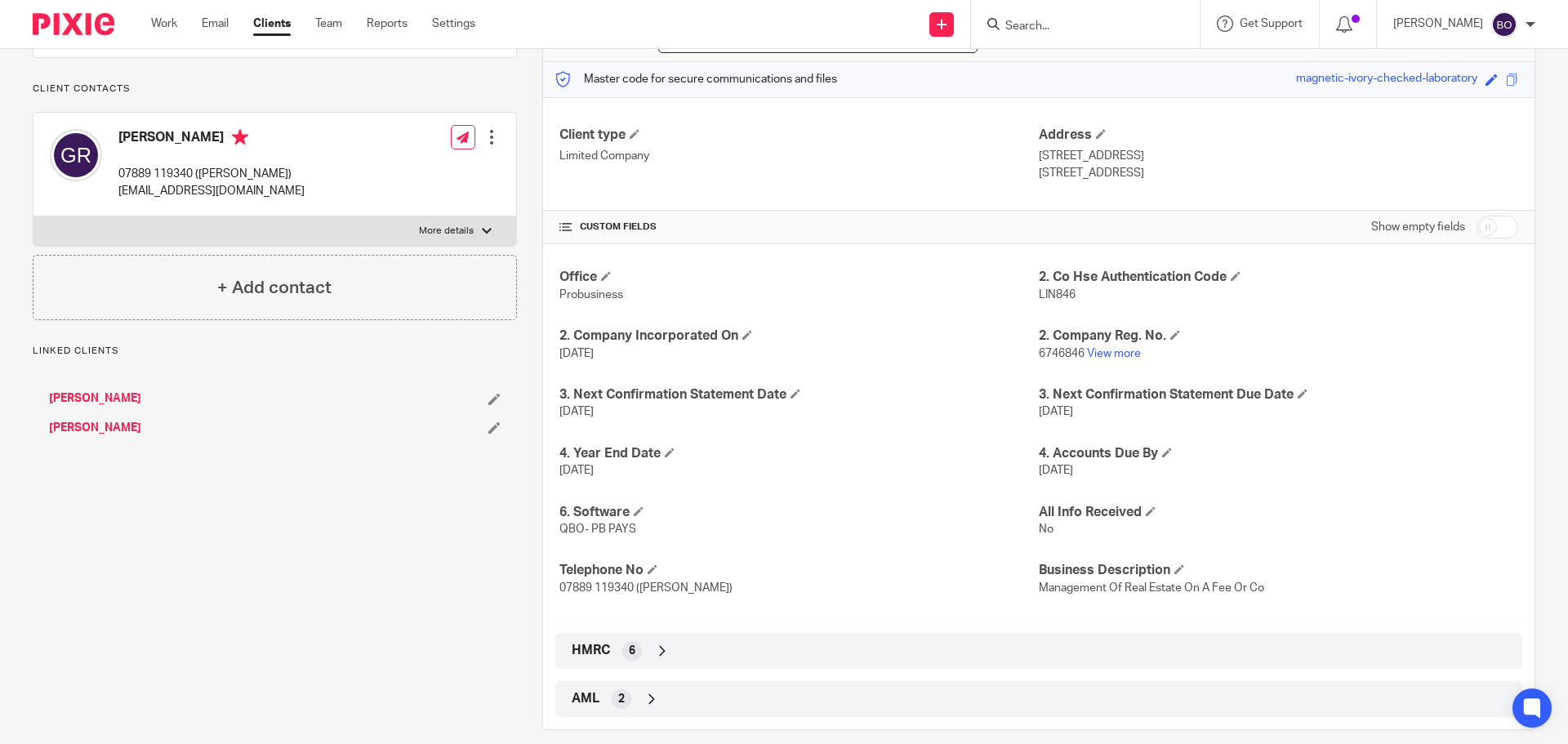
scroll to position [215, 0]
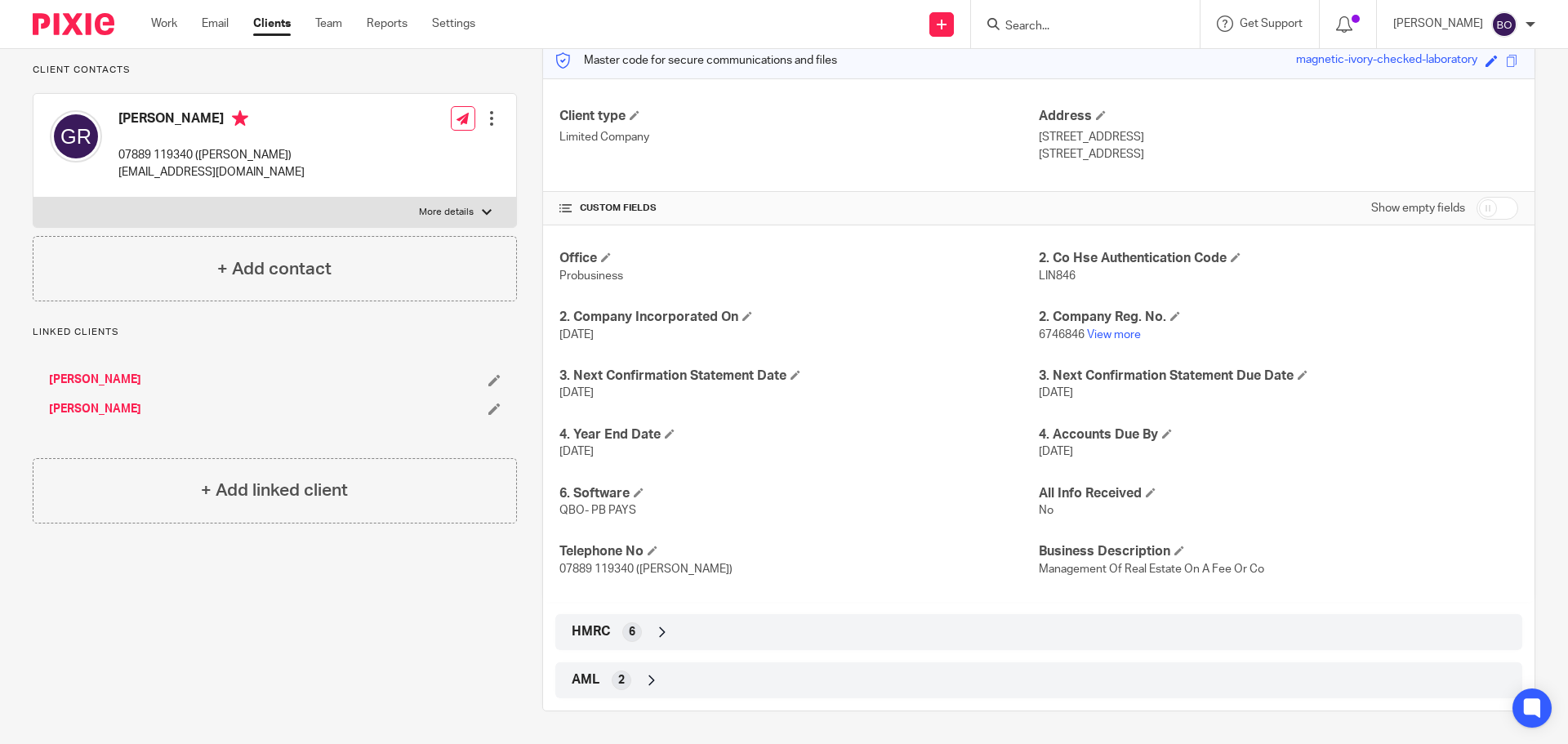
click at [641, 639] on div "HMRC 6" at bounding box center [1039, 632] width 943 height 28
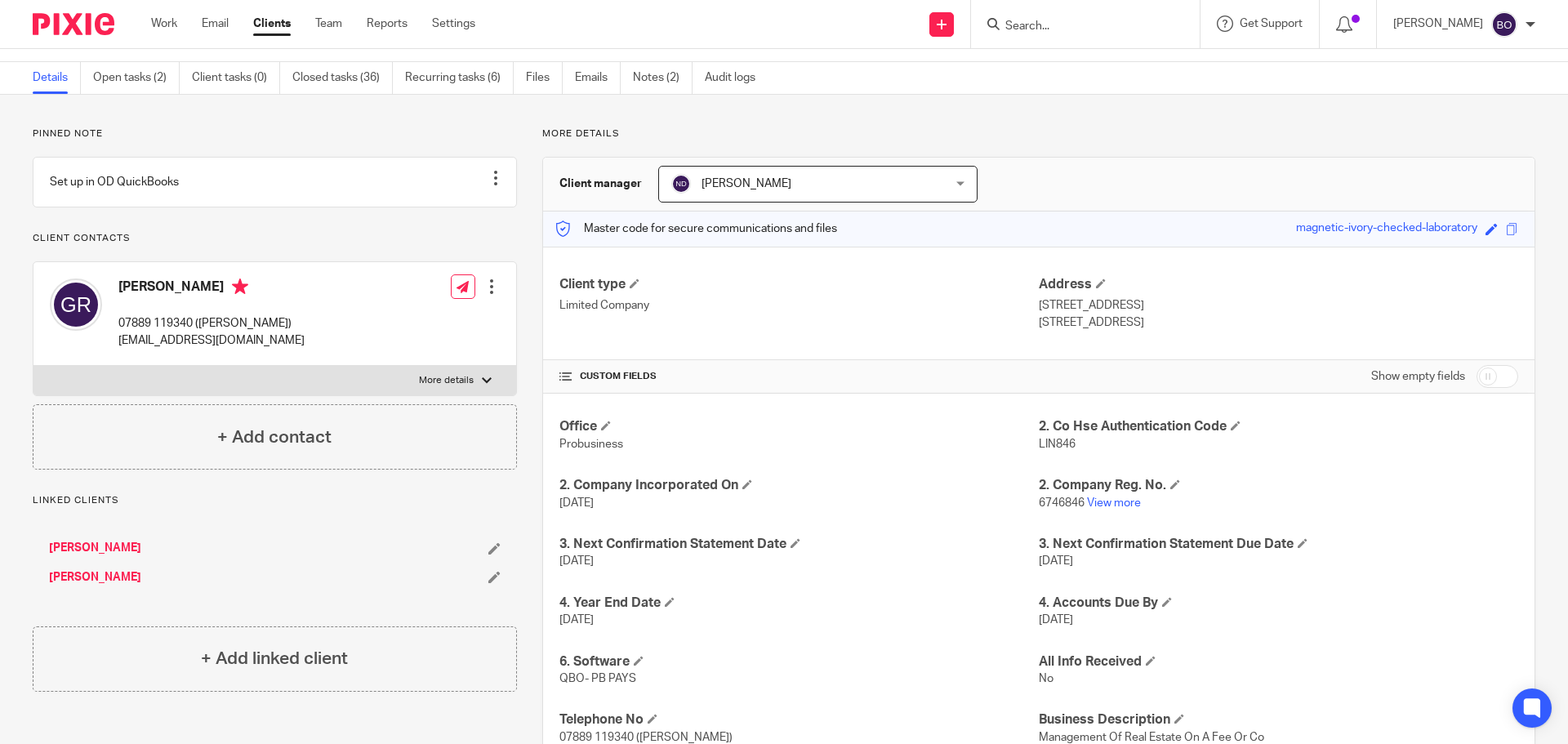
scroll to position [0, 0]
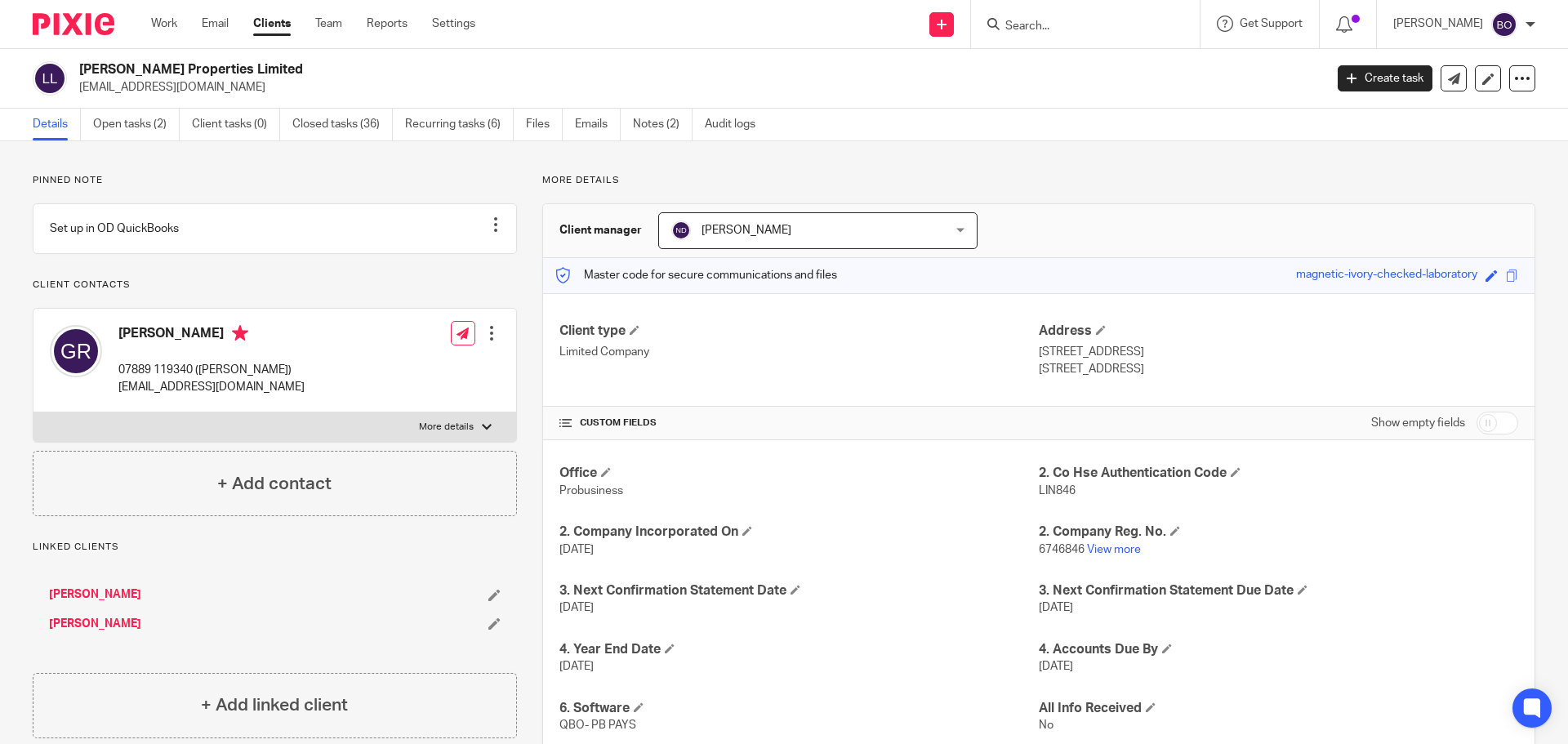
click at [1061, 28] on input "Search" at bounding box center [1076, 27] width 147 height 15
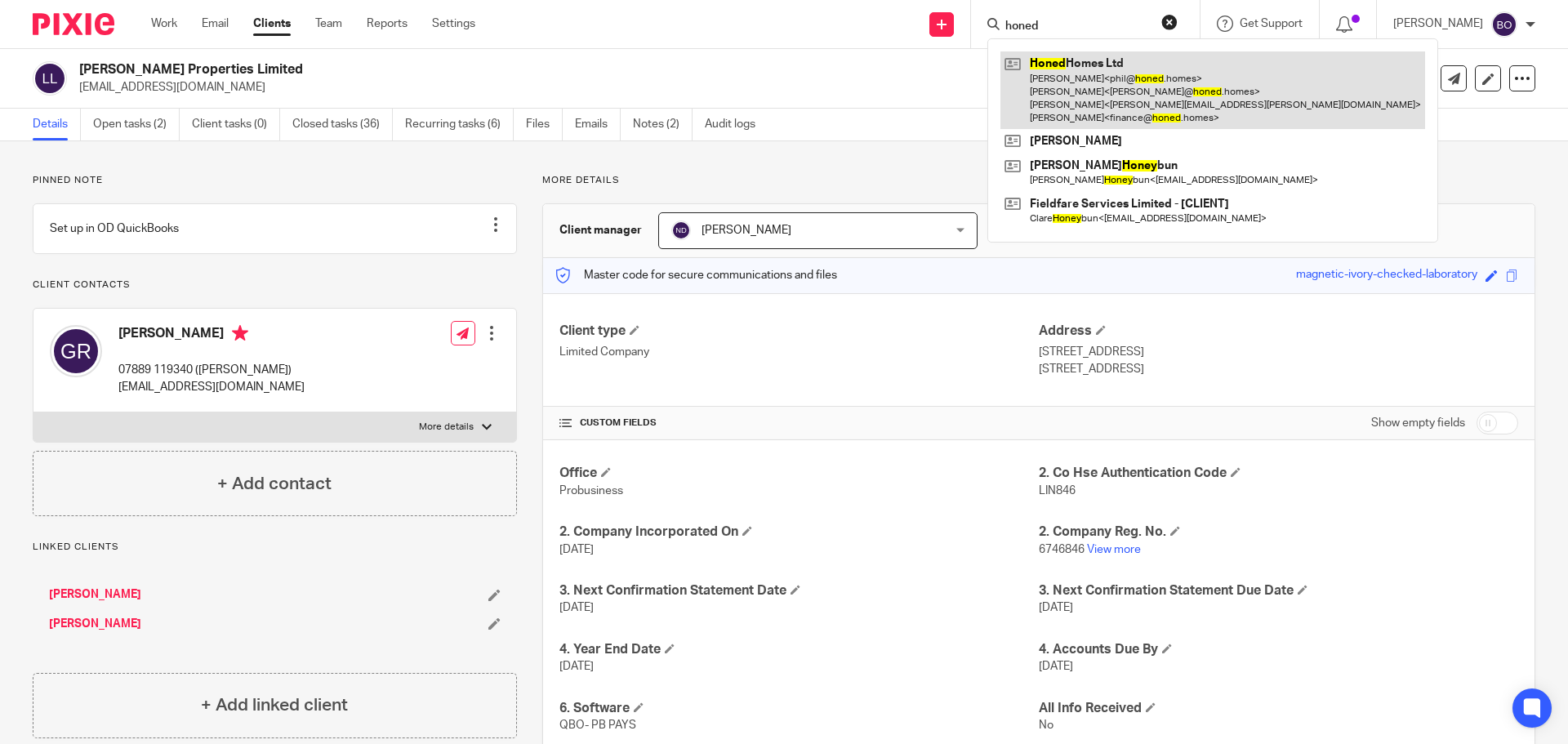
type input "honed"
click at [1079, 97] on link at bounding box center [1212, 90] width 425 height 77
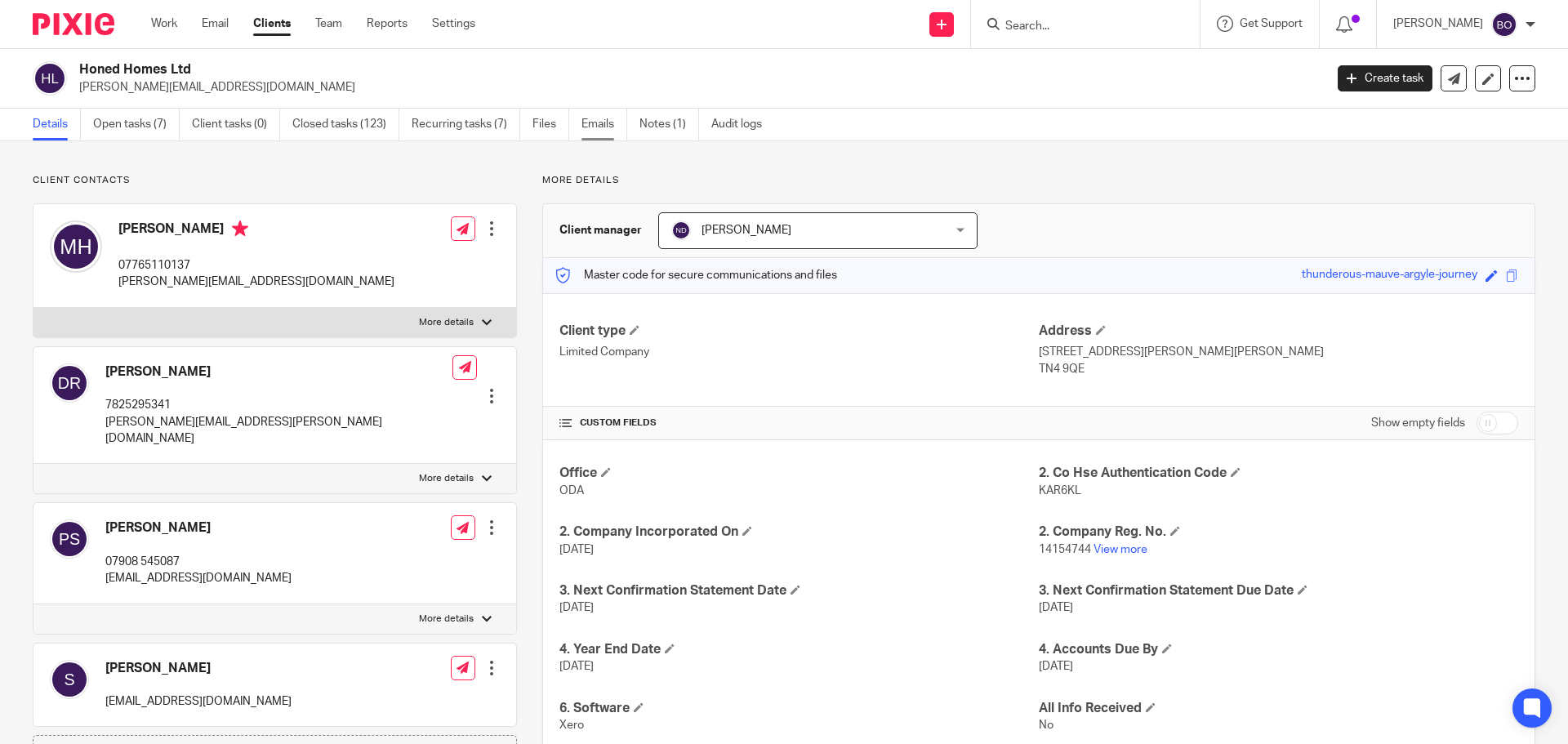
click at [603, 123] on link "Emails" at bounding box center [604, 124] width 46 height 32
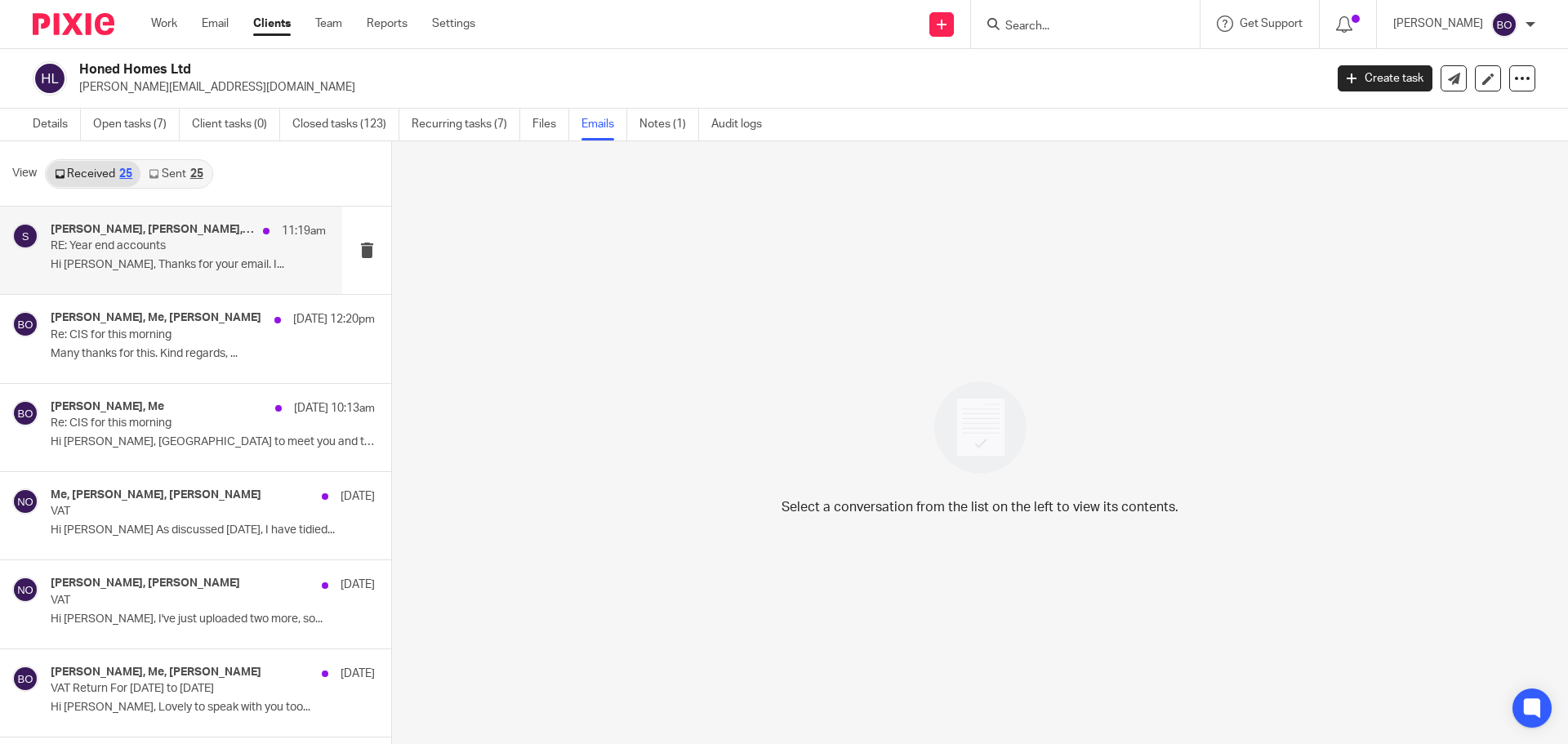
click at [153, 258] on p "Hi [PERSON_NAME], Thanks for your email. I..." at bounding box center [188, 264] width 275 height 14
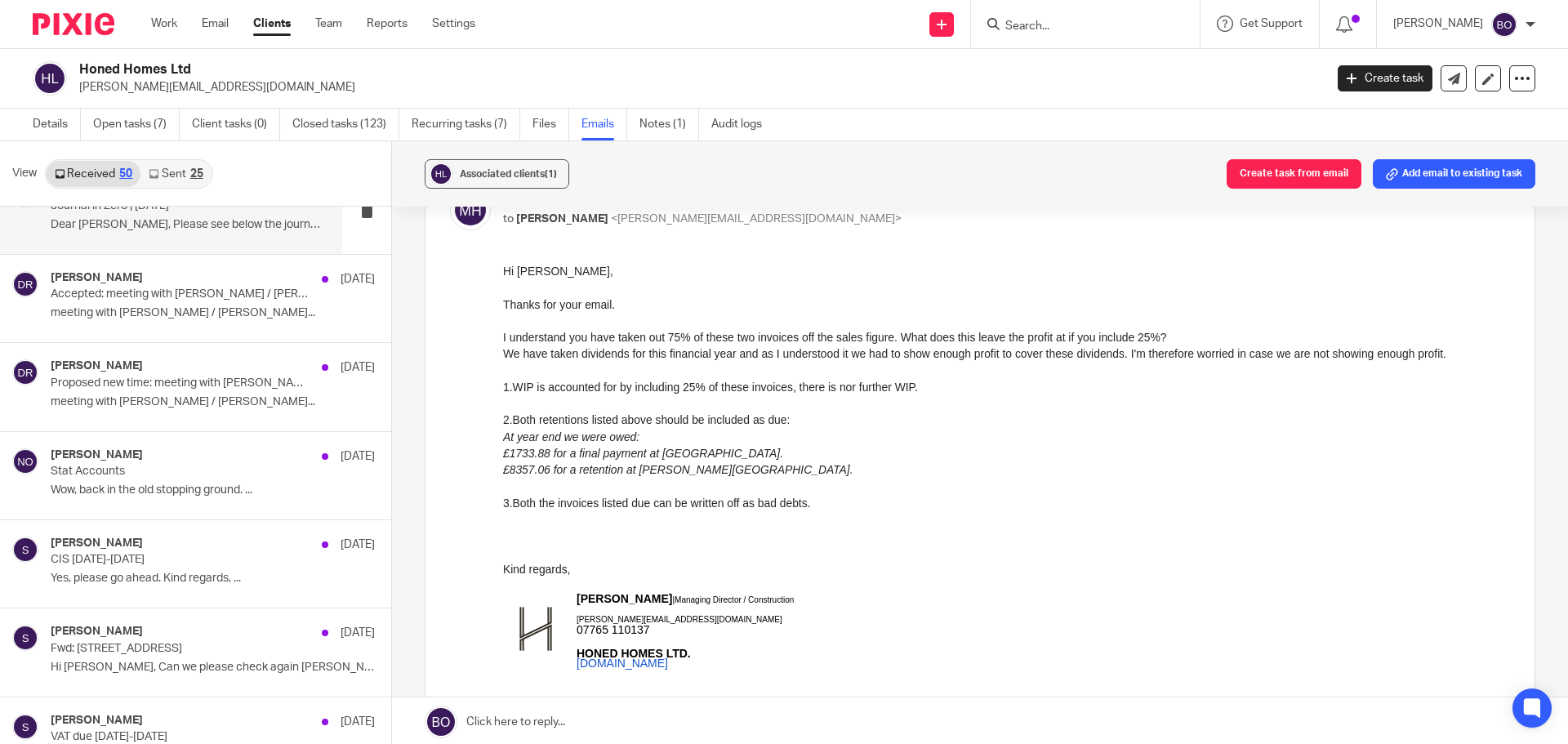
scroll to position [1715, 0]
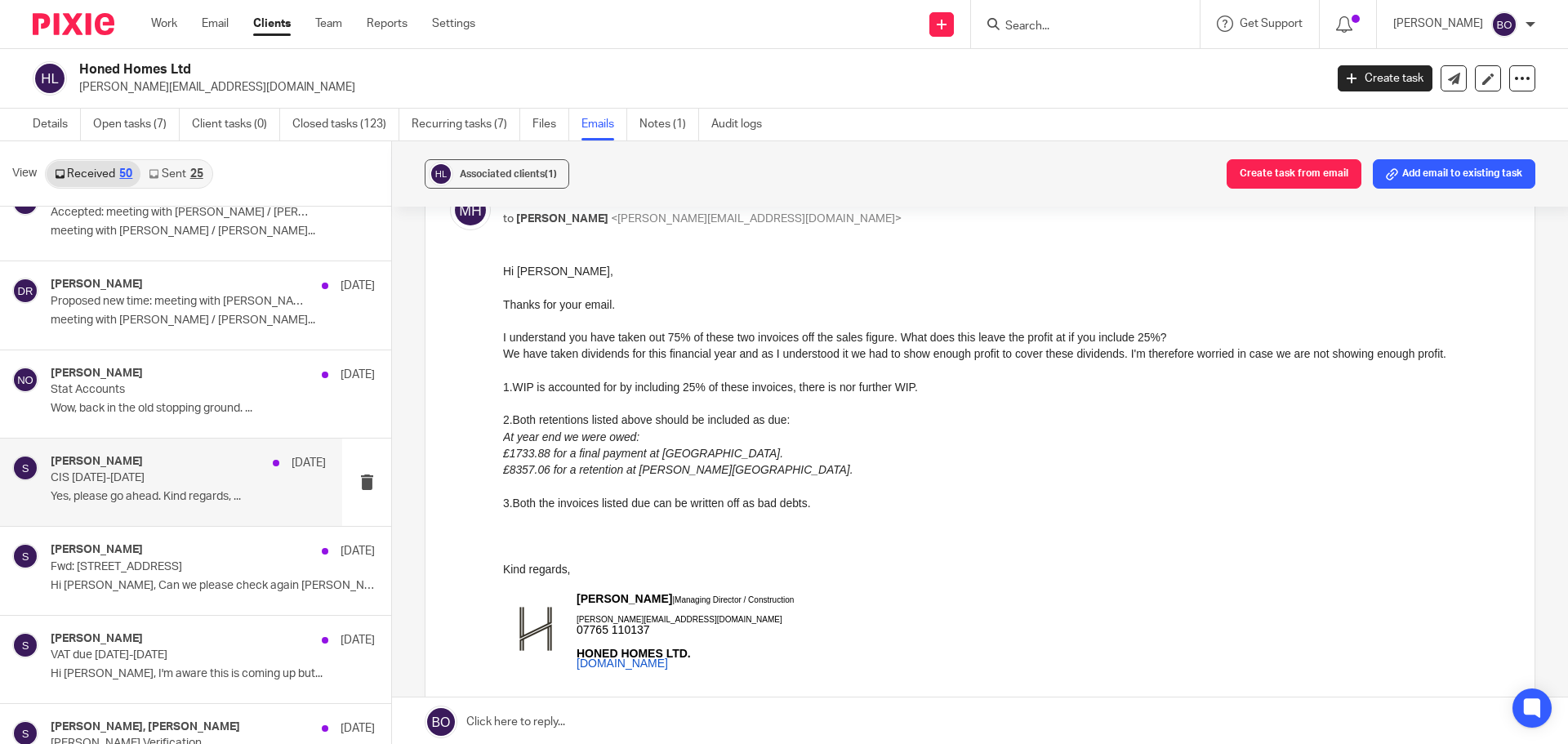
click at [161, 486] on div "[PERSON_NAME] [DATE] CIS [DATE]-[DATE] Yes, please go ahead. Kind regards, ..." at bounding box center [188, 482] width 275 height 55
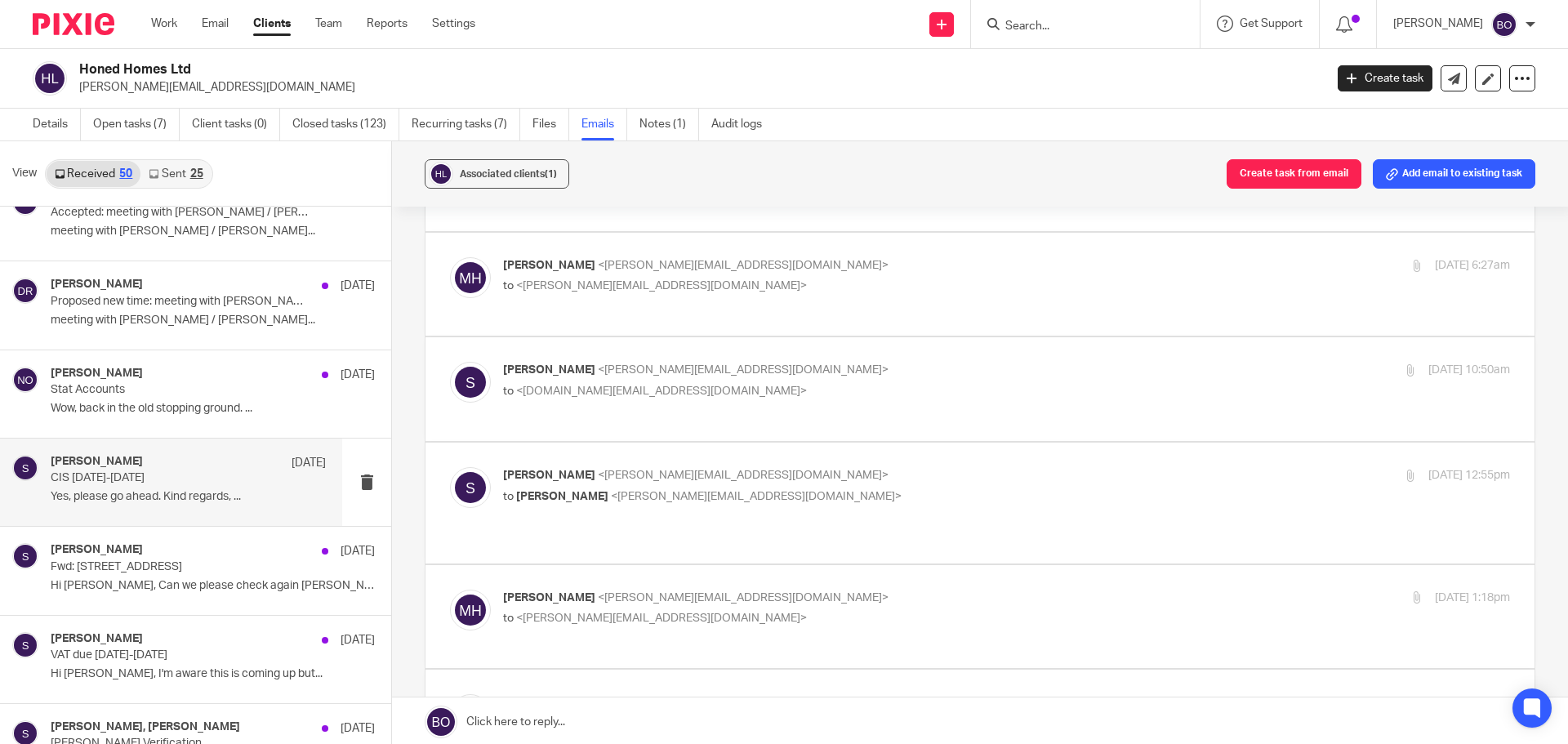
scroll to position [0, 0]
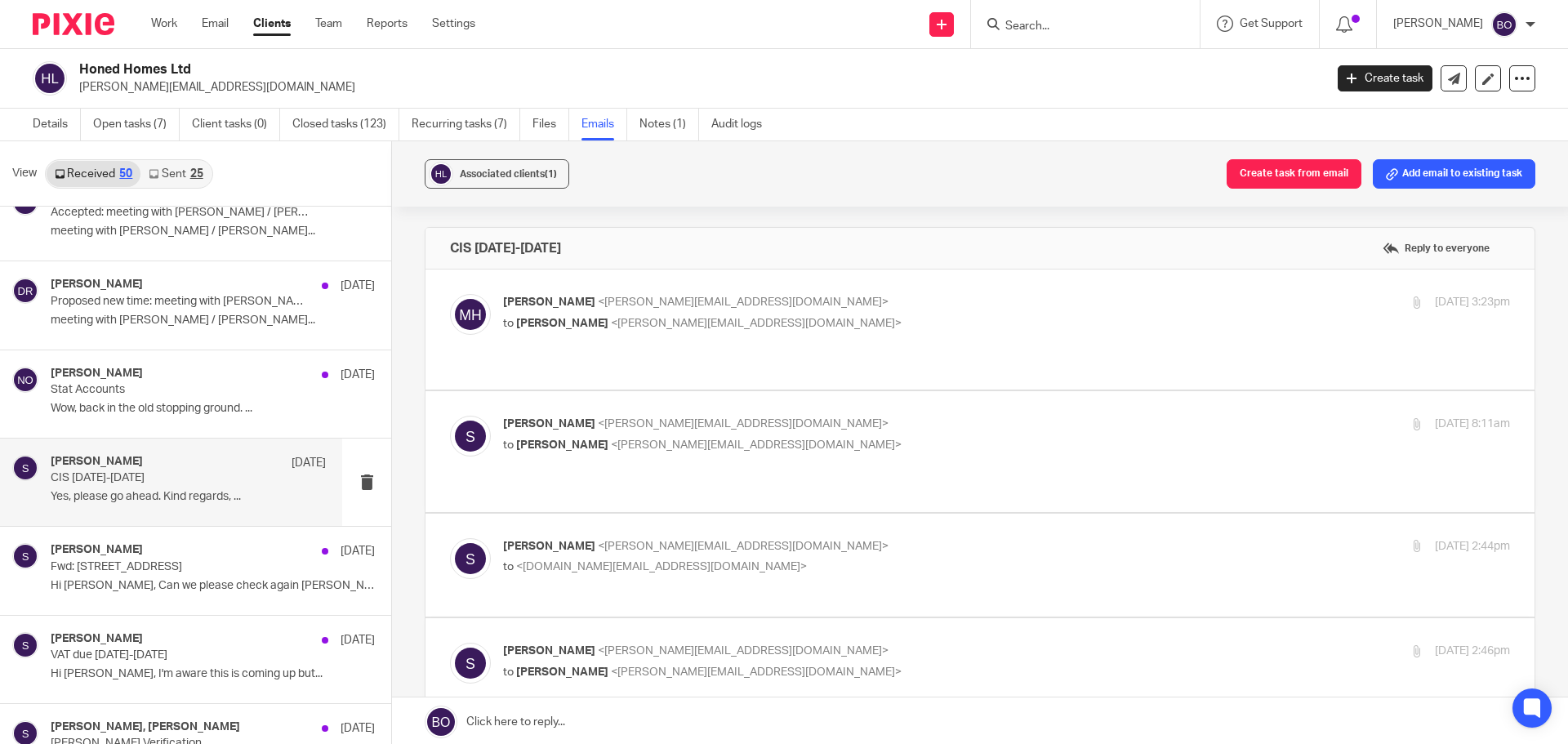
click at [600, 309] on p "Marcus Hardie <marcus@honed.homes>" at bounding box center [838, 302] width 671 height 17
checkbox input "true"
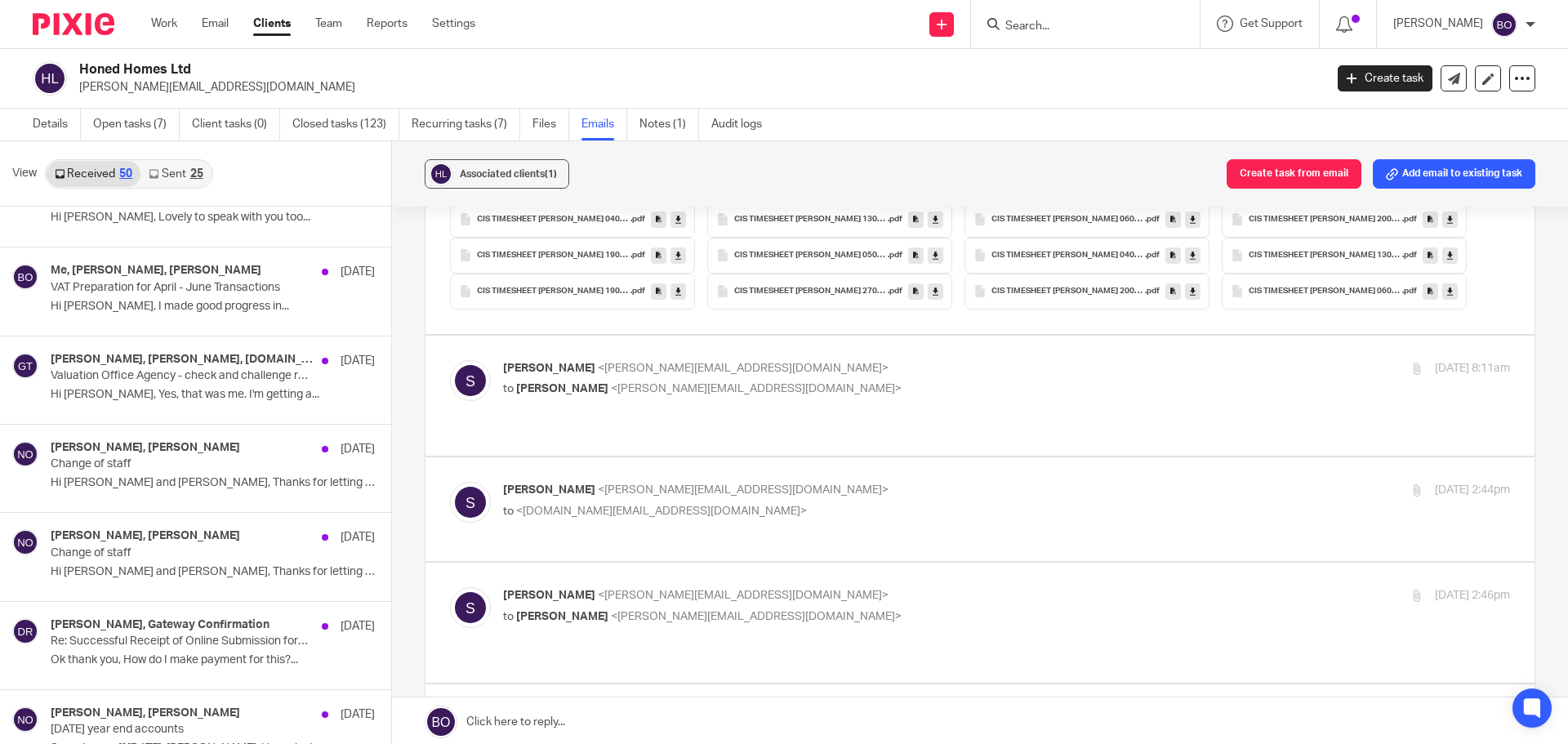
scroll to position [735, 0]
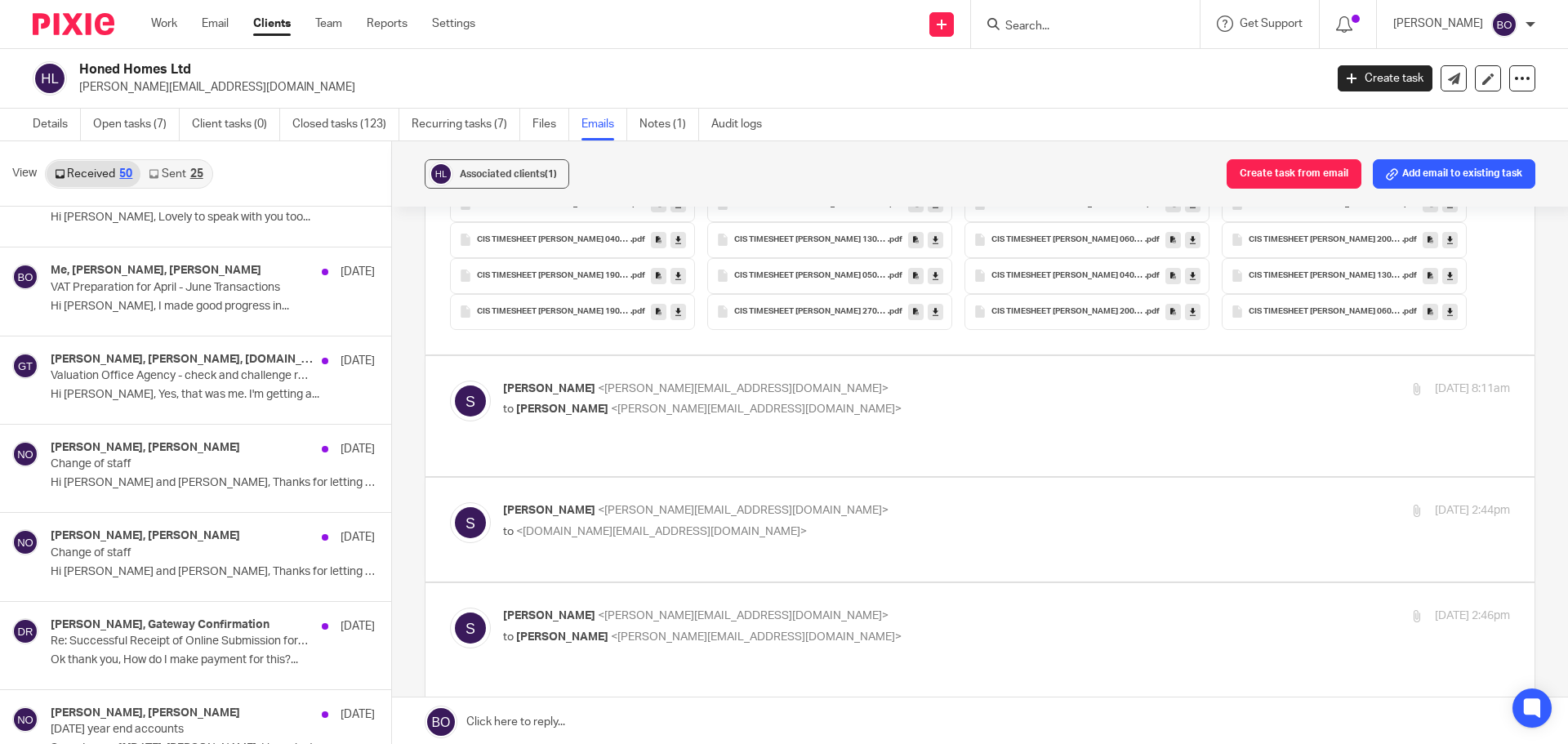
click at [858, 395] on p "sally <sally@odaccountants.co.uk>" at bounding box center [838, 389] width 671 height 17
checkbox input "true"
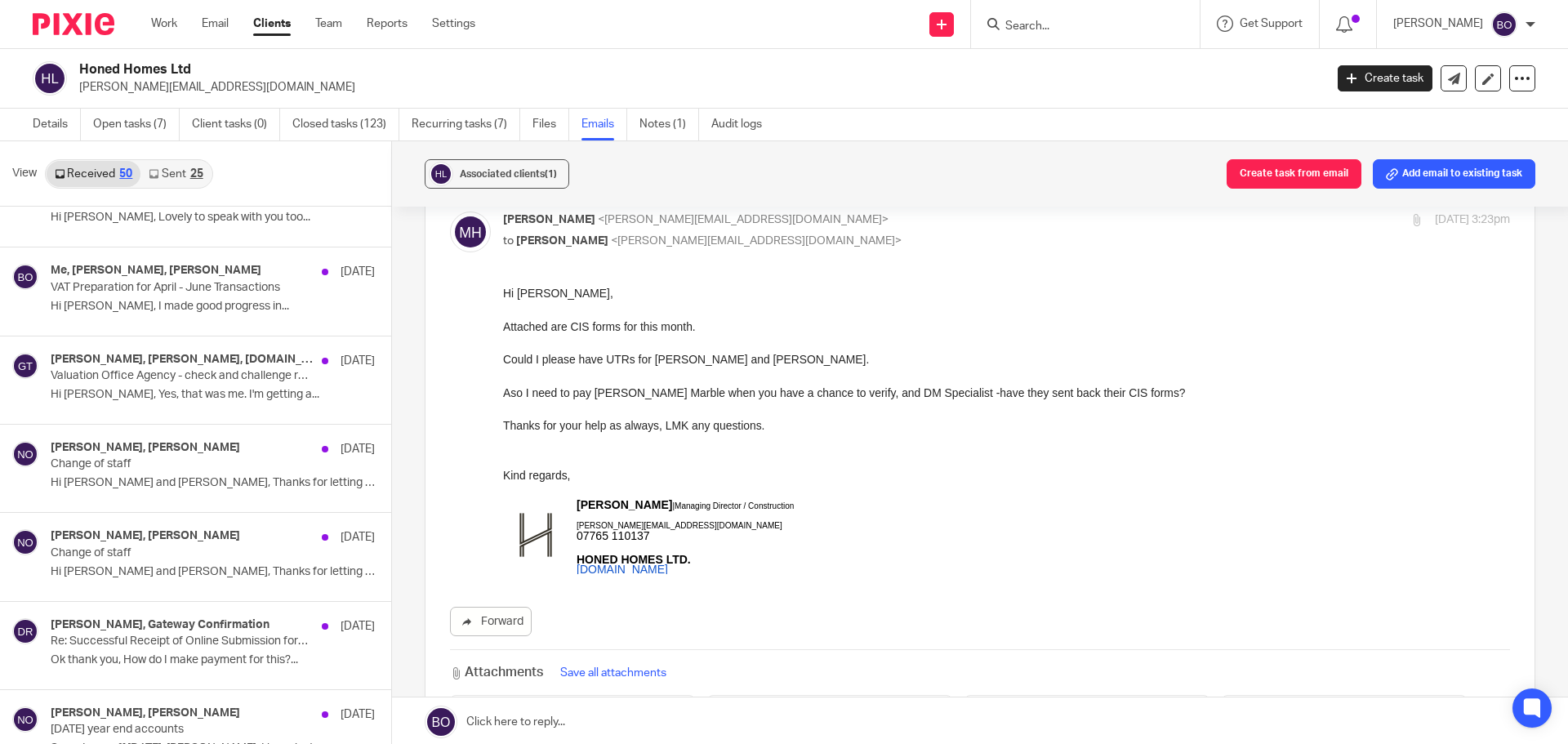
scroll to position [0, 0]
